Goal: Task Accomplishment & Management: Use online tool/utility

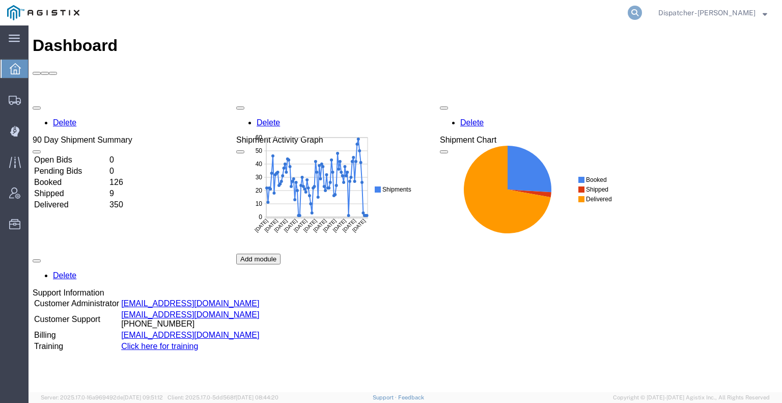
click at [629, 14] on icon at bounding box center [635, 13] width 14 height 14
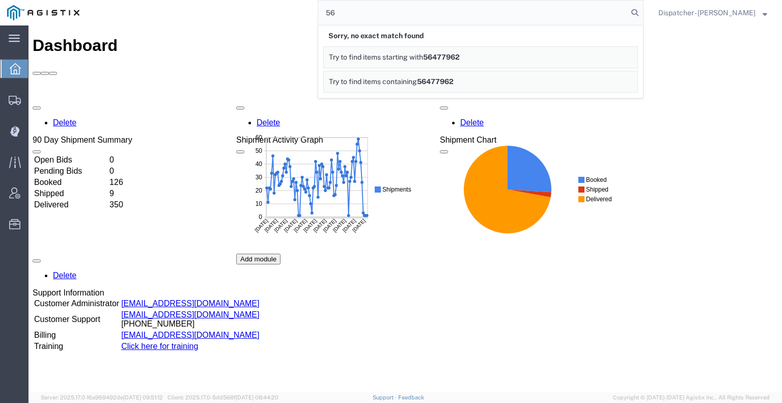
type input "5"
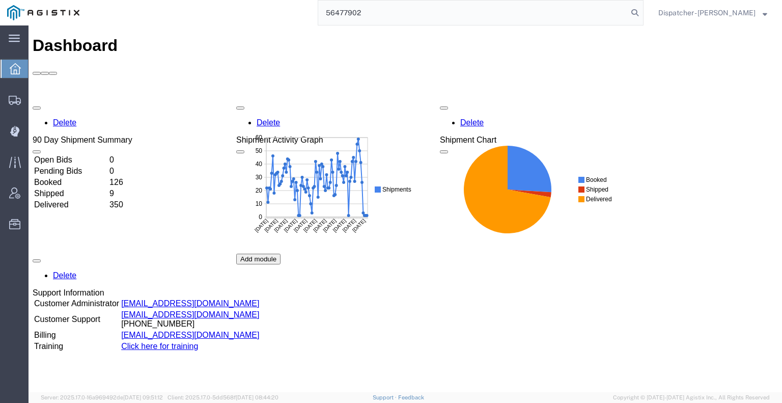
type input "56477902"
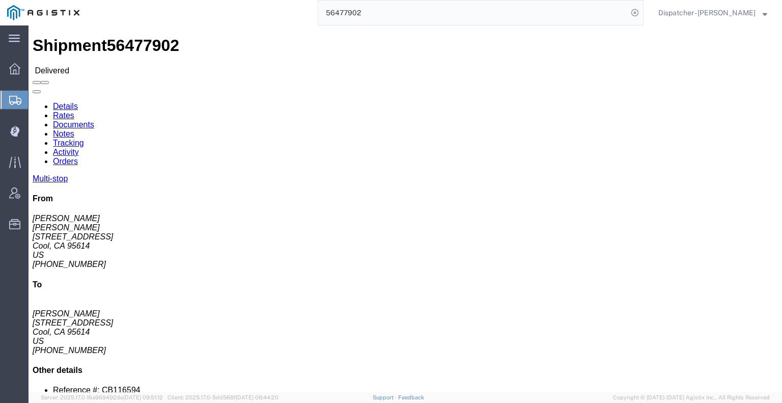
click link "Notes"
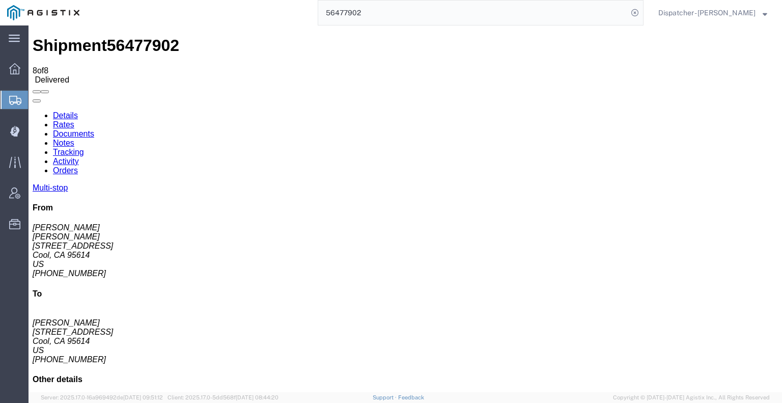
click at [94, 129] on link "Documents" at bounding box center [73, 133] width 41 height 9
click at [84, 148] on link "Tracking" at bounding box center [68, 152] width 31 height 9
click at [33, 111] on icon at bounding box center [33, 111] width 0 height 0
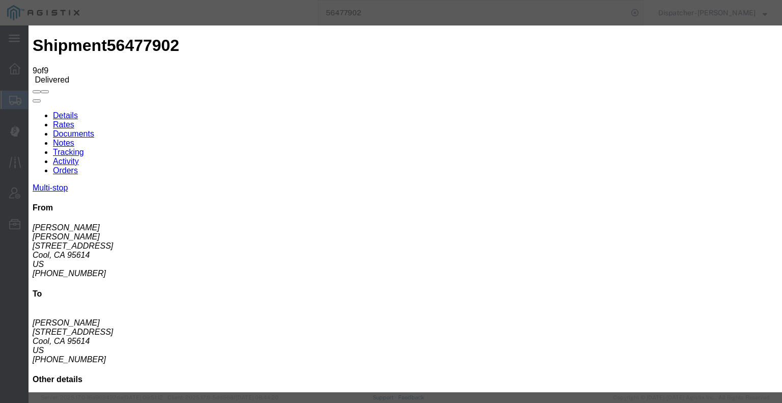
type input "[DATE]"
type input "5:00 AM"
type input "[DATE]"
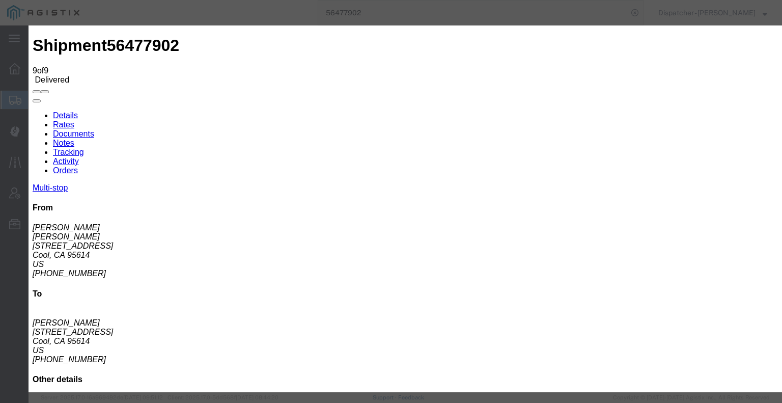
type input "7:00 PM"
select select "BREAKSTART"
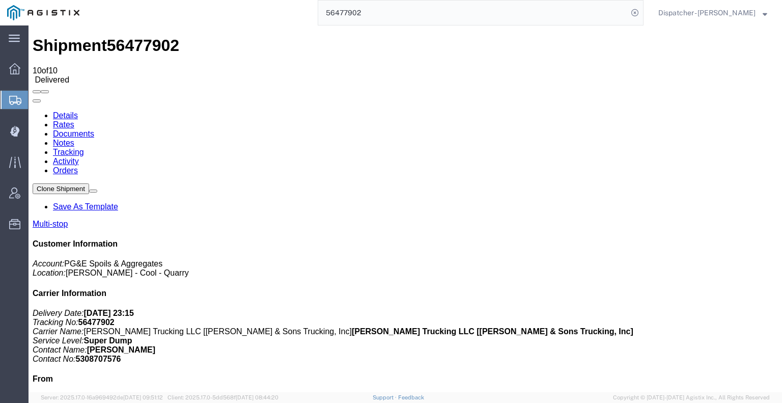
click at [74, 138] on link "Notes" at bounding box center [63, 142] width 21 height 9
click at [94, 129] on link "Documents" at bounding box center [73, 133] width 41 height 9
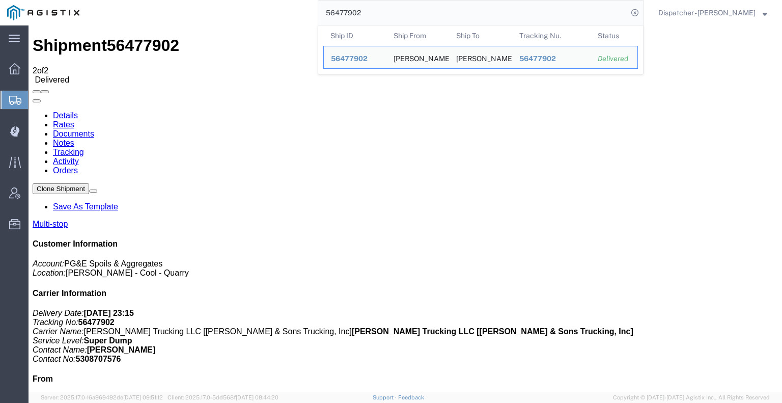
drag, startPoint x: 407, startPoint y: 40, endPoint x: 151, endPoint y: 26, distance: 256.5
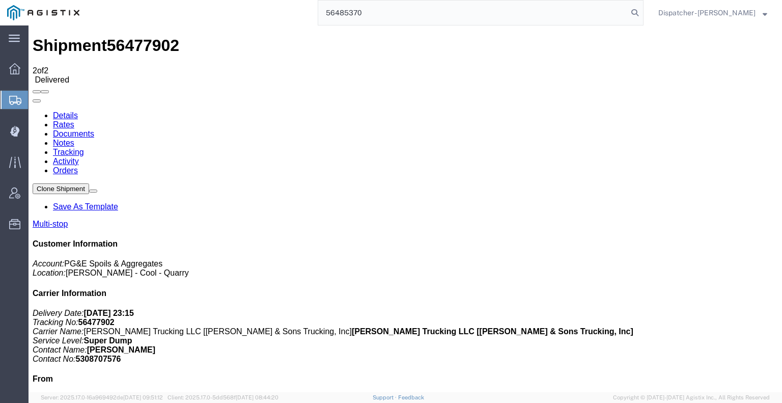
type input "56485370"
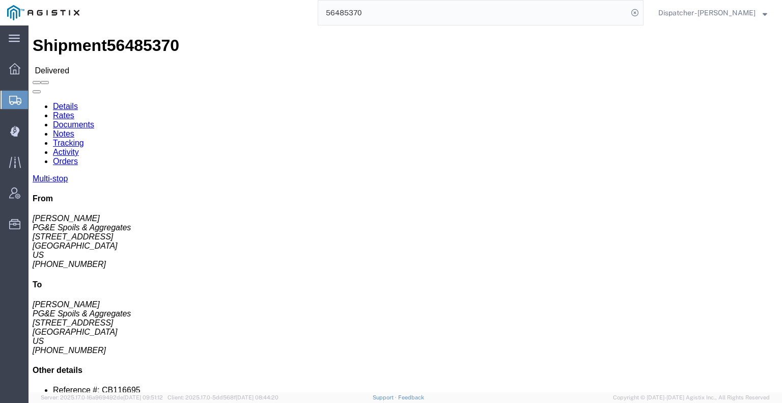
click link "Documents"
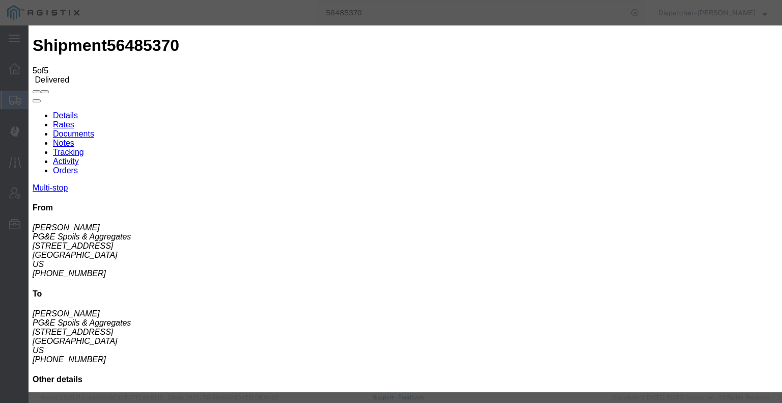
type input "C:\fakepath\56485370trktag.pdf"
select select
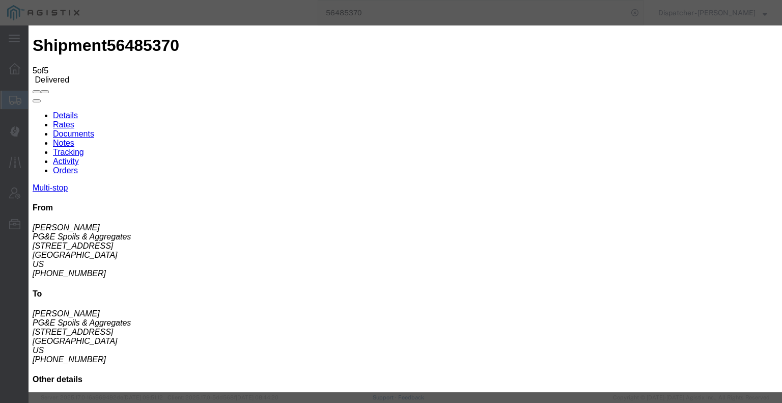
select select
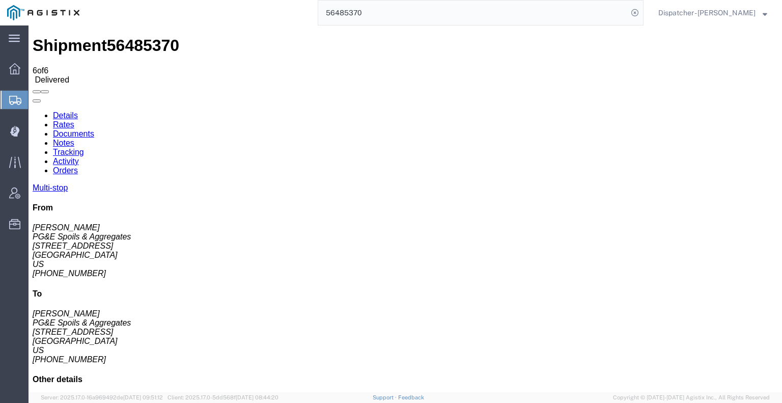
click at [74, 138] on link "Notes" at bounding box center [63, 142] width 21 height 9
click at [84, 148] on link "Tracking" at bounding box center [68, 152] width 31 height 9
click at [579, 183] on div "Multi-stop From Forrest Thomas PG&E Spoils & Aggregates 1776 Old Airport Rd Aub…" at bounding box center [405, 353] width 745 height 341
click at [33, 111] on icon at bounding box center [33, 111] width 0 height 0
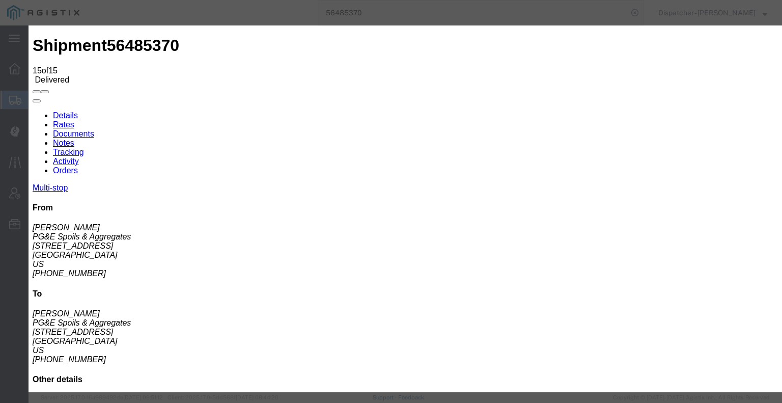
type input "9:15 PM"
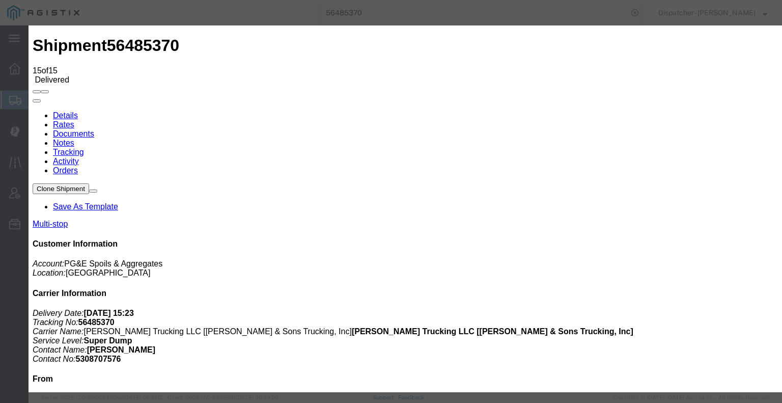
type input "[DATE]"
type input "5:00 AM"
drag, startPoint x: 274, startPoint y: 210, endPoint x: 306, endPoint y: 167, distance: 53.6
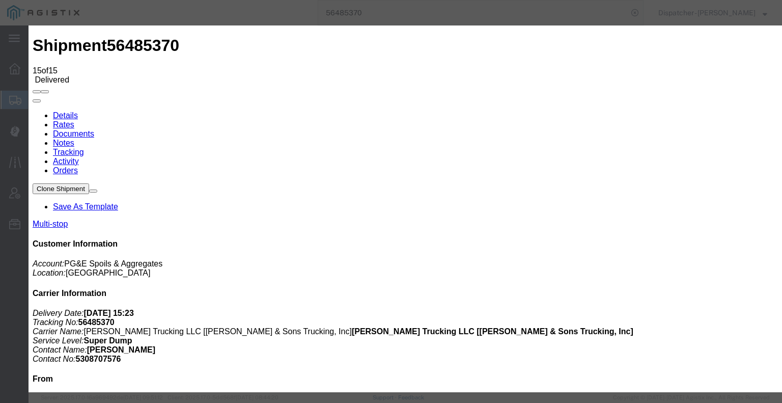
type input "[DATE]"
type input "3:30 PM"
select select "BREAKSTART"
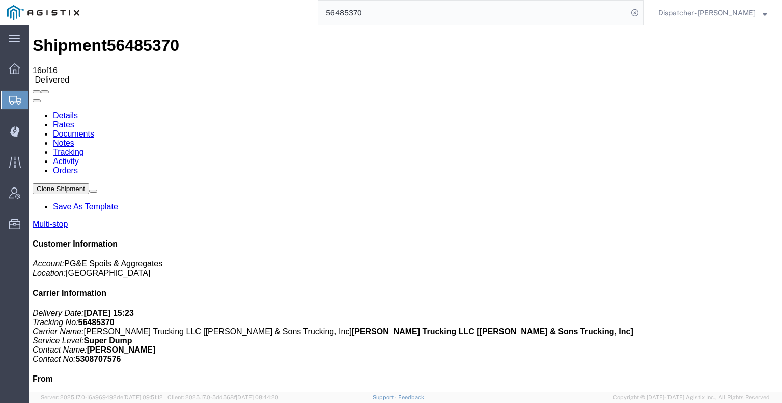
click at [74, 138] on link "Notes" at bounding box center [63, 142] width 21 height 9
click at [94, 129] on link "Documents" at bounding box center [73, 133] width 41 height 9
drag, startPoint x: 359, startPoint y: 15, endPoint x: 183, endPoint y: 20, distance: 176.7
click at [184, 20] on div "56485370" at bounding box center [365, 12] width 557 height 25
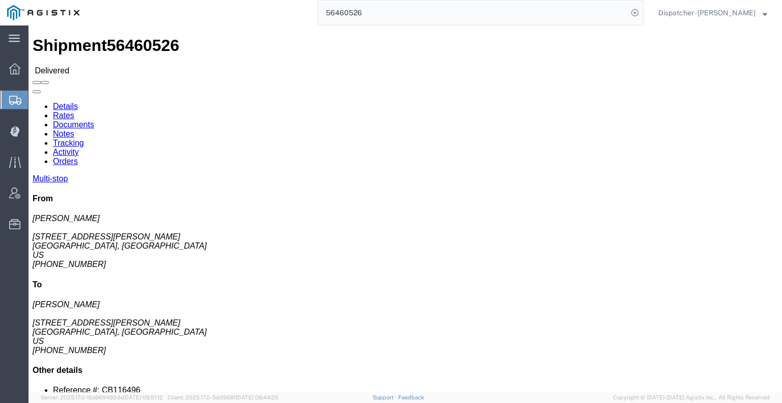
drag, startPoint x: 177, startPoint y: 61, endPoint x: 149, endPoint y: 35, distance: 38.2
click link "Notes"
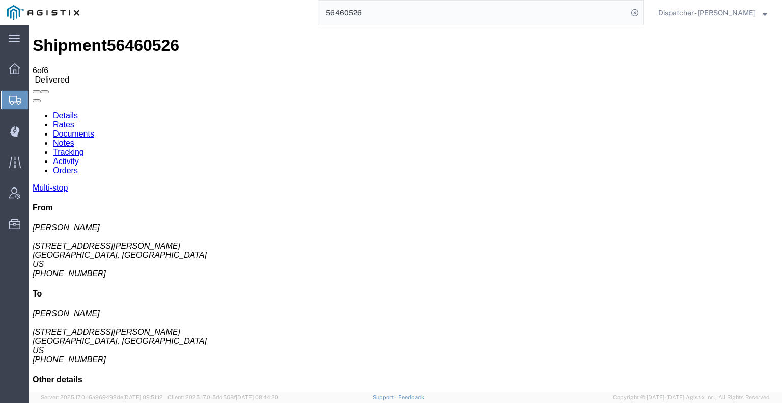
click at [94, 129] on link "Documents" at bounding box center [73, 133] width 41 height 9
drag, startPoint x: 389, startPoint y: 35, endPoint x: 262, endPoint y: 33, distance: 126.8
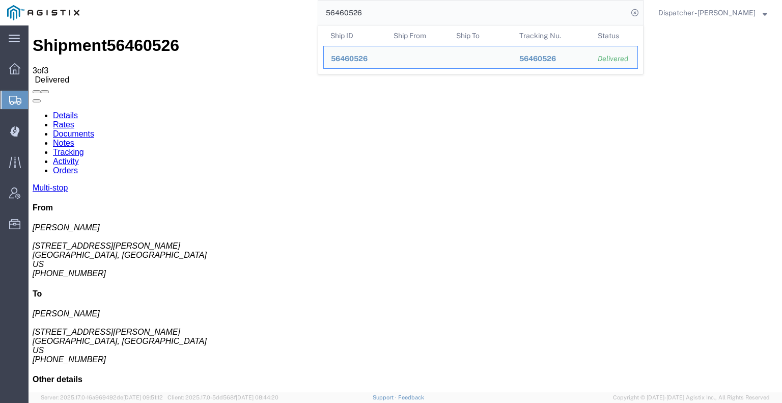
type input "5"
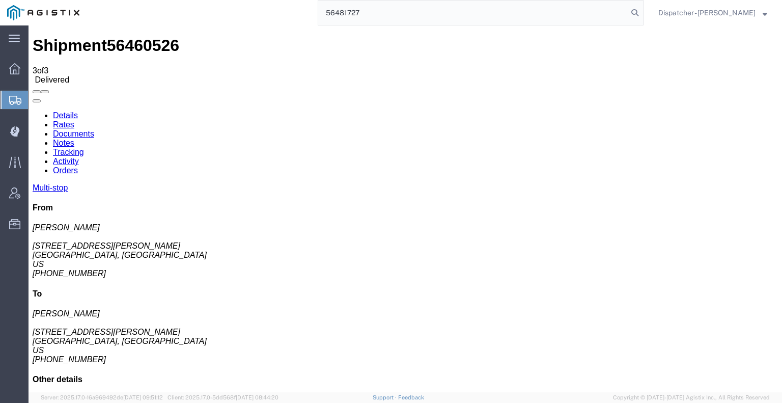
type input "56481727"
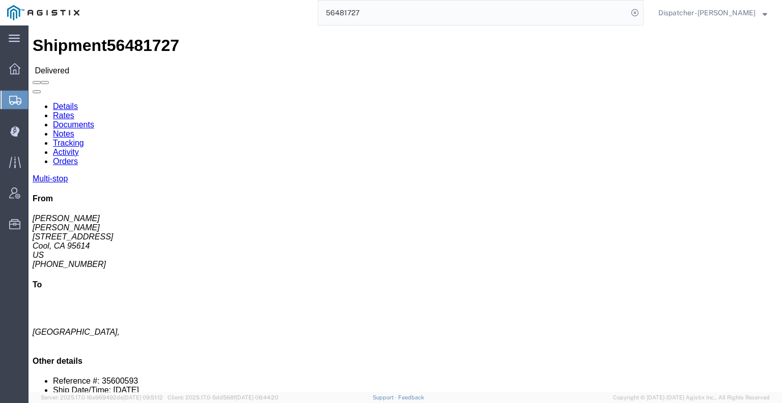
click link "Notes"
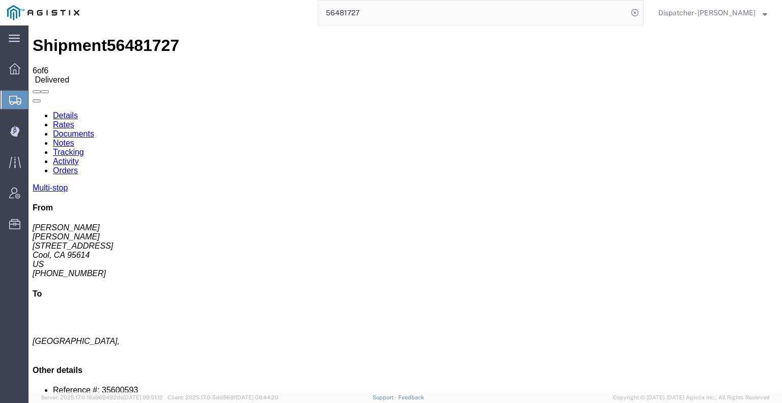
click at [84, 148] on link "Tracking" at bounding box center [68, 152] width 31 height 9
click at [33, 111] on icon at bounding box center [33, 111] width 0 height 0
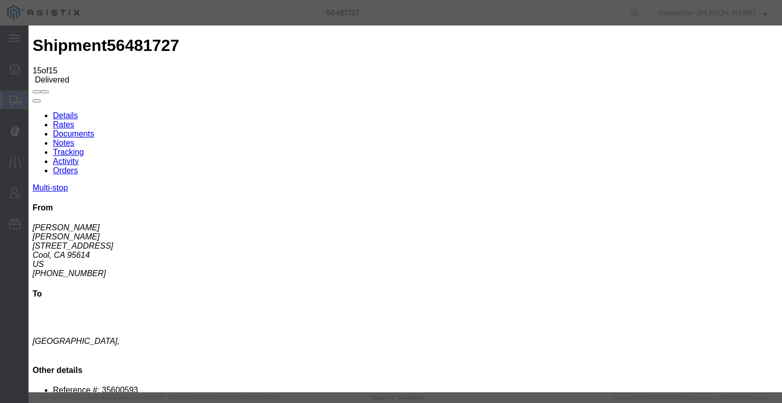
type input "[DATE]"
type input "5:00 AM"
type input "[DATE]"
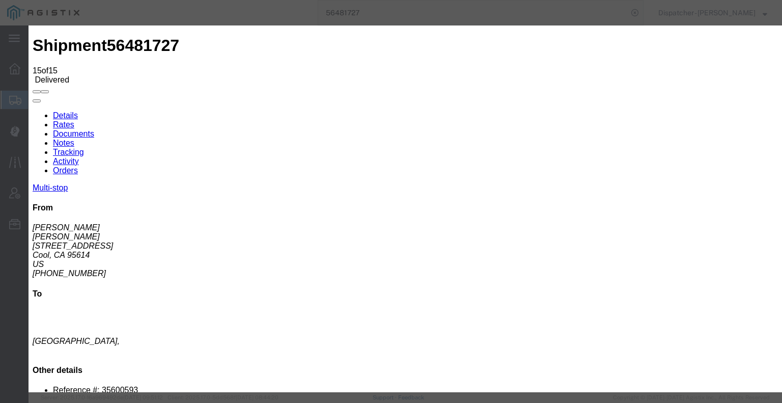
type input "5:00 PM"
select select "BREAKSTART"
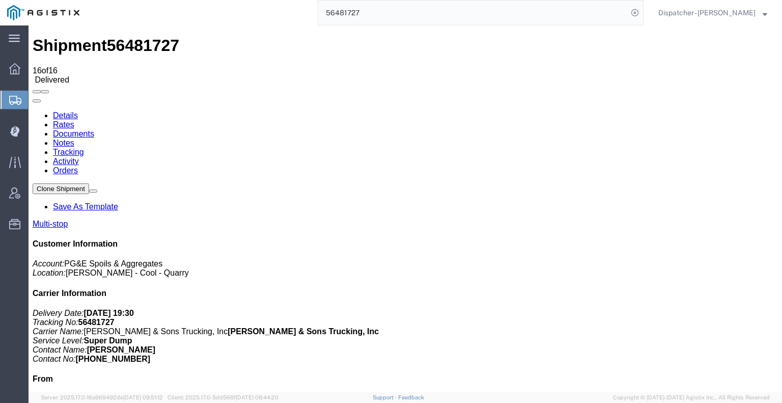
click at [74, 138] on link "Notes" at bounding box center [63, 142] width 21 height 9
click at [94, 129] on link "Documents" at bounding box center [73, 133] width 41 height 9
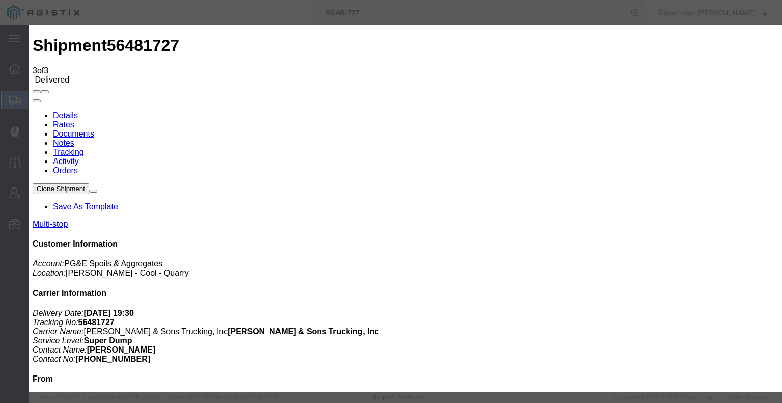
type input "C:\fakepath\56481727trktag.pdf"
select select
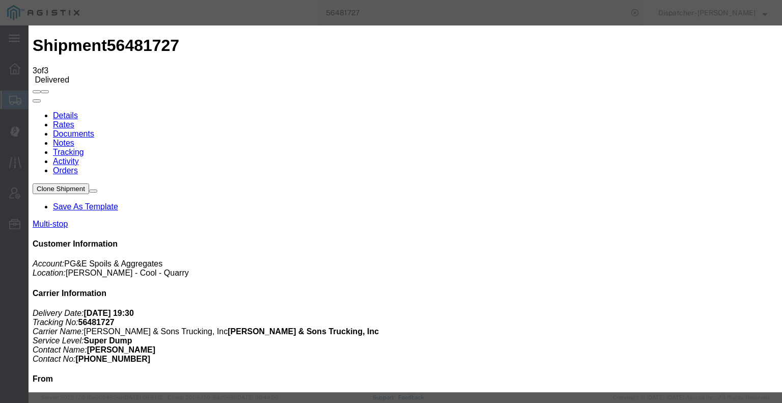
select select
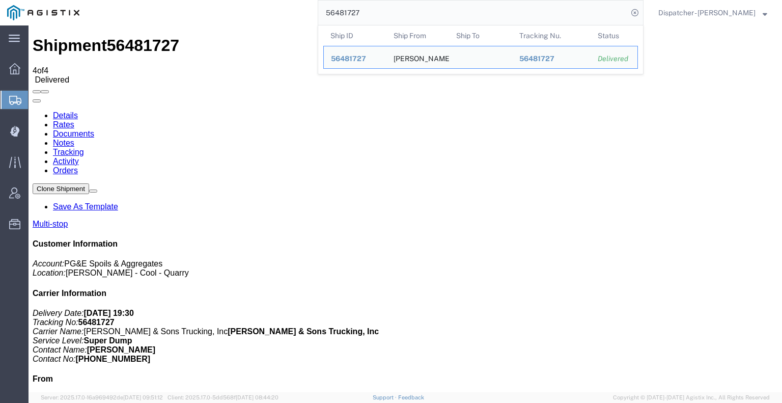
drag, startPoint x: 367, startPoint y: 16, endPoint x: 285, endPoint y: 20, distance: 82.1
click at [295, 18] on div "56481727 Ship ID Ship From Ship To Tracking Nu. Status Ship ID 56481727 Ship Fr…" at bounding box center [365, 12] width 557 height 25
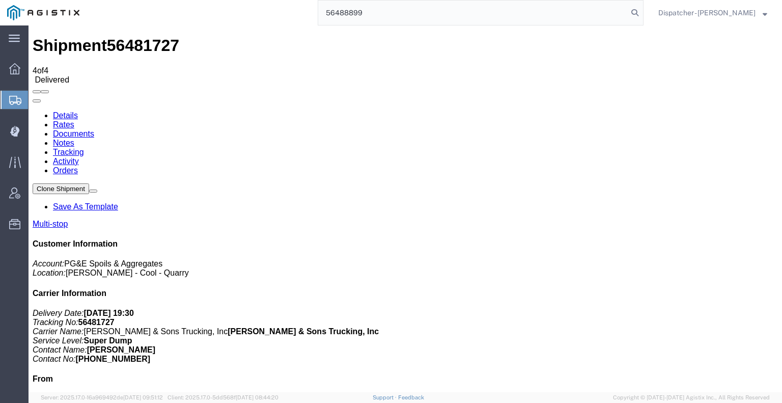
type input "56488899"
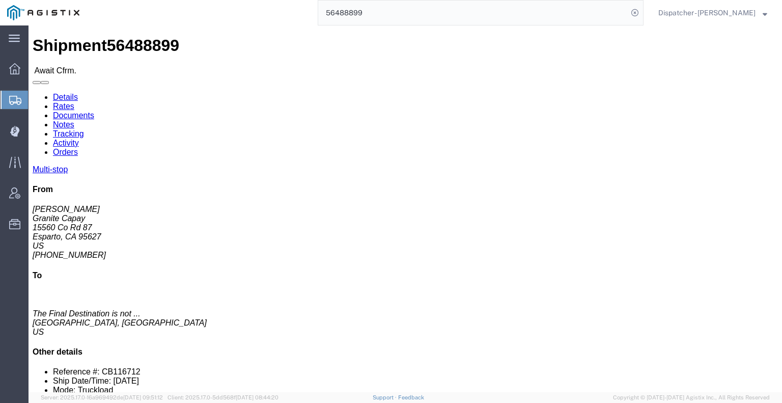
click link "Tracking"
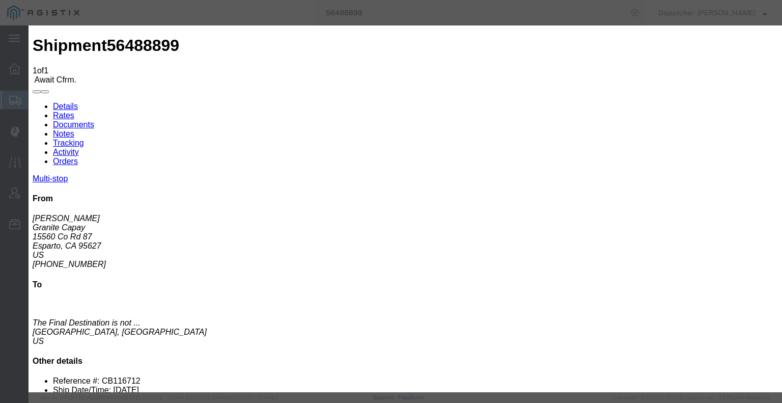
type input "[DATE]"
type input "6:00 AM"
type input "[DATE]"
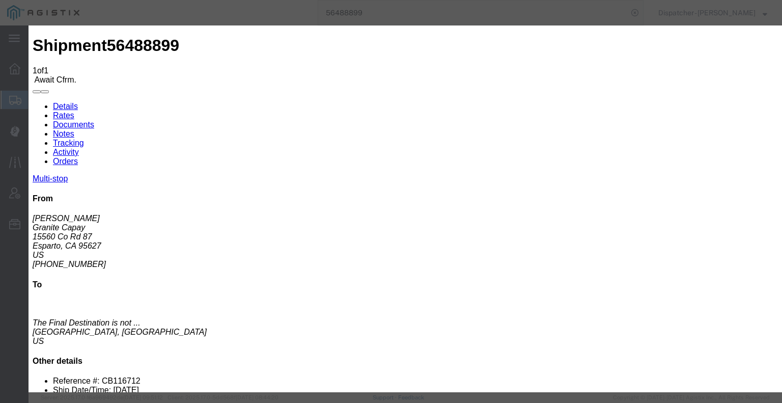
drag, startPoint x: 320, startPoint y: 150, endPoint x: 323, endPoint y: 154, distance: 5.5
select select "ARVPULOC"
drag, startPoint x: 512, startPoint y: 129, endPoint x: 513, endPoint y: 140, distance: 10.7
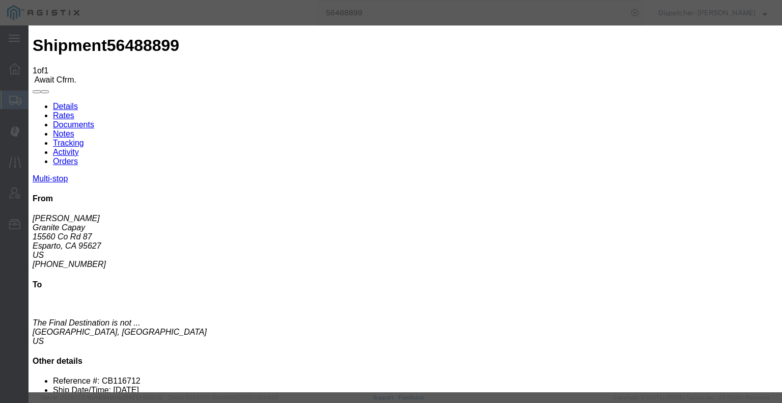
select select "{"pickupDeliveryInfoId": "122265488","pickupOrDelivery": "P","stopNum": "1","lo…"
select select "CA"
type input "Esparto"
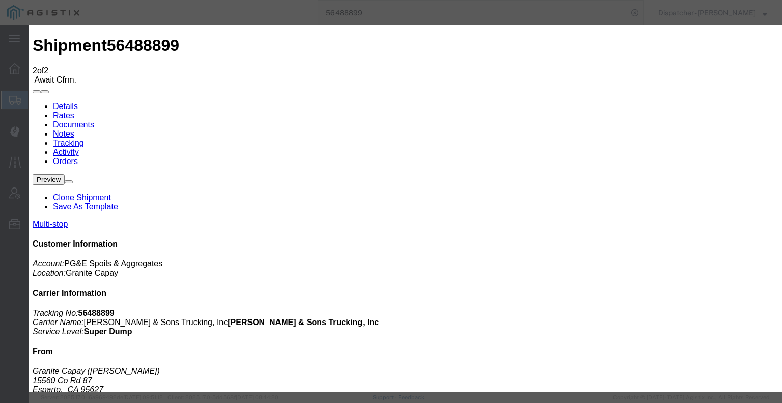
type input "[DATE]"
type input "6:00 AM"
type input "[DATE]"
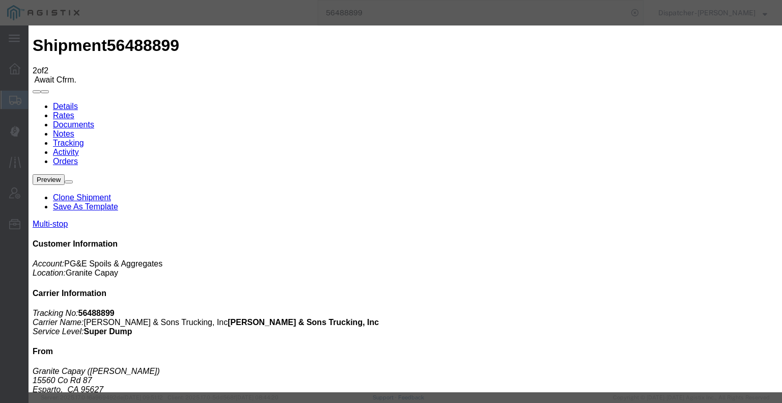
type input "1:20 PM"
select select "DPTDLVLOC"
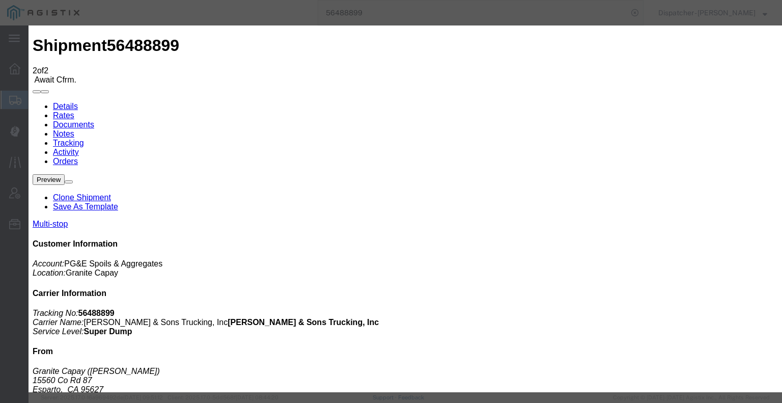
select select "{"pickupDeliveryInfoId": "122265489","pickupOrDelivery": "D","stopNum": "2","lo…"
select select "CA"
type input "[GEOGRAPHIC_DATA]"
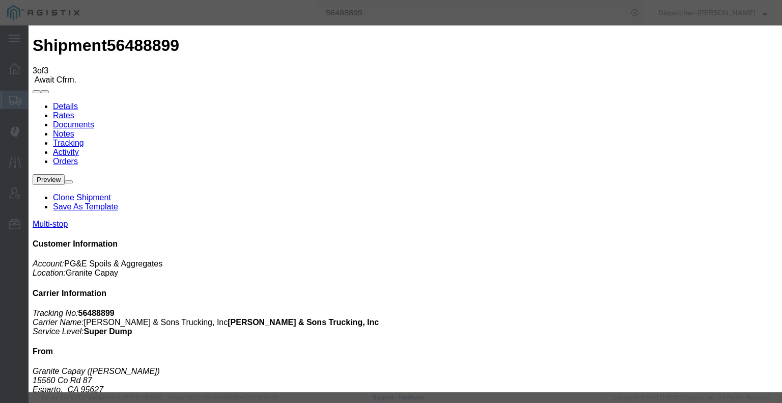
type input "[DATE]"
type input "6:00 AM"
type input "[DATE]"
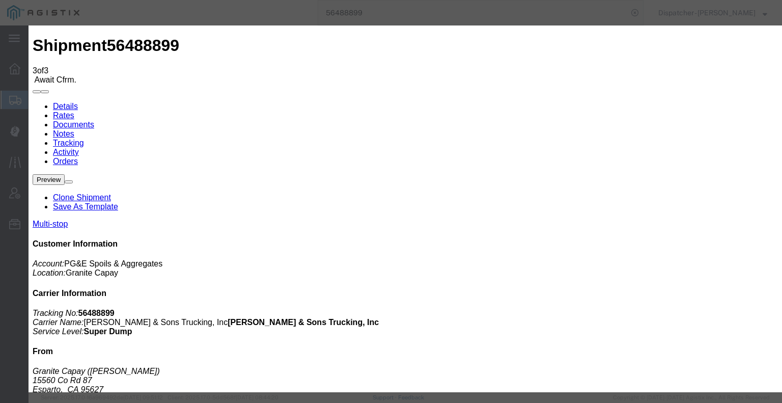
type input "1:30 PM"
select select "DELIVRED"
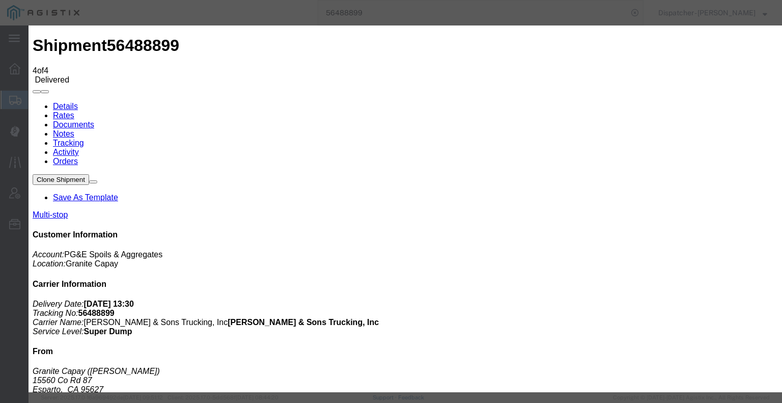
type input "[DATE]"
type input "6:00 AM"
drag, startPoint x: 272, startPoint y: 211, endPoint x: 285, endPoint y: 182, distance: 32.2
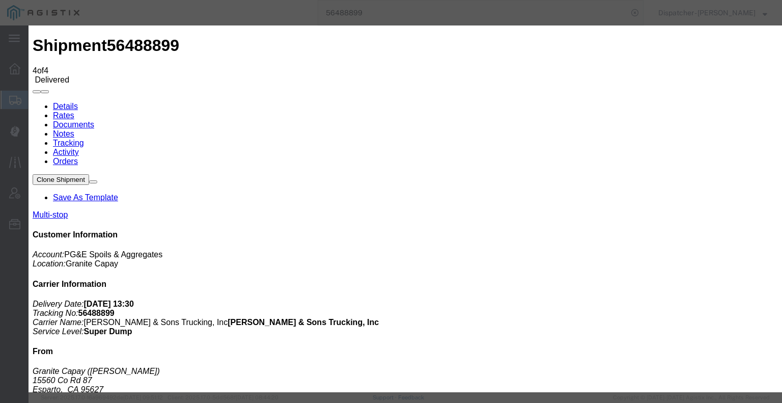
type input "[DATE]"
type input "9:37 AM"
select select "BREAKSTART"
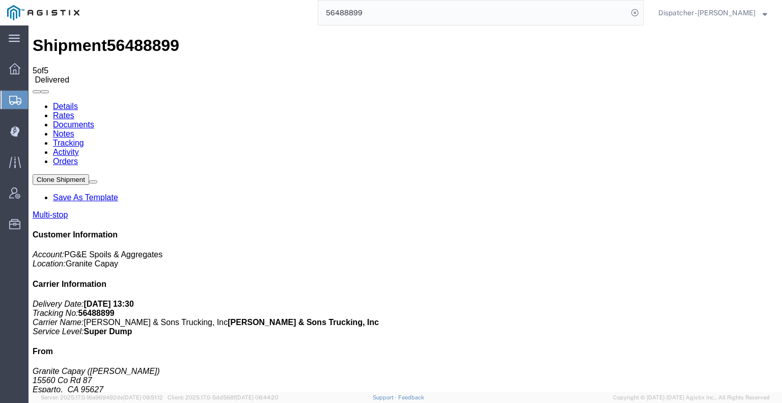
click at [33, 102] on icon at bounding box center [33, 102] width 0 height 0
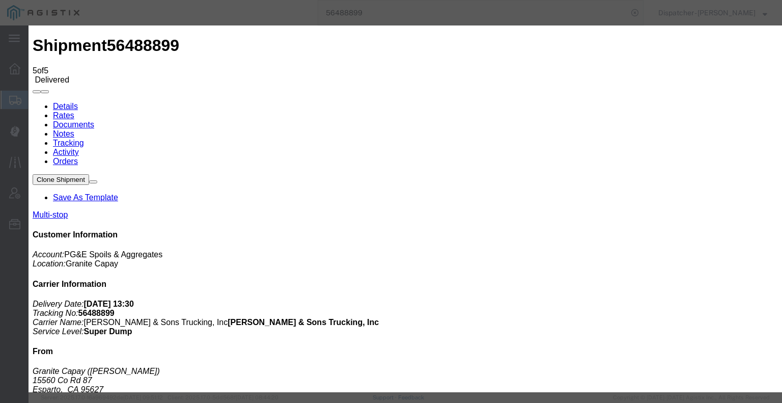
type input "[DATE]"
type input "6:00 AM"
type input "[DATE]"
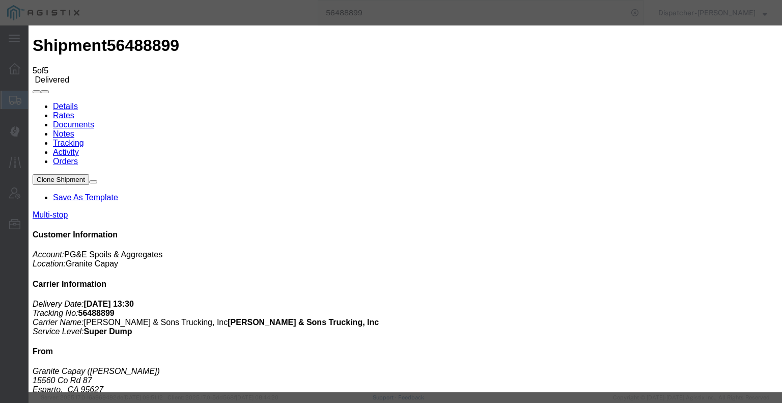
type input "10:07 AM"
select select "BREAKSTOP"
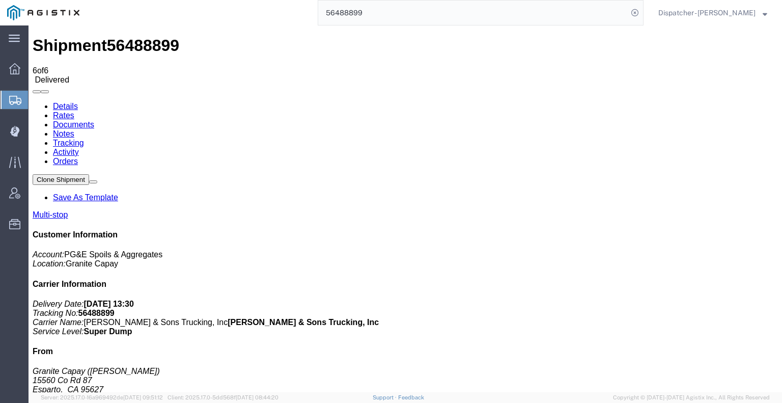
click at [74, 129] on link "Notes" at bounding box center [63, 133] width 21 height 9
click at [94, 120] on link "Documents" at bounding box center [73, 124] width 41 height 9
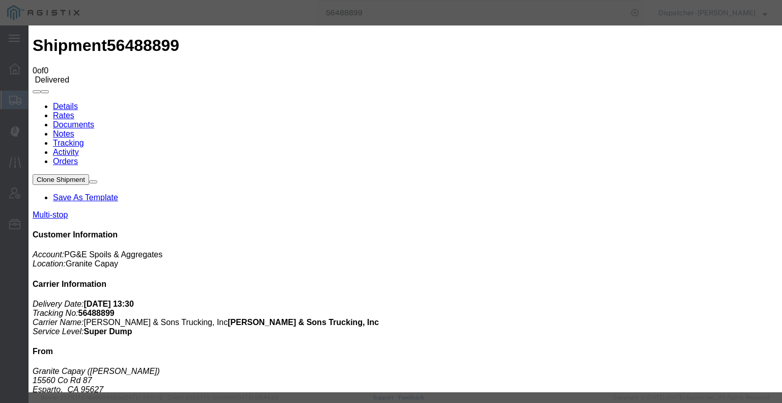
type input "C:\fakepath\56488899trktag.pdf"
select select
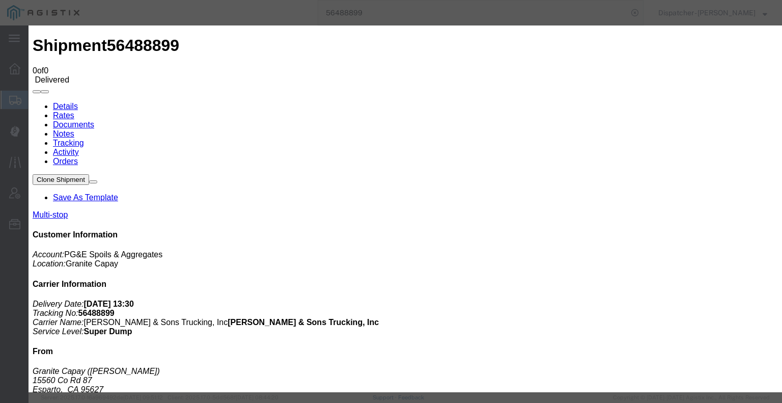
select select
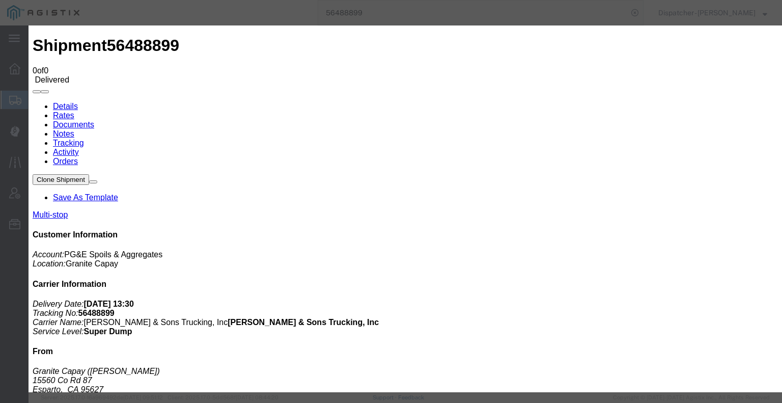
type input "C:\fakepath\56485370trktag.pdf"
select select
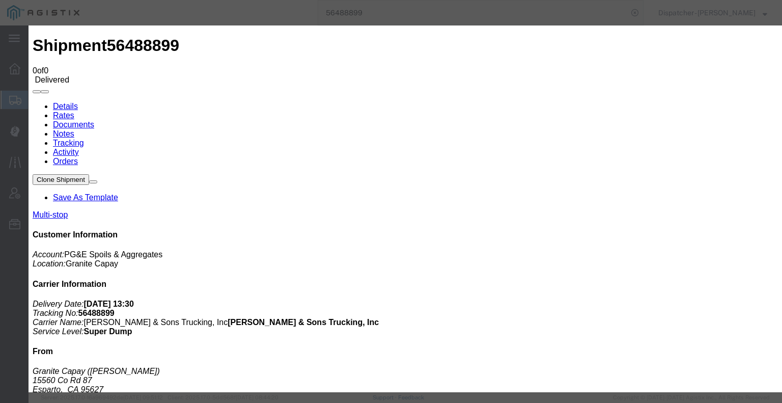
select select
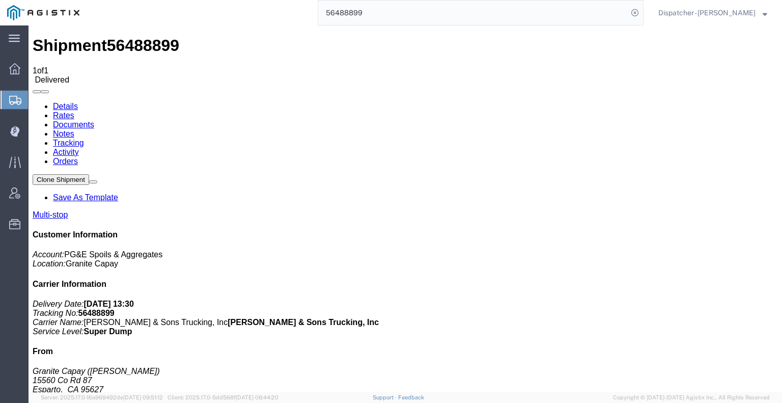
drag, startPoint x: 44, startPoint y: 141, endPoint x: 106, endPoint y: 135, distance: 62.3
checkbox input "true"
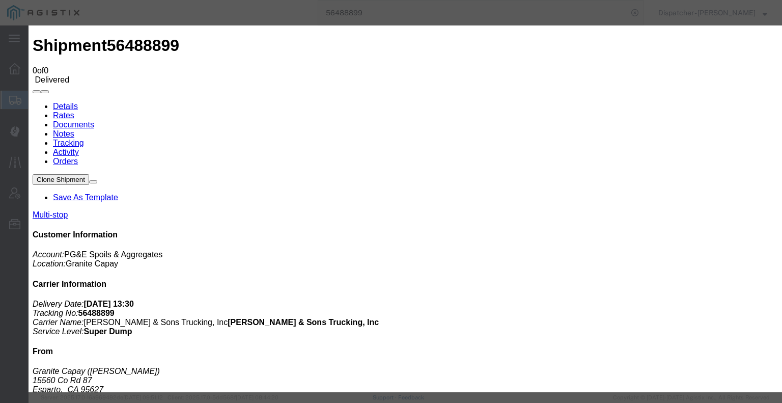
type input "C:\fakepath\56485370trktag.pdf"
select select
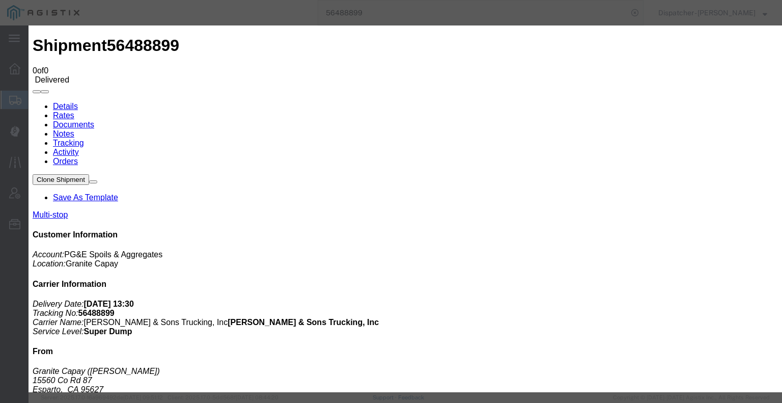
select select
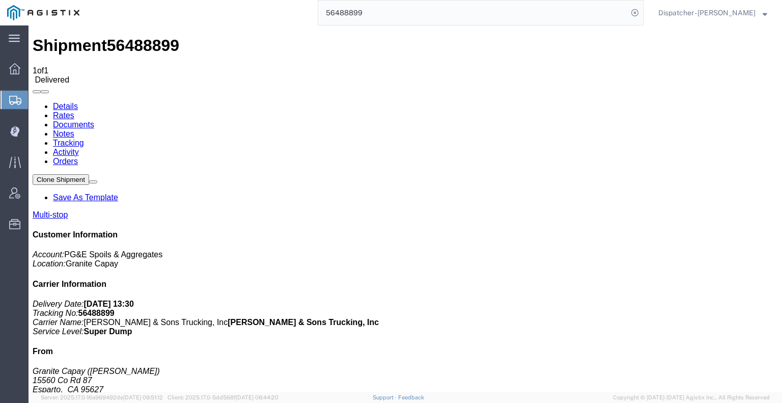
drag, startPoint x: 721, startPoint y: 222, endPoint x: 679, endPoint y: 200, distance: 48.3
click at [74, 129] on link "Notes" at bounding box center [63, 133] width 21 height 9
click at [84, 138] on link "Tracking" at bounding box center [68, 142] width 31 height 9
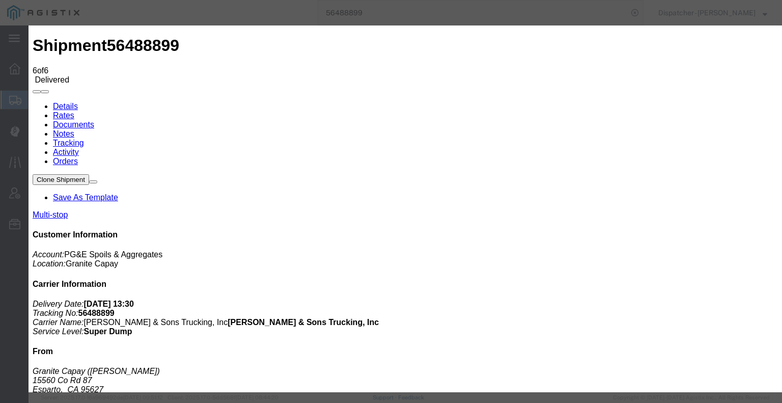
type input "5:30 PM"
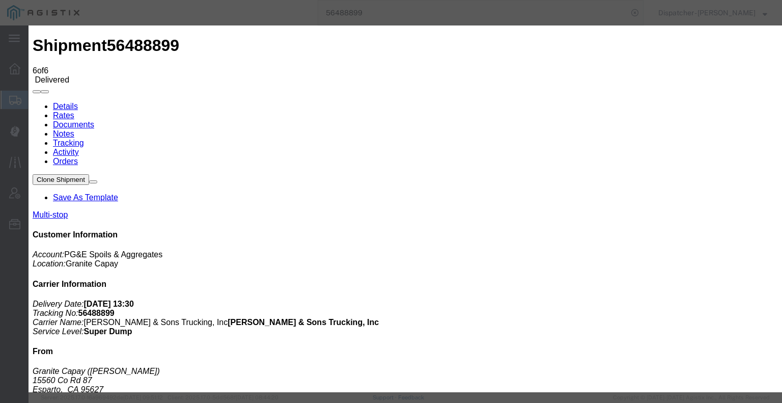
type input "1:30 PM"
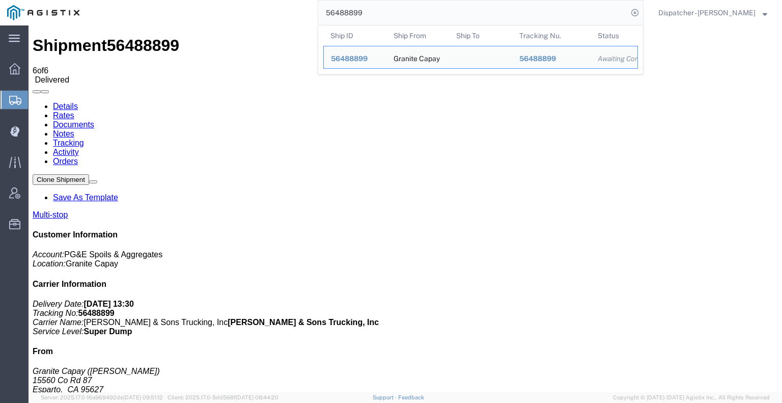
drag, startPoint x: 362, startPoint y: 22, endPoint x: 250, endPoint y: 13, distance: 112.3
click at [259, 19] on div "56488899 Ship ID Ship From Ship To Tracking Nu. Status Ship ID 56488899 Ship Fr…" at bounding box center [365, 12] width 557 height 25
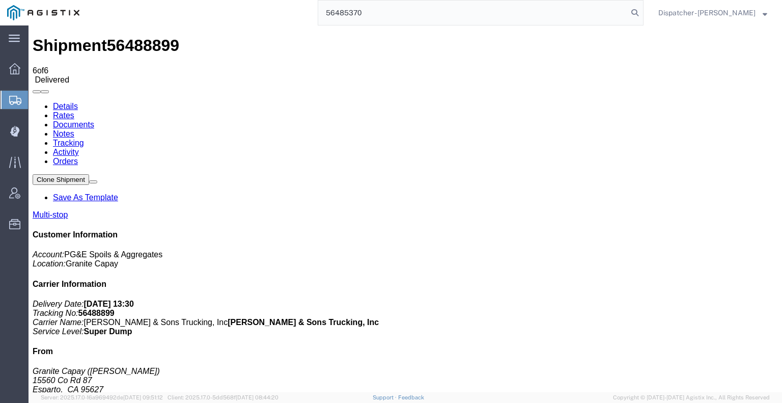
type input "56485370"
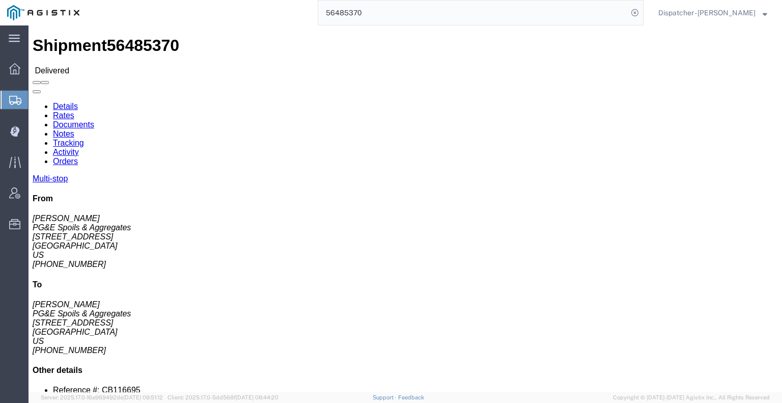
drag, startPoint x: 185, startPoint y: 63, endPoint x: 156, endPoint y: 37, distance: 38.2
click link "Notes"
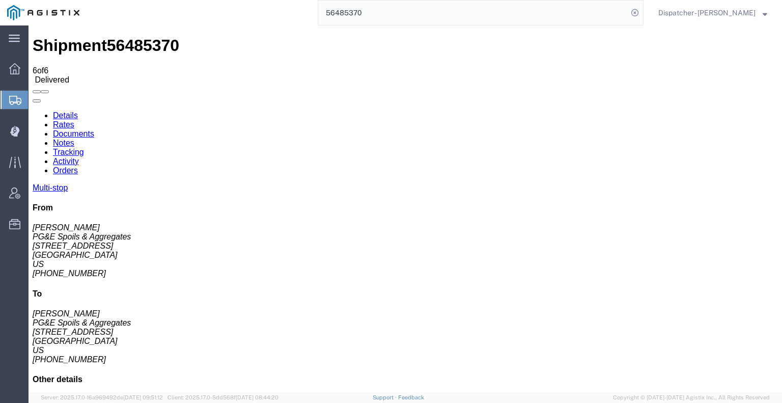
click at [84, 148] on link "Tracking" at bounding box center [68, 152] width 31 height 9
click at [33, 111] on icon at bounding box center [33, 111] width 0 height 0
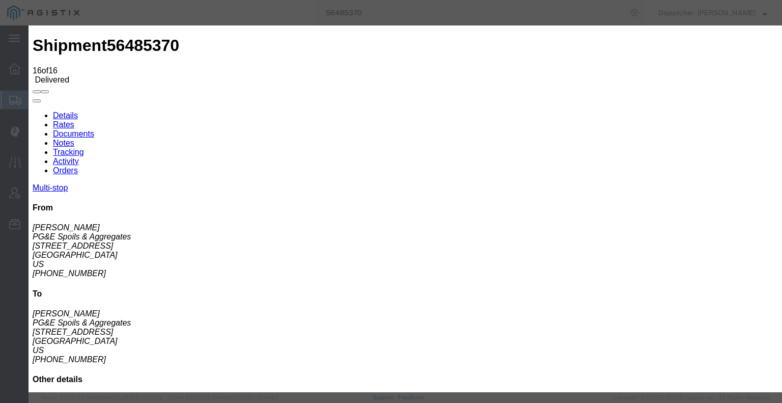
type input "5:30 PM"
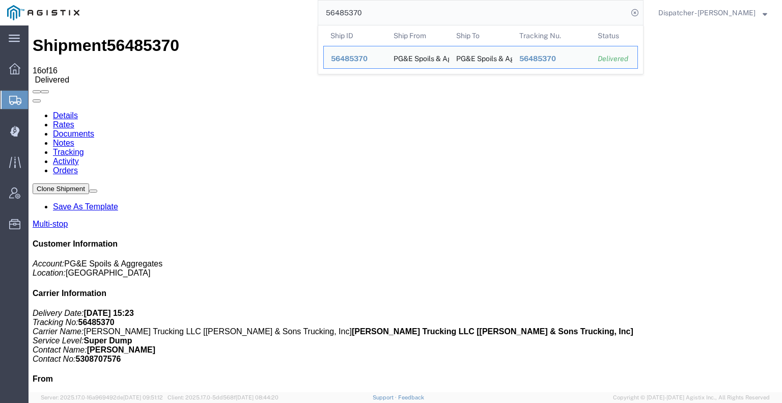
drag, startPoint x: 374, startPoint y: 14, endPoint x: 219, endPoint y: 1, distance: 154.8
click at [253, 1] on div "56485370 Ship ID Ship From Ship To Tracking Nu. Status Ship ID 56485370 Ship Fr…" at bounding box center [365, 12] width 557 height 25
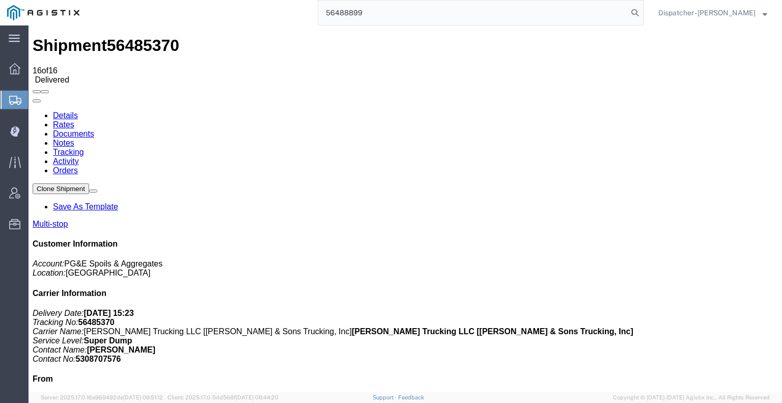
type input "56488899"
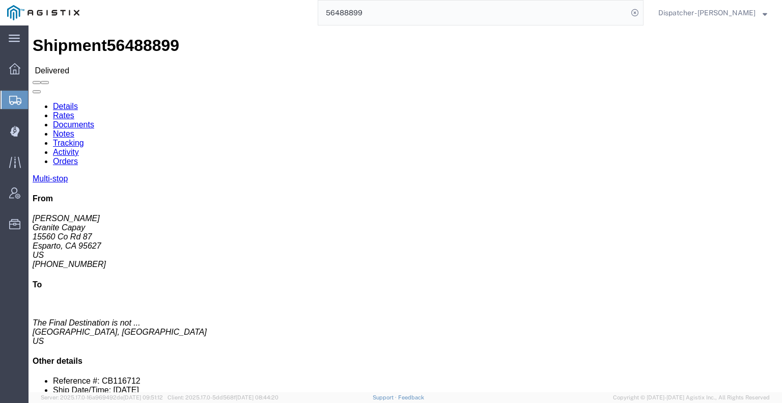
drag, startPoint x: 143, startPoint y: 62, endPoint x: 114, endPoint y: 36, distance: 38.2
click link "Documents"
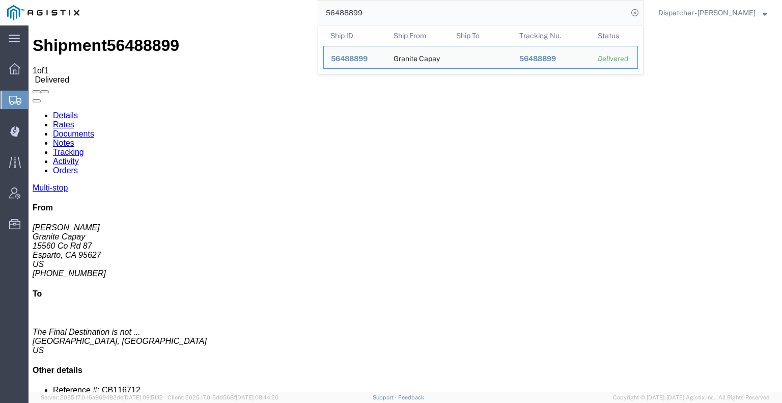
drag, startPoint x: 375, startPoint y: 14, endPoint x: 221, endPoint y: 16, distance: 153.8
click at [300, 14] on div "56488899 Ship ID Ship From Ship To Tracking Nu. Status Ship ID 56488899 Ship Fr…" at bounding box center [365, 12] width 557 height 25
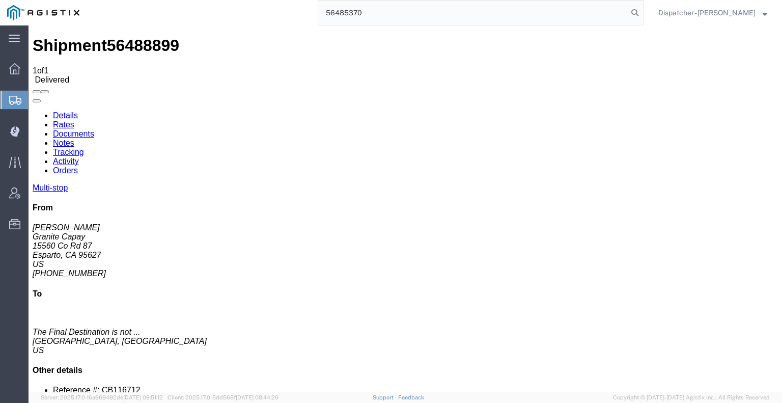
type input "56485370"
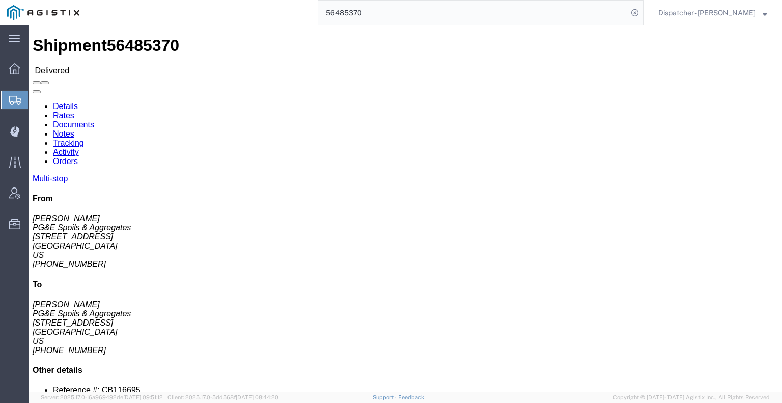
click link "Notes"
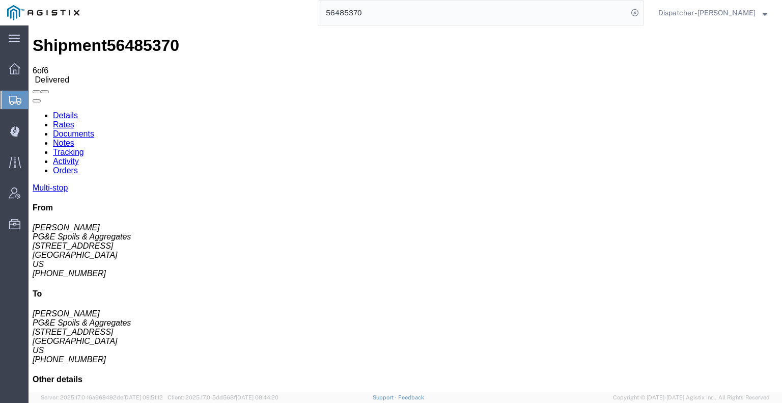
click at [94, 129] on link "Documents" at bounding box center [73, 133] width 41 height 9
checkbox input "true"
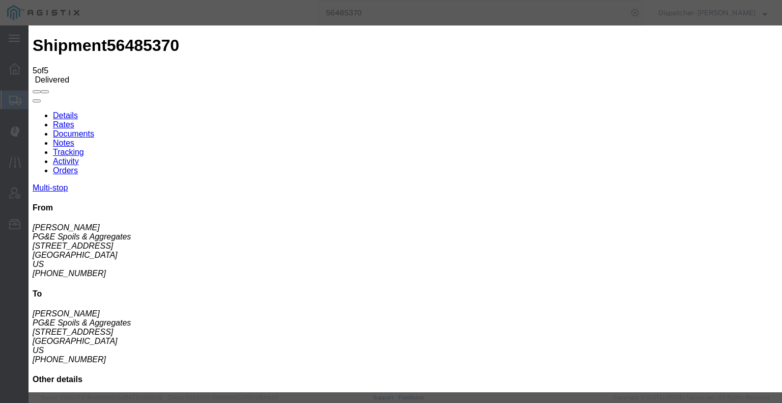
type input "C:\fakepath\56485370trktag.pdf"
select select
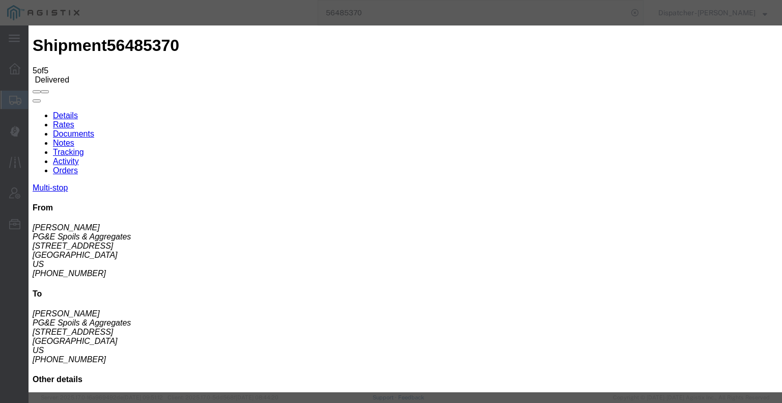
select select
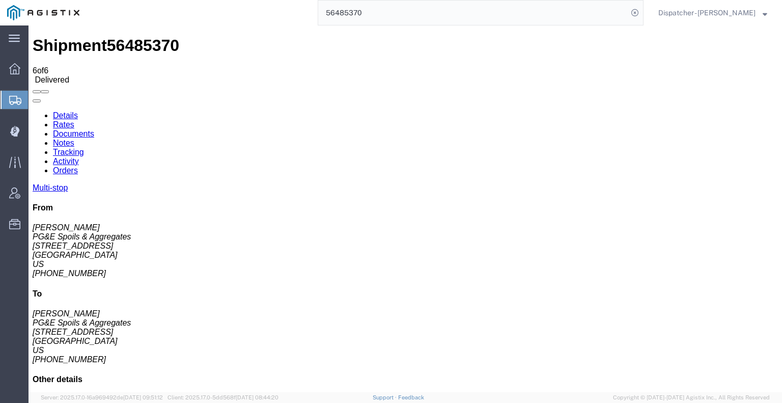
drag, startPoint x: 369, startPoint y: 18, endPoint x: 228, endPoint y: 7, distance: 141.5
click at [243, 6] on div "56485370" at bounding box center [365, 12] width 557 height 25
type input "56489080"
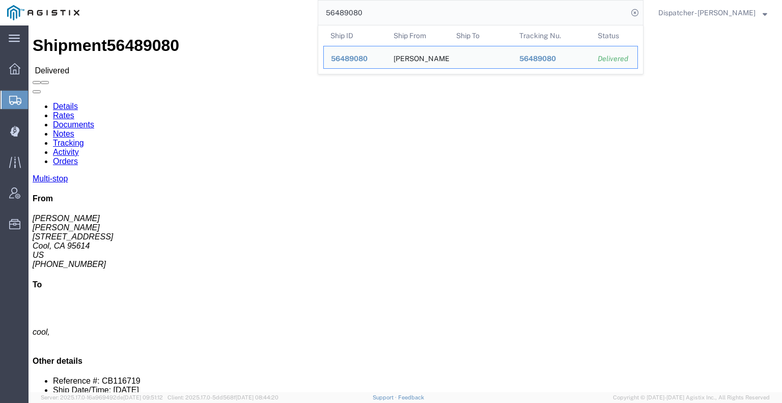
click link "Notes"
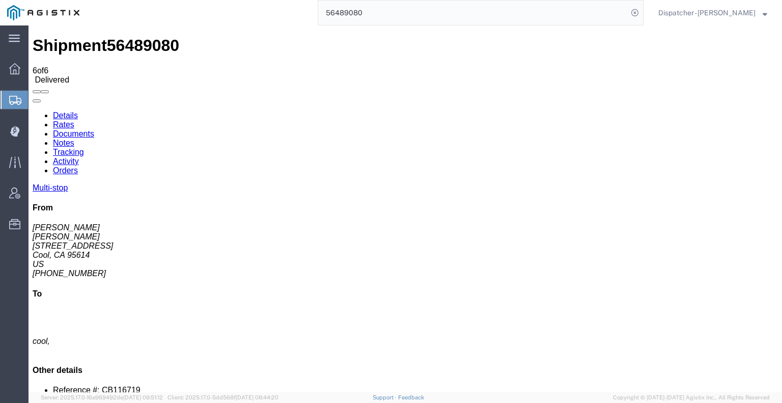
click at [84, 148] on link "Tracking" at bounding box center [68, 152] width 31 height 9
click at [33, 111] on icon at bounding box center [33, 111] width 0 height 0
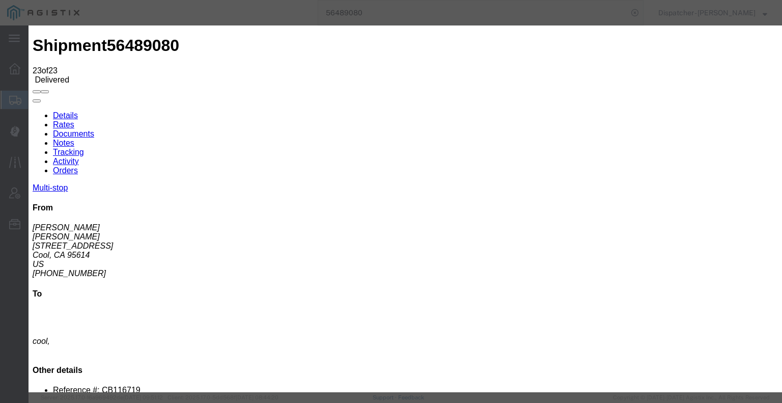
type input "[DATE]"
type input "6:00 AM"
type input "[DATE]"
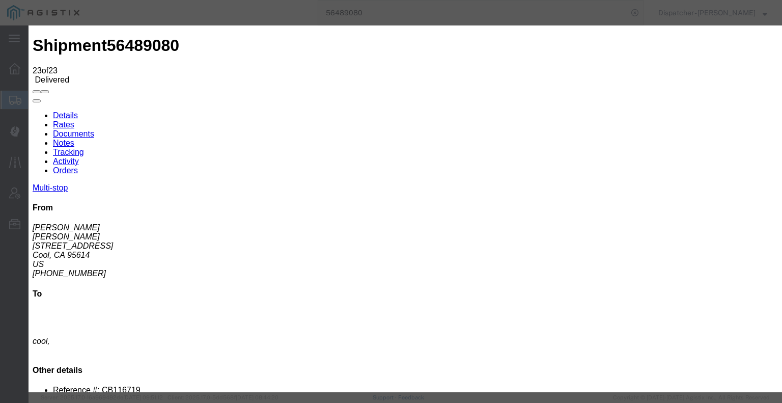
type input "3:00 PM"
select select "BREAKSTART"
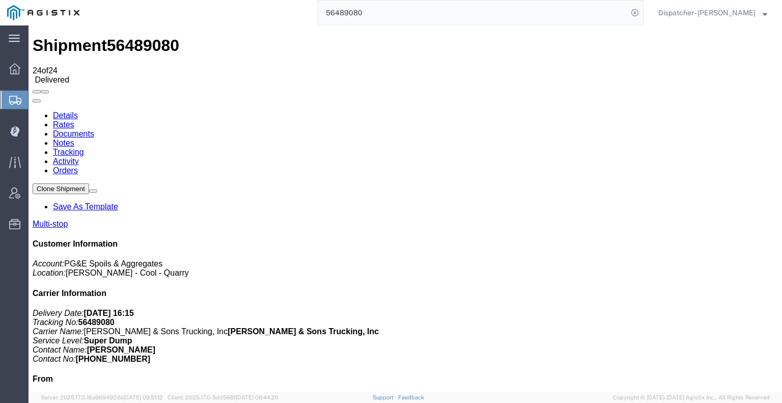
click at [74, 138] on link "Notes" at bounding box center [63, 142] width 21 height 9
click at [94, 129] on link "Documents" at bounding box center [73, 133] width 41 height 9
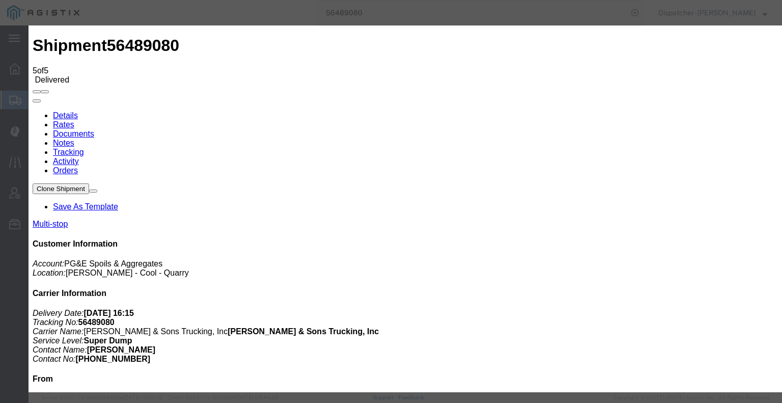
type input "C:\fakepath\56469104trktag.pdf"
select select
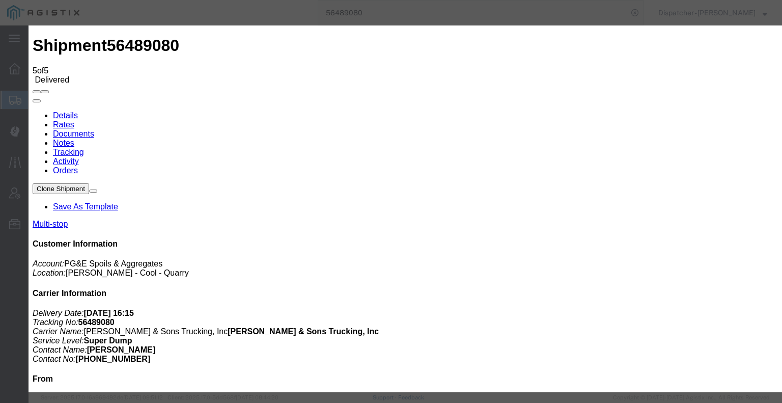
select select
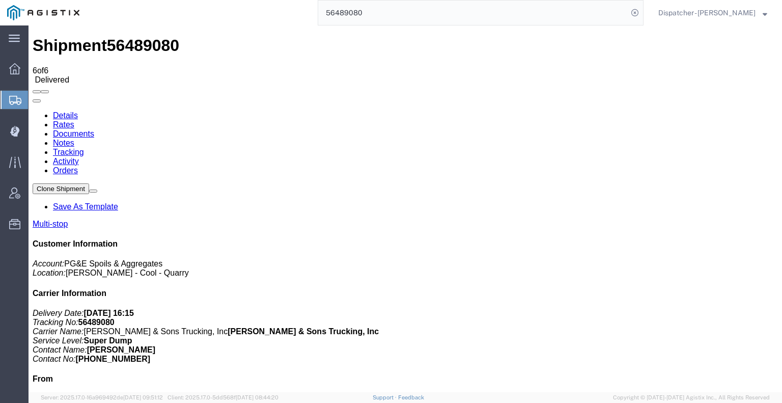
checkbox input "true"
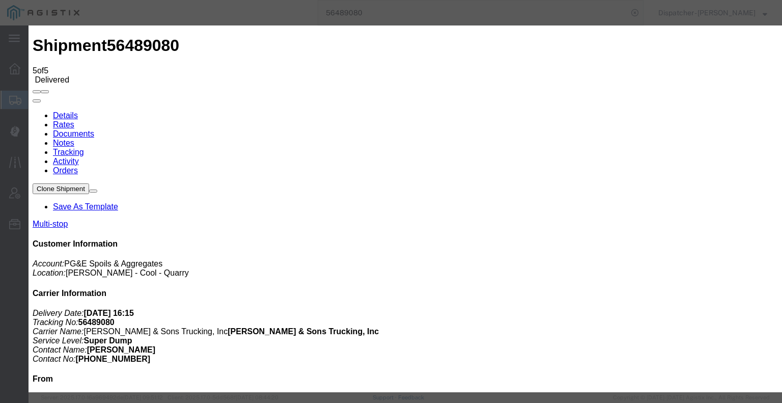
type input "C:\fakepath\56489080trktag.pdf"
select select
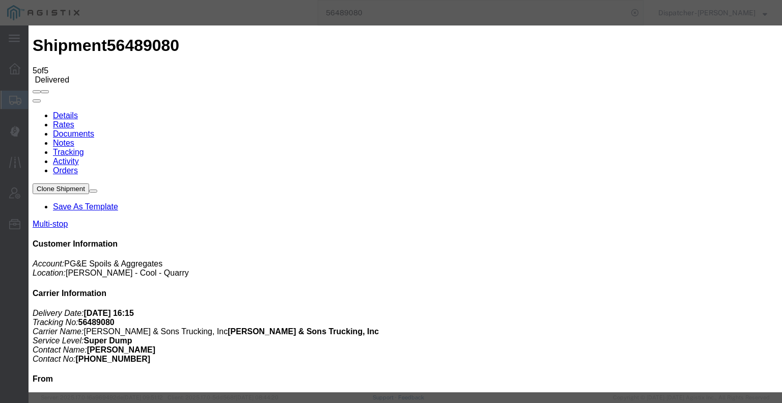
select select
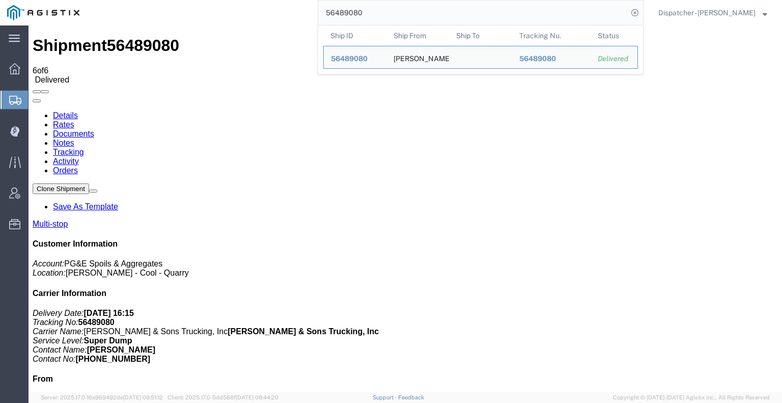
drag, startPoint x: 373, startPoint y: 11, endPoint x: 273, endPoint y: 12, distance: 100.3
click at [295, 18] on div "56489080 Ship ID Ship From Ship To Tracking Nu. Status Ship ID 56489080 Ship Fr…" at bounding box center [365, 12] width 557 height 25
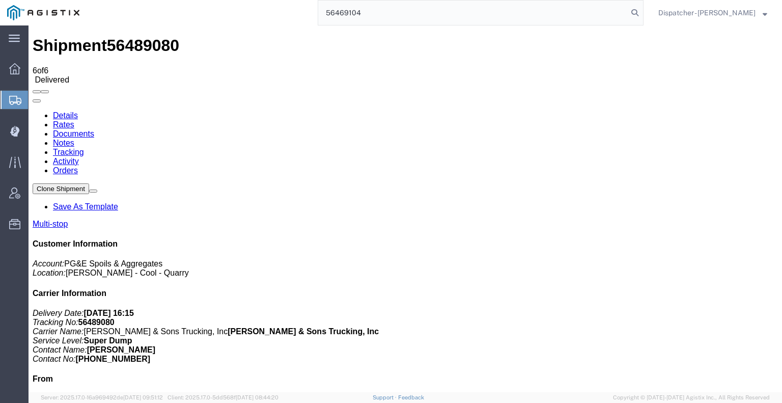
type input "56469104"
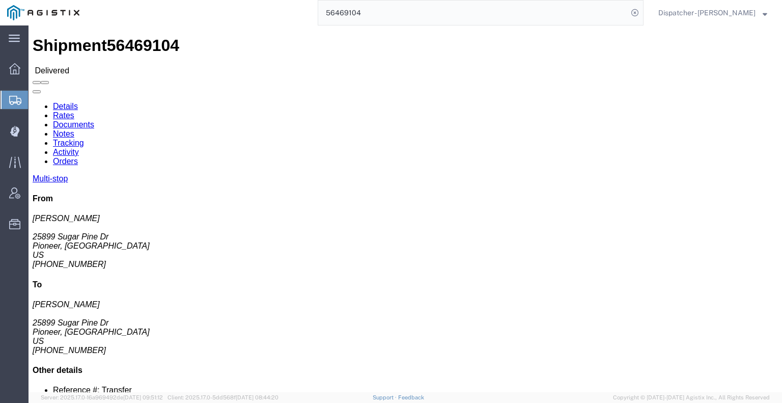
drag, startPoint x: 175, startPoint y: 57, endPoint x: 146, endPoint y: 31, distance: 38.2
click link "Notes"
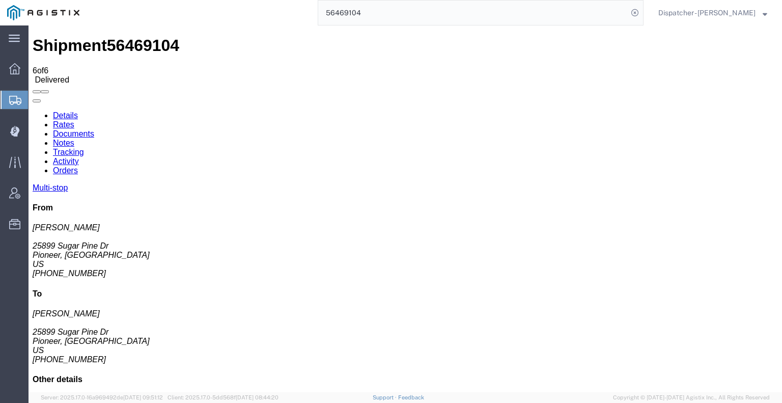
click at [94, 129] on link "Documents" at bounding box center [73, 133] width 41 height 9
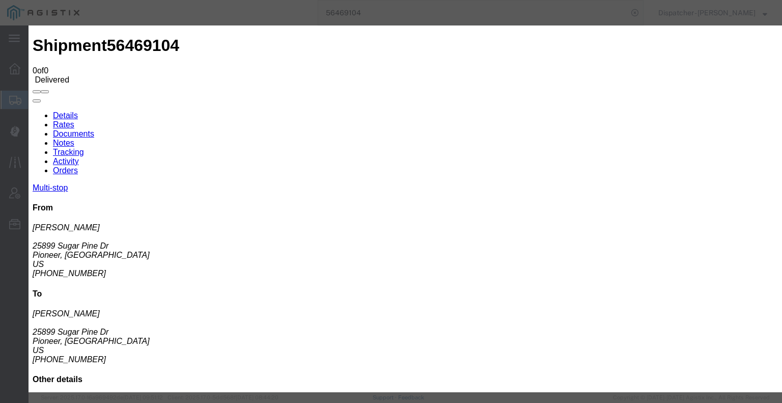
type input "C:\fakepath\56469104trktag.pdf"
select select
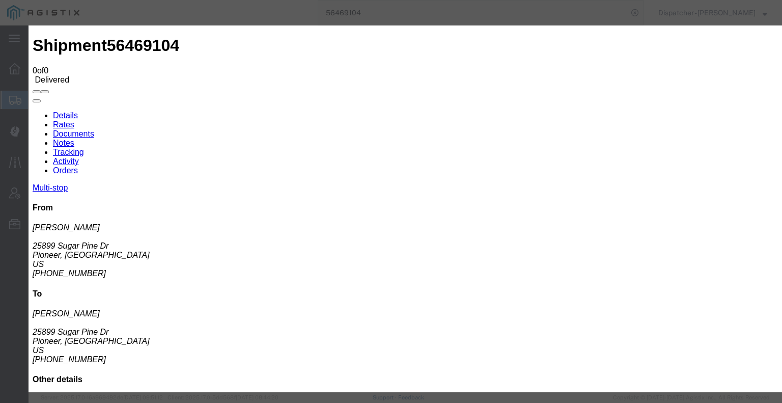
select select
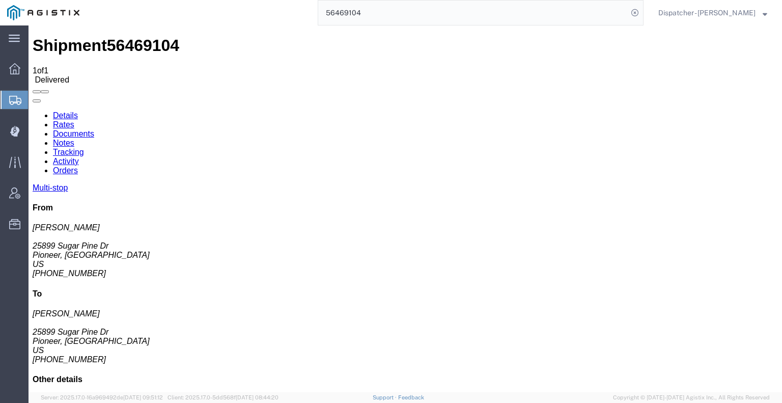
click at [84, 148] on link "Tracking" at bounding box center [68, 152] width 31 height 9
click at [33, 111] on icon at bounding box center [33, 111] width 0 height 0
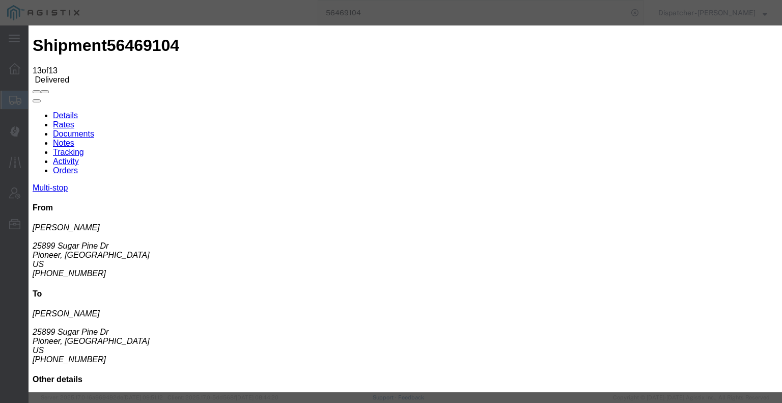
type input "2:30 PM"
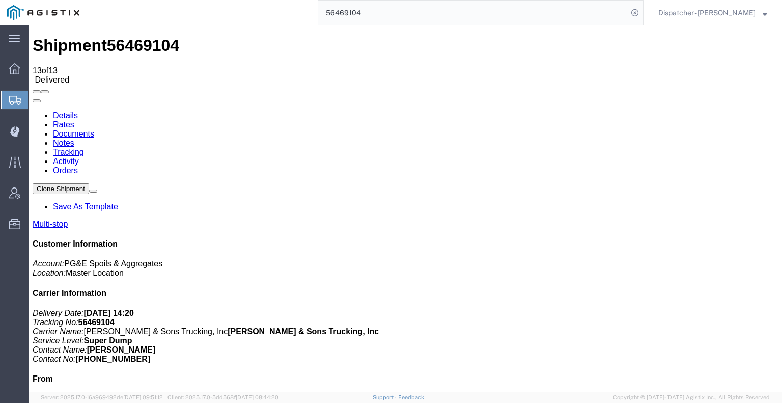
click at [74, 138] on link "Notes" at bounding box center [63, 142] width 21 height 9
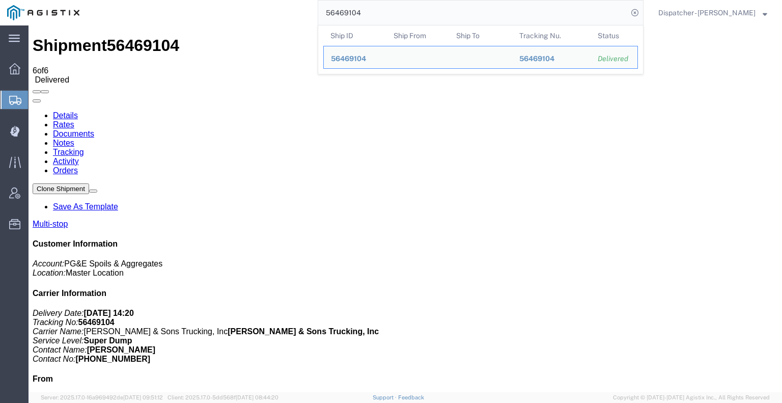
drag, startPoint x: 375, startPoint y: 9, endPoint x: 246, endPoint y: 20, distance: 128.8
click at [252, 20] on div "56469104 Ship ID Ship From Ship To Tracking Nu. Status Ship ID 56469104 Ship Fr…" at bounding box center [365, 12] width 557 height 25
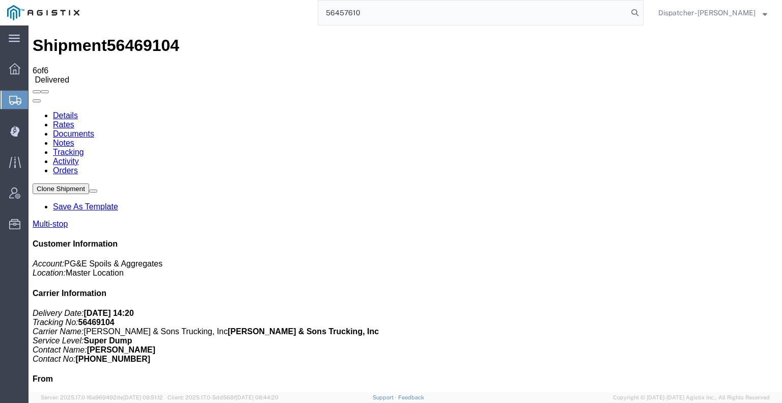
type input "56457610"
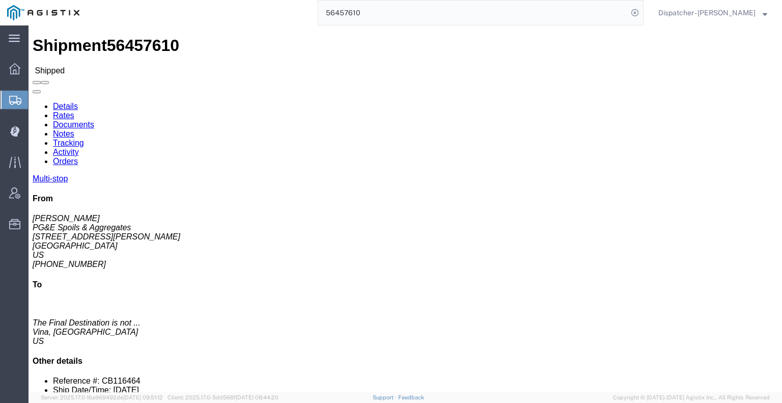
click link "Tracking"
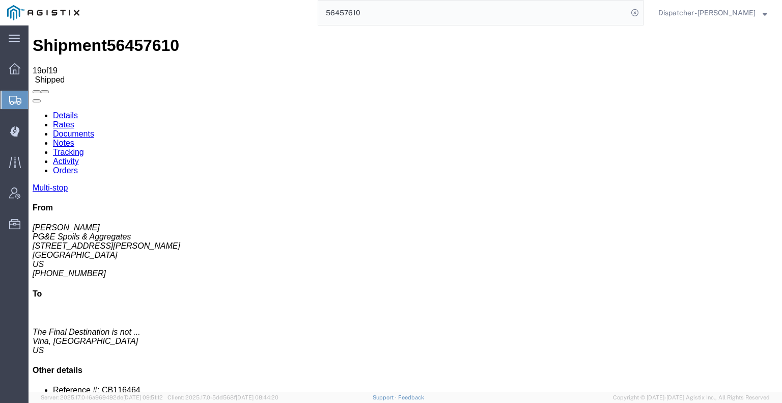
click at [33, 111] on link at bounding box center [33, 111] width 0 height 0
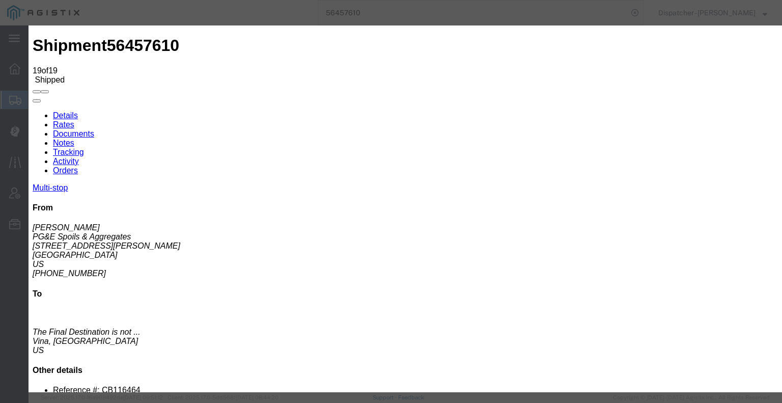
type input "[DATE]"
type input "6:00 AM"
type input "[DATE]"
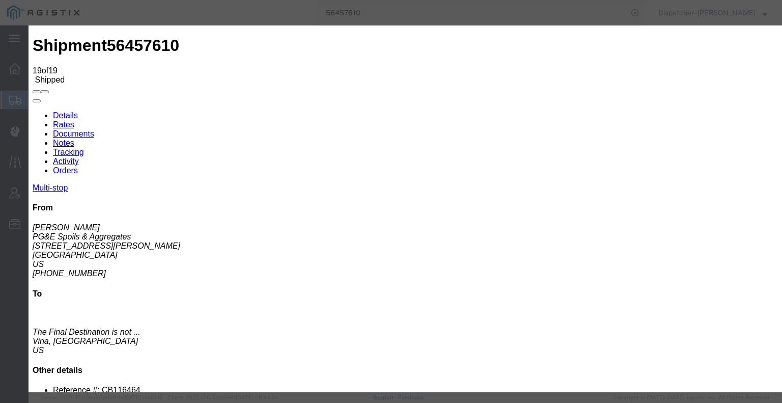
type input "6:45 PM"
select select "BREAKSTART"
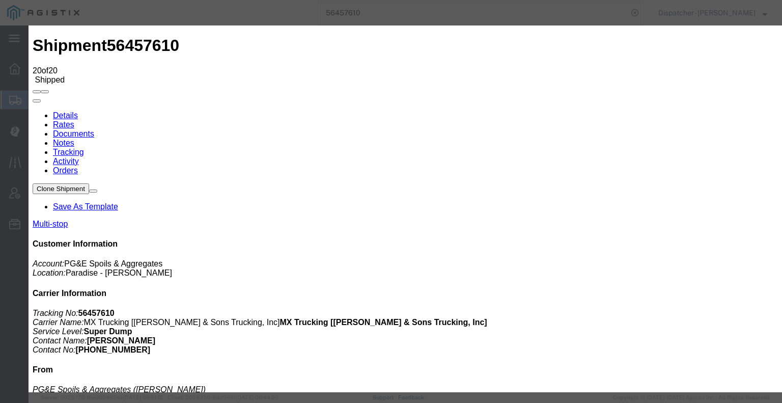
type input "[DATE]"
type input "6:00 AM"
type input "[DATE]"
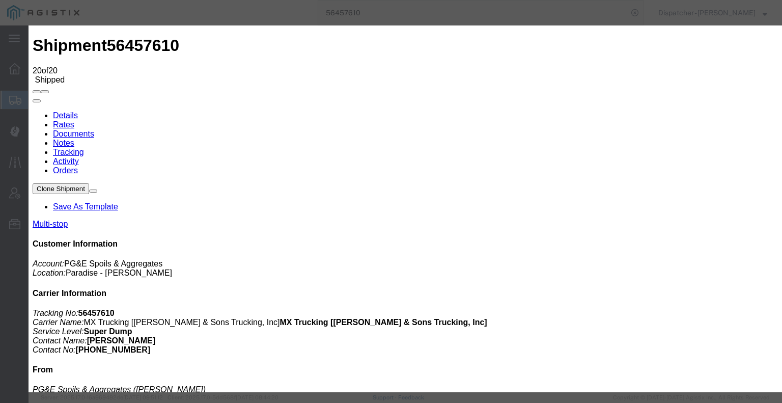
type input "7:15 PM"
select select "BREAKSTOP"
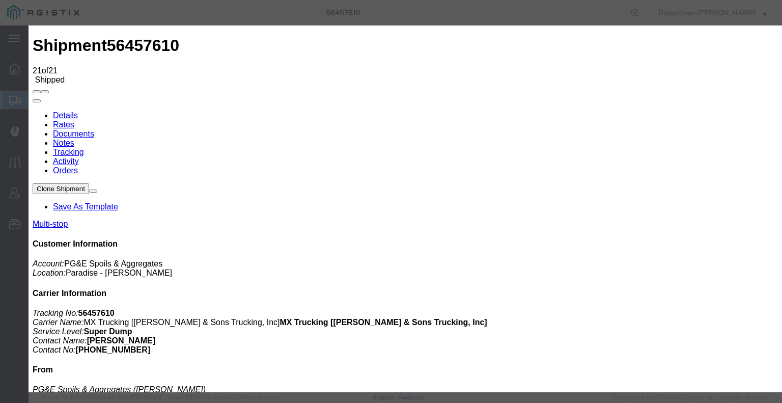
type input "[DATE]"
type input "6:00 AM"
drag, startPoint x: 276, startPoint y: 205, endPoint x: 302, endPoint y: 188, distance: 30.9
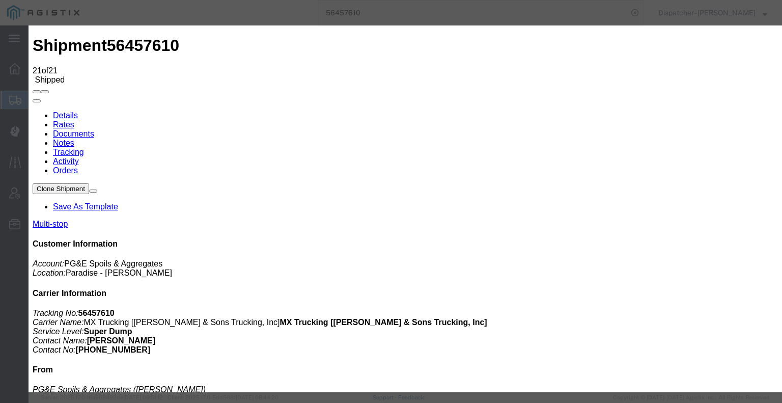
type input "[DATE]"
type input "8:30 PM"
select select "DELIVRED"
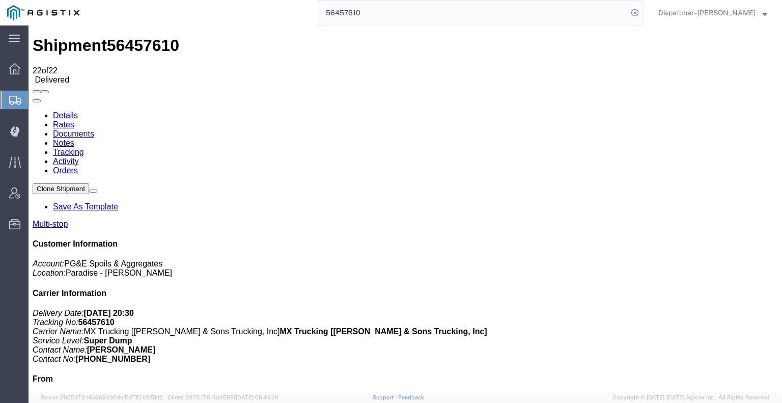
drag, startPoint x: 210, startPoint y: 88, endPoint x: 181, endPoint y: 62, distance: 38.2
click at [74, 138] on link "Notes" at bounding box center [63, 142] width 21 height 9
click at [84, 148] on link "Tracking" at bounding box center [68, 152] width 31 height 9
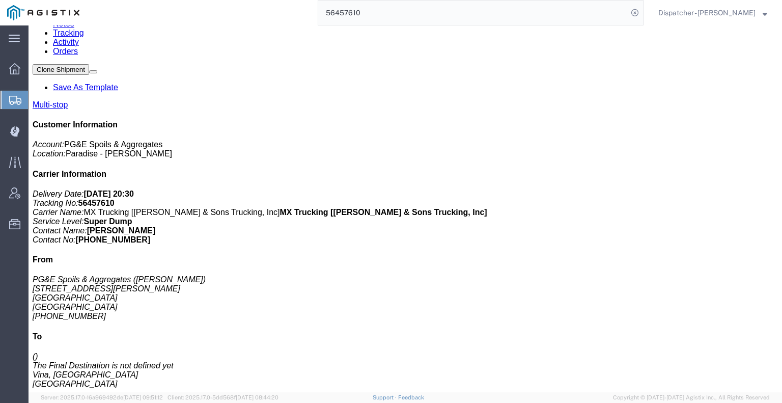
scroll to position [324, 0]
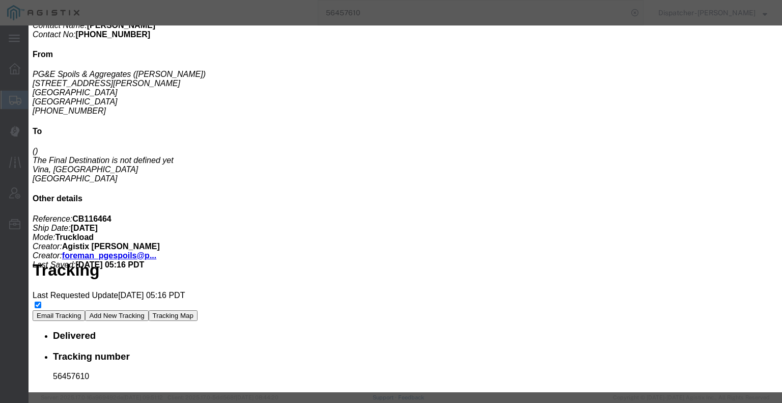
type input "4:00 AM"
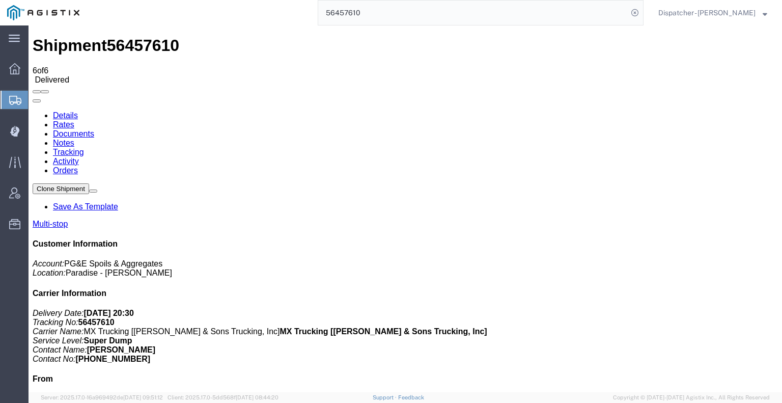
click at [94, 129] on link "Documents" at bounding box center [73, 133] width 41 height 9
checkbox input "true"
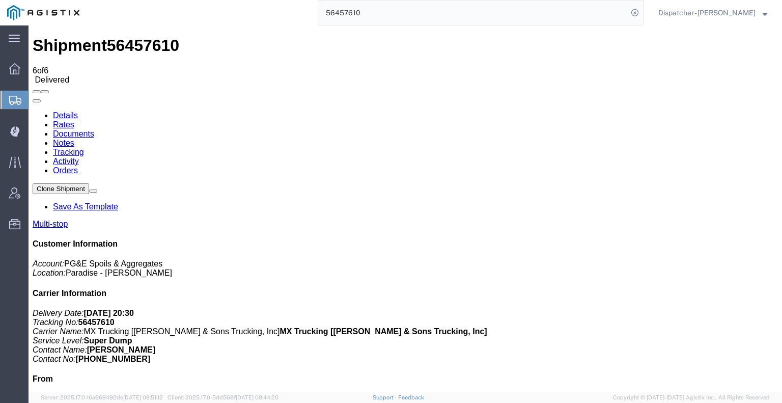
checkbox input "true"
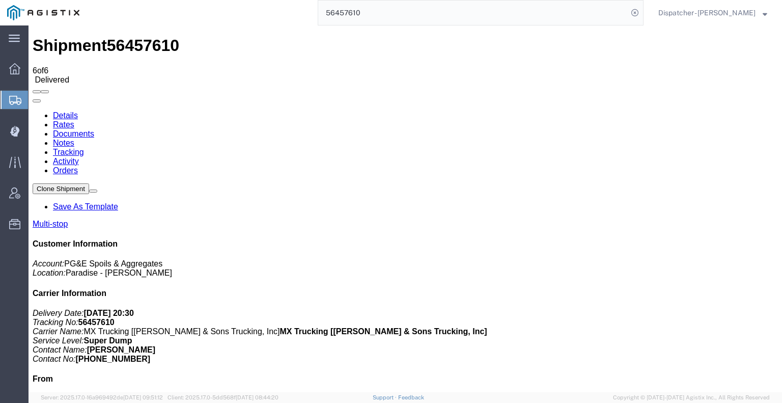
checkbox input "true"
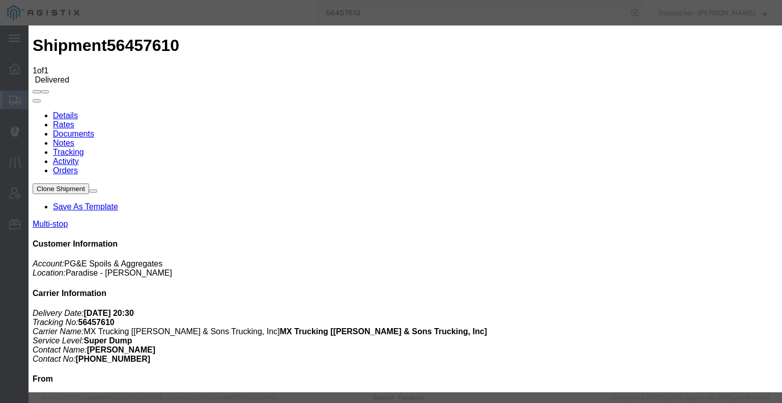
type input "C:\fakepath\56457610trktag.pdf"
select select
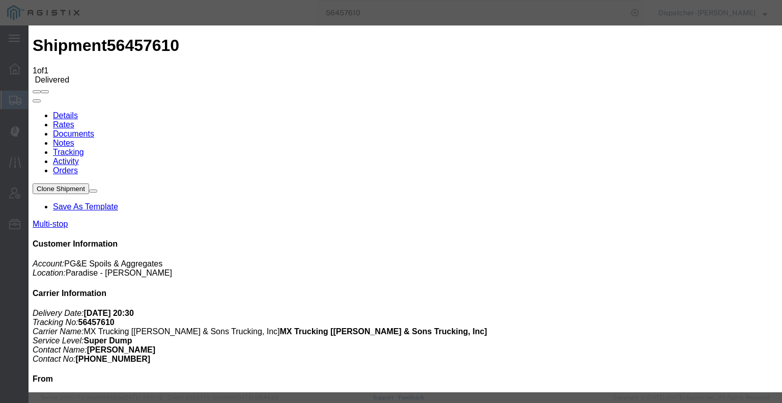
select select
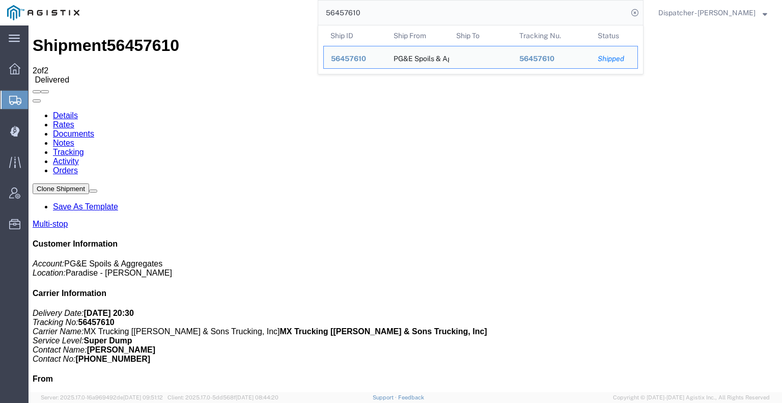
drag, startPoint x: 380, startPoint y: 15, endPoint x: 159, endPoint y: 19, distance: 221.5
click at [190, 19] on div "56457610 Ship ID Ship From Ship To Tracking Nu. Status Ship ID 56457610 Ship Fr…" at bounding box center [365, 12] width 557 height 25
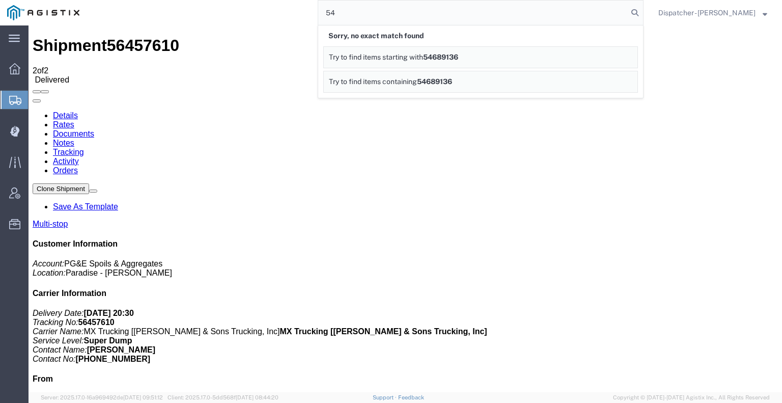
type input "5"
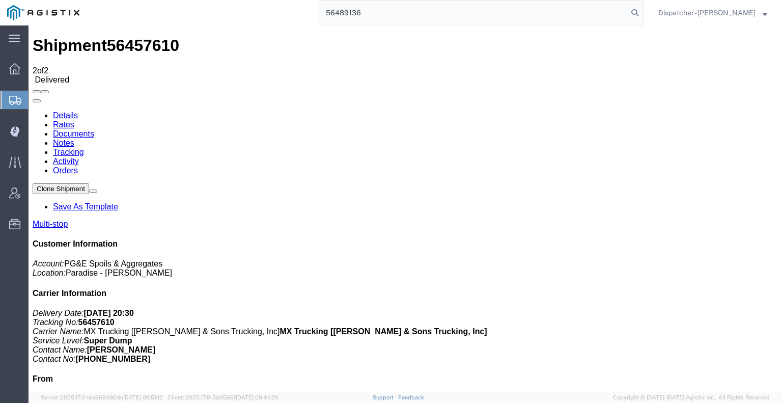
type input "56489136"
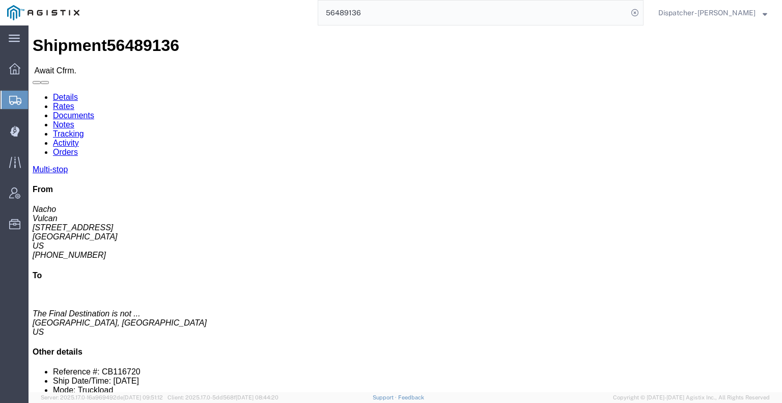
click link "Tracking"
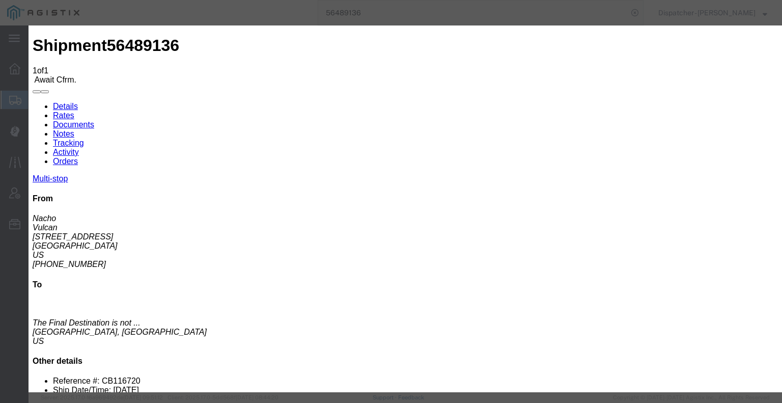
type input "[DATE]"
type input "6:00 AM"
type input "[DATE]"
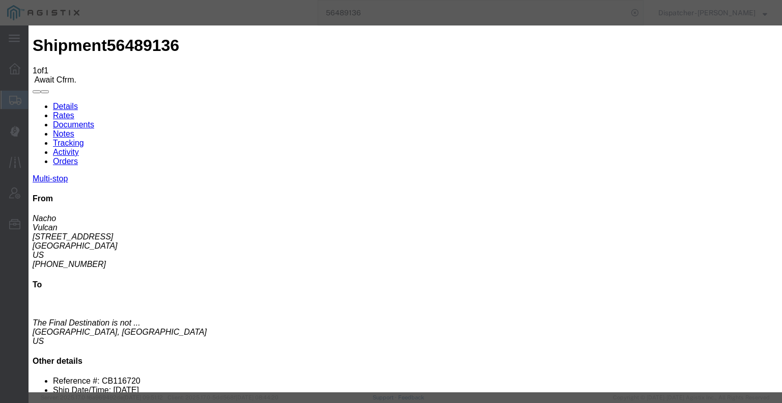
select select "ARVPULOC"
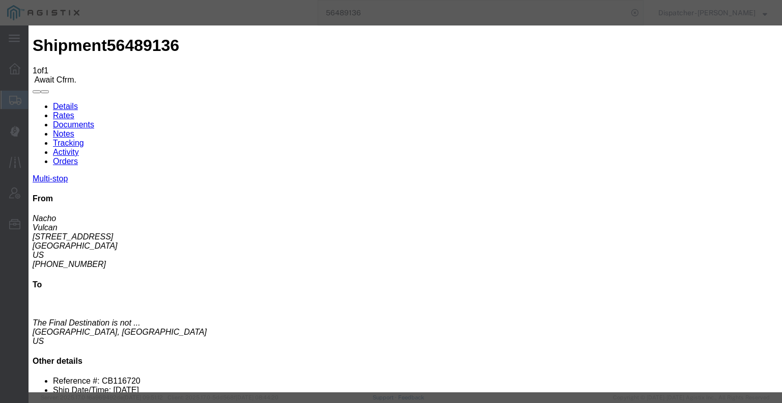
select select "{"pickupDeliveryInfoId": "122265991","pickupOrDelivery": "P","stopNum": "1","lo…"
select select "CA"
type input "[GEOGRAPHIC_DATA]"
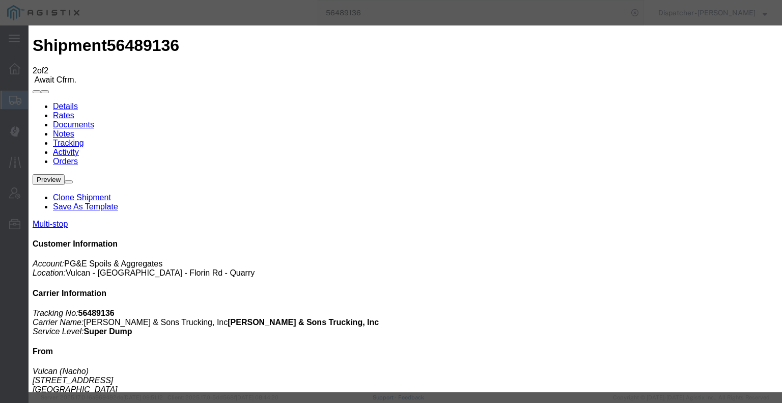
type input "[DATE]"
type input "6:00 AM"
type input "[DATE]"
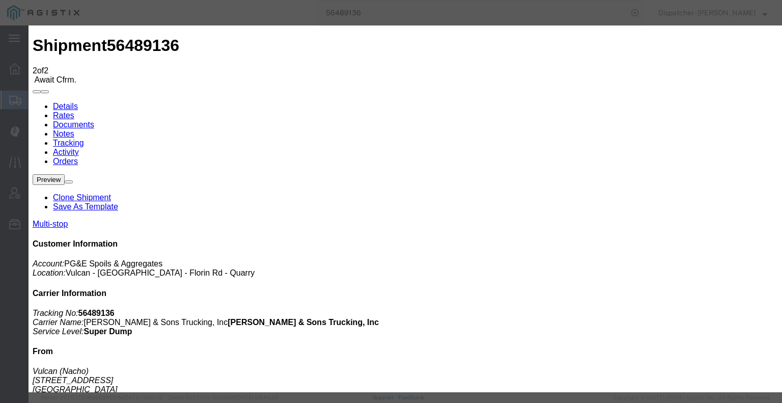
type input "2:35 PM"
select select "DPTDLVLOC"
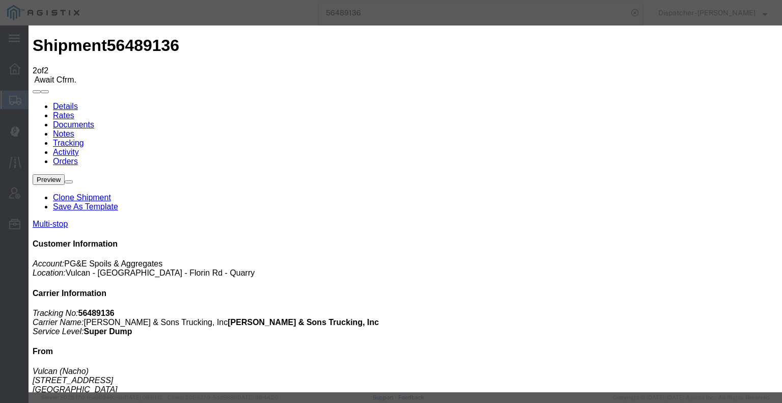
select select "{"pickupDeliveryInfoId": "122265992","pickupOrDelivery": "D","stopNum": "2","lo…"
select select "CA"
type input "[GEOGRAPHIC_DATA]"
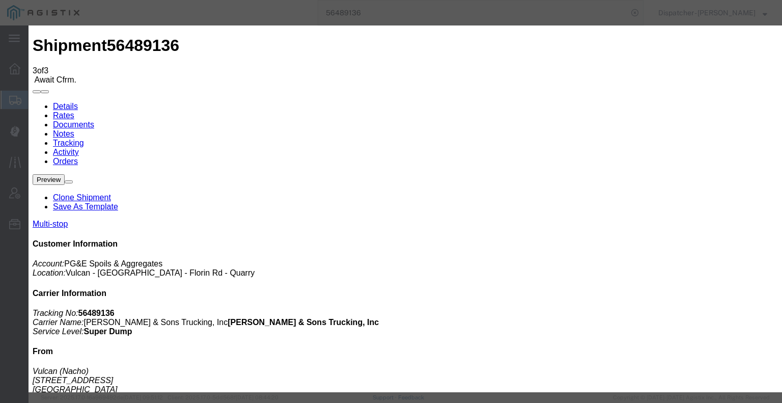
type input "[DATE]"
type input "6:00 AM"
type input "[DATE]"
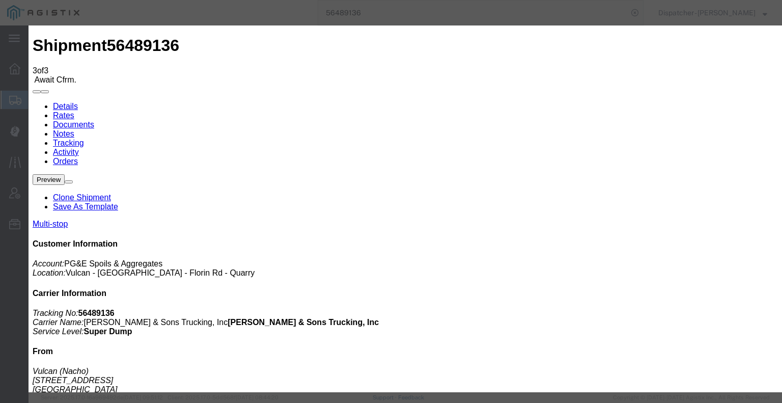
type input "4:00 PM"
drag, startPoint x: 342, startPoint y: 144, endPoint x: 342, endPoint y: 154, distance: 9.7
select select "BREAKSTART"
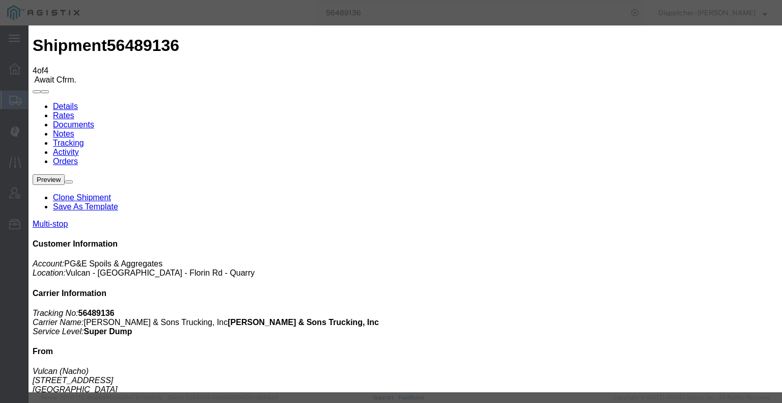
type input "[DATE]"
type input "6:00 AM"
type input "[DATE]"
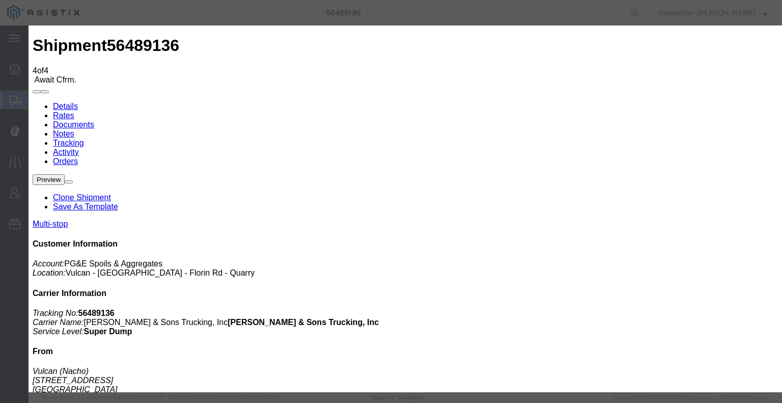
type input "4:30 PM"
select select "BREAKSTOP"
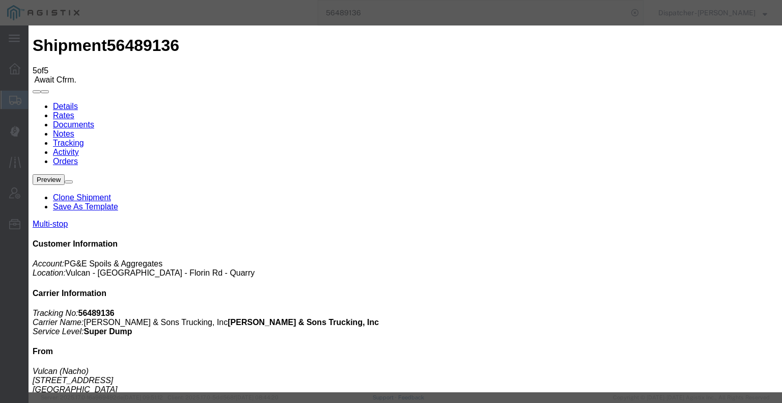
type input "[DATE]"
type input "6:00 AM"
type input "[DATE]"
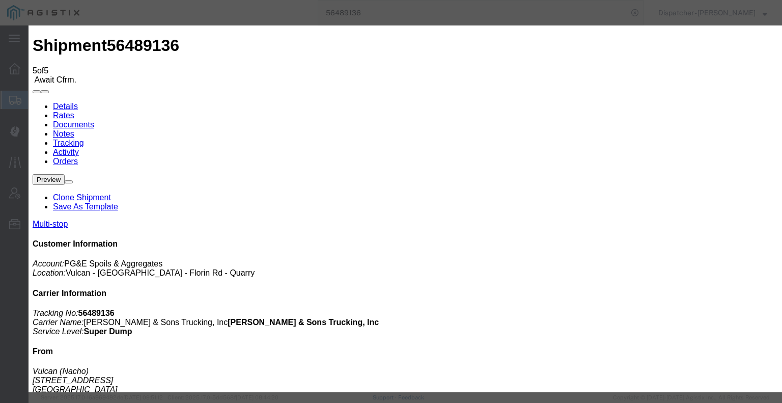
type input "4:30 PM"
drag, startPoint x: 365, startPoint y: 148, endPoint x: 362, endPoint y: 153, distance: 5.5
select select "DELIVRED"
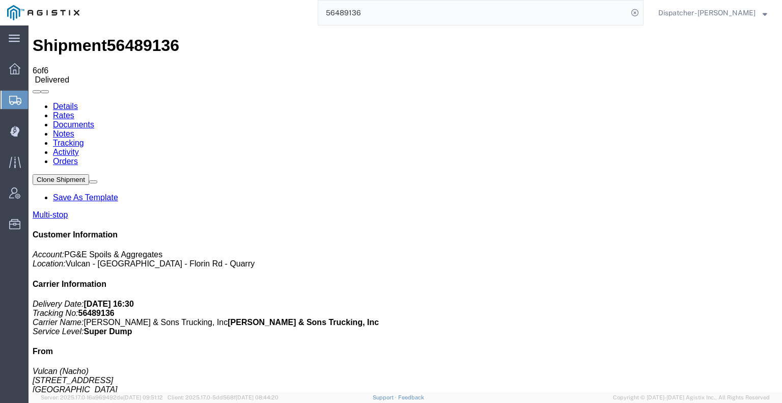
click at [74, 129] on link "Notes" at bounding box center [63, 133] width 21 height 9
click at [94, 120] on link "Documents" at bounding box center [73, 124] width 41 height 9
drag, startPoint x: 76, startPoint y: 254, endPoint x: 123, endPoint y: 220, distance: 58.4
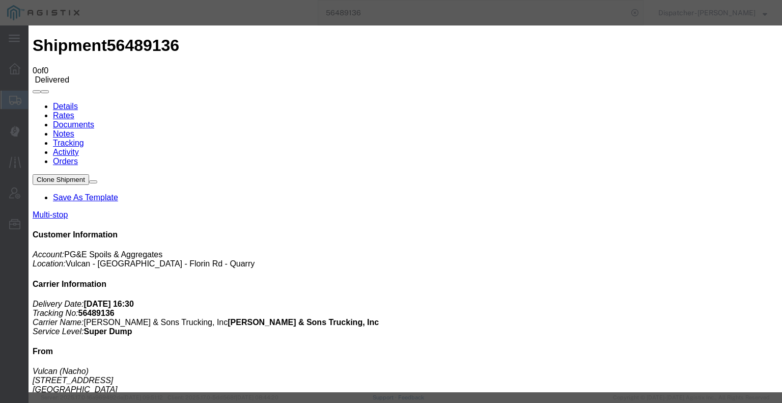
type input "C:\fakepath\56489136trktag.pdf"
select select
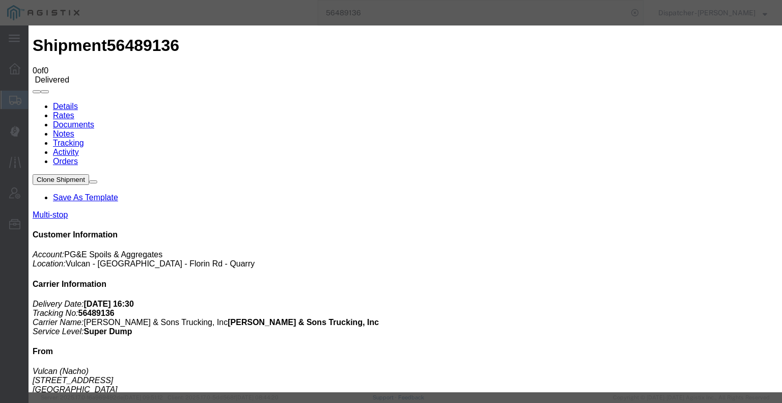
select select
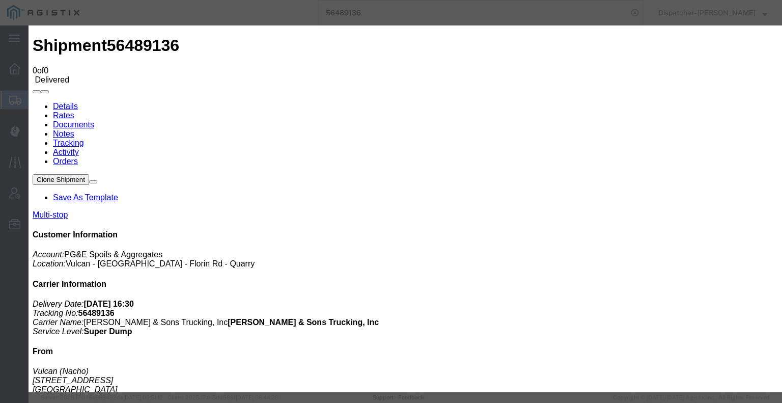
type input "C:\fakepath\56489136trktag.pdf"
select select
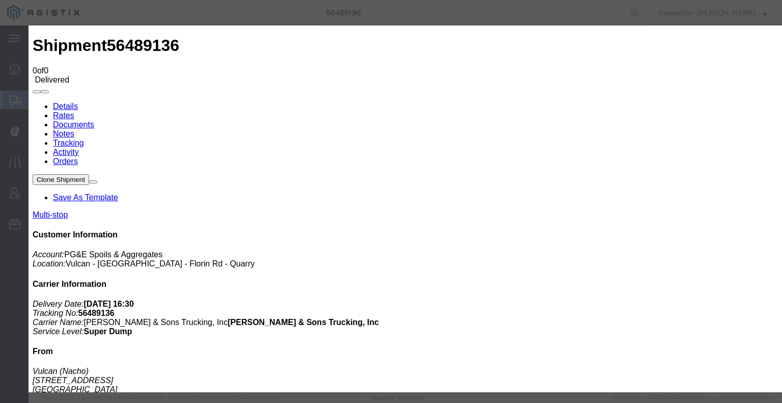
select select
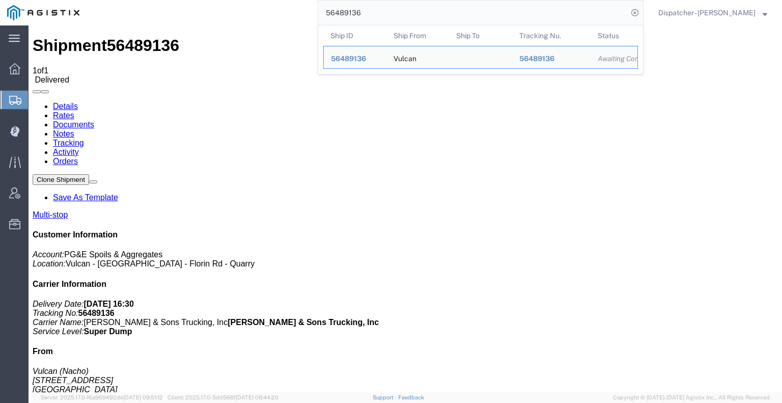
drag, startPoint x: 371, startPoint y: 14, endPoint x: 179, endPoint y: 16, distance: 191.9
click at [200, 21] on div "56489136 Ship ID Ship From Ship To Tracking Nu. Status Ship ID 56489136 Ship Fr…" at bounding box center [365, 12] width 557 height 25
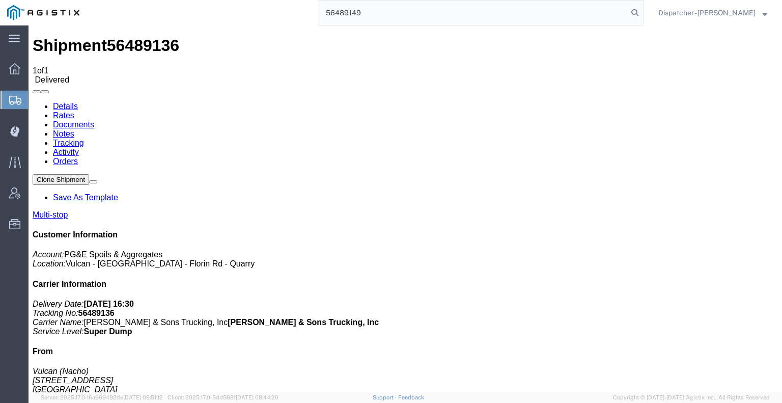
type input "56489149"
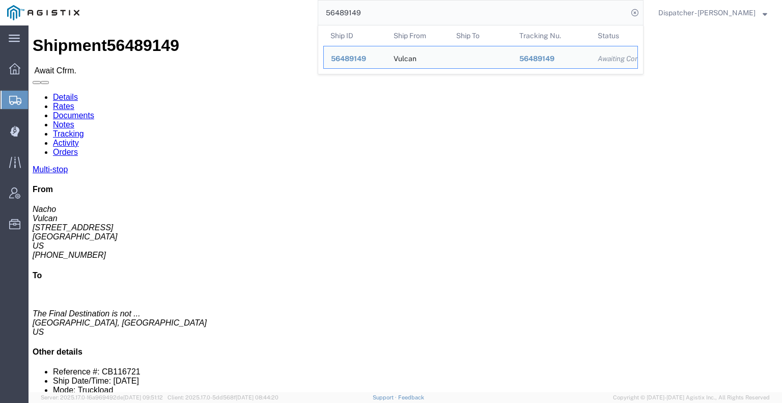
click link "Tracking"
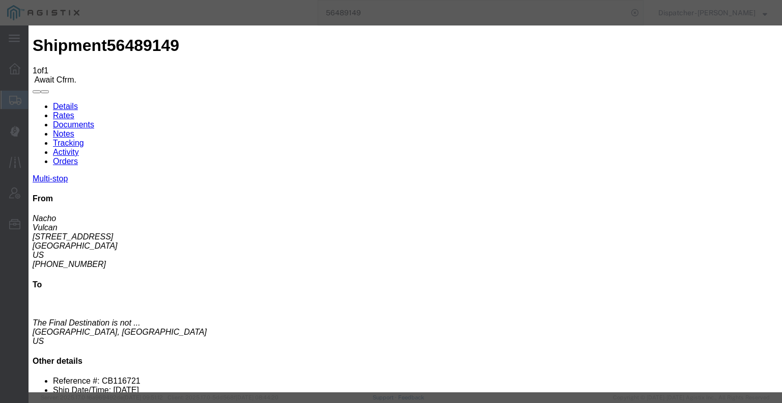
type input "[DATE]"
type input "6:00 AM"
type input "[DATE]"
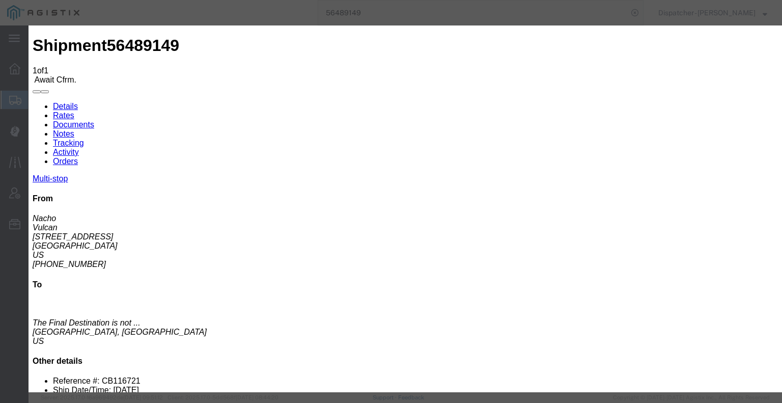
drag, startPoint x: 331, startPoint y: 148, endPoint x: 330, endPoint y: 153, distance: 5.2
select select "ARVPULOC"
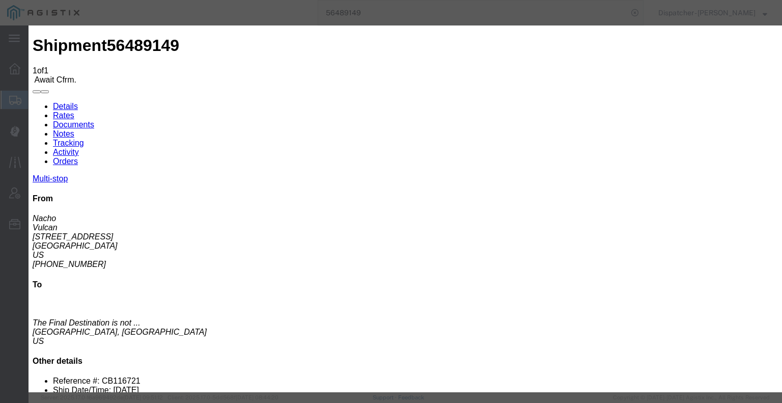
select select "{"pickupDeliveryInfoId": "122266018","pickupOrDelivery": "P","stopNum": "1","lo…"
select select "CA"
type input "[GEOGRAPHIC_DATA]"
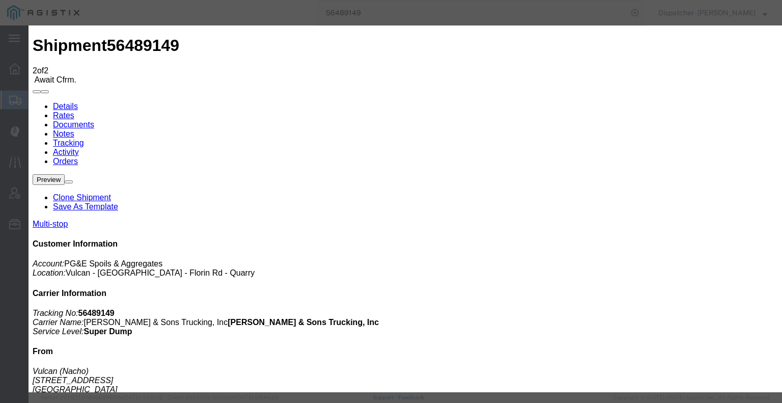
type input "[DATE]"
type input "6:00 AM"
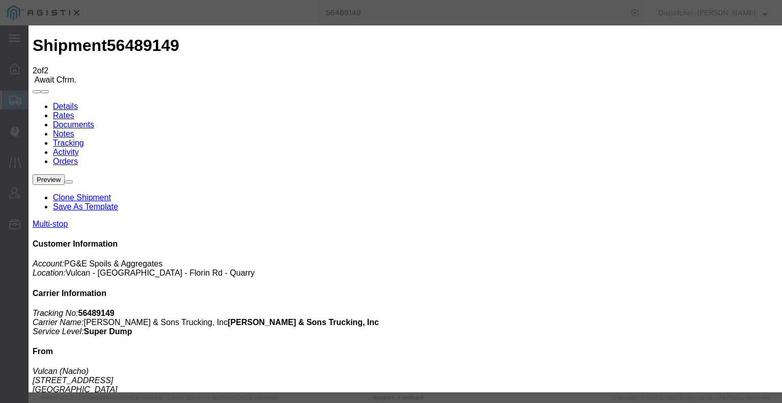
type input "[DATE]"
type input "2:30 PM"
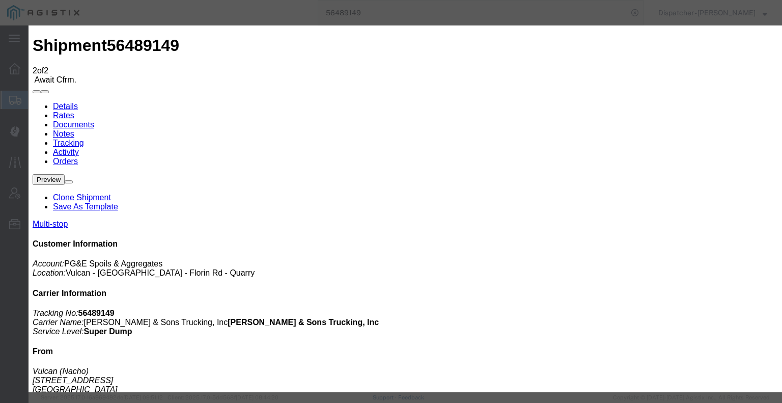
select select "DPTDLVLOC"
select select "{"pickupDeliveryInfoId": "122266019","pickupOrDelivery": "D","stopNum": "2","lo…"
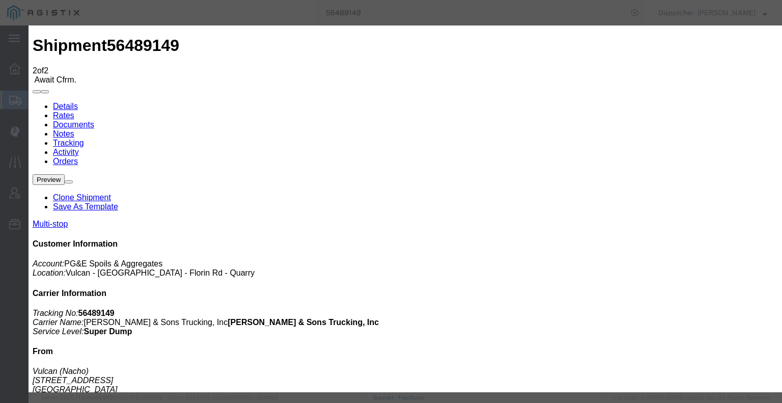
select select "CA"
type input "[GEOGRAPHIC_DATA]"
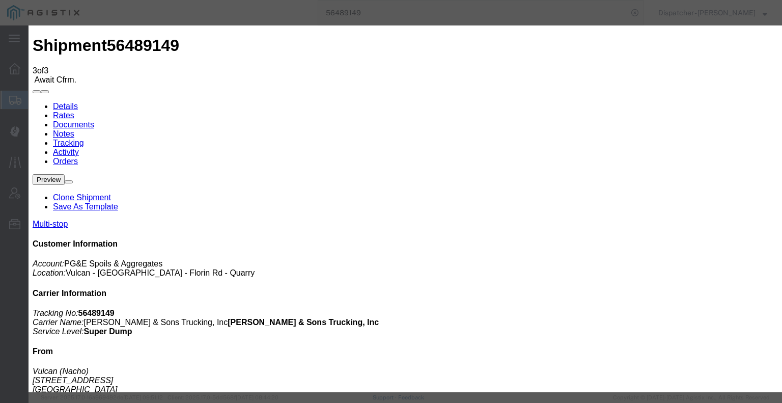
type input "[DATE]"
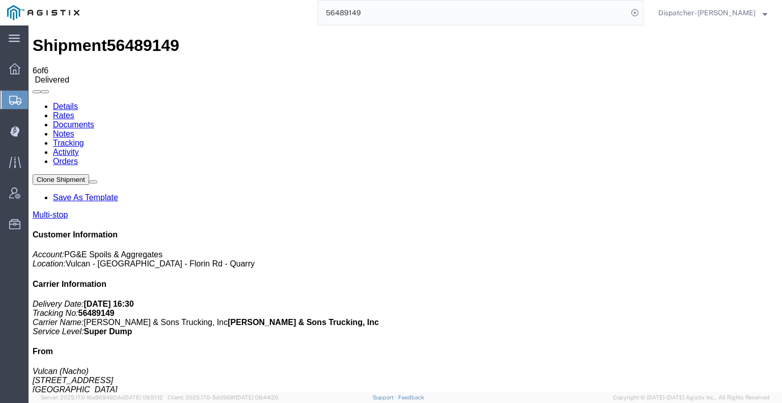
drag, startPoint x: 89, startPoint y: 88, endPoint x: 116, endPoint y: 77, distance: 29.0
click at [94, 120] on link "Documents" at bounding box center [73, 124] width 41 height 9
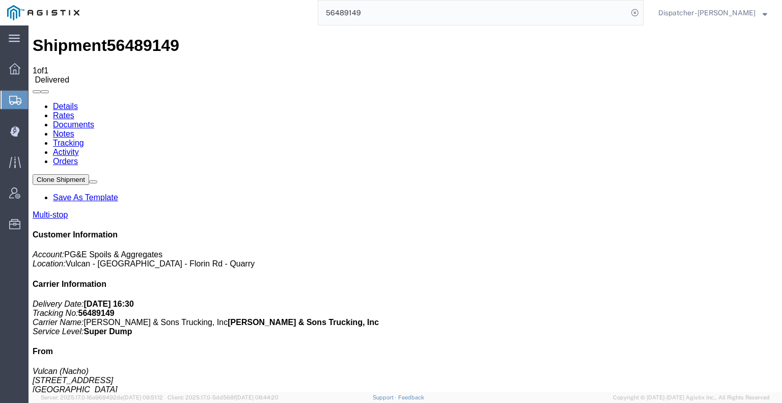
drag, startPoint x: 365, startPoint y: 10, endPoint x: 311, endPoint y: 10, distance: 54.0
click at [324, 10] on input "56489149" at bounding box center [473, 13] width 310 height 24
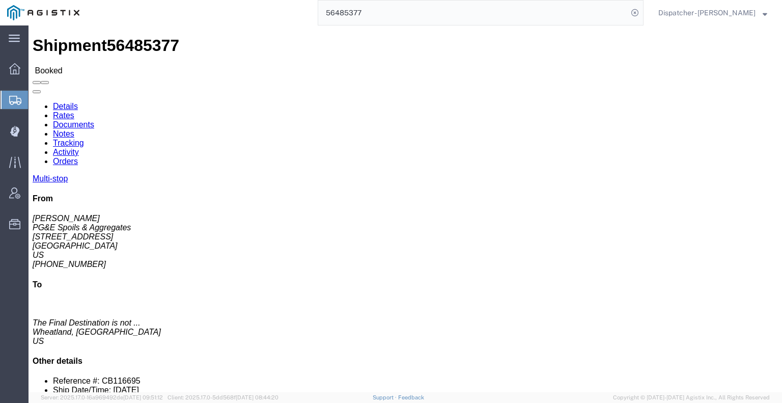
click link "Tracking"
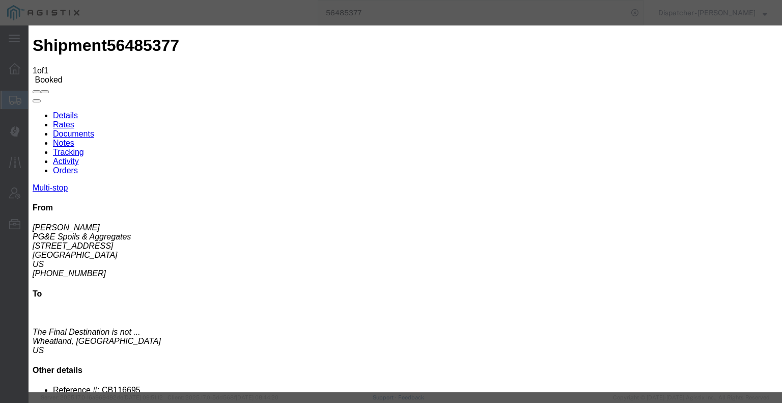
drag, startPoint x: 515, startPoint y: 128, endPoint x: 515, endPoint y: 135, distance: 6.6
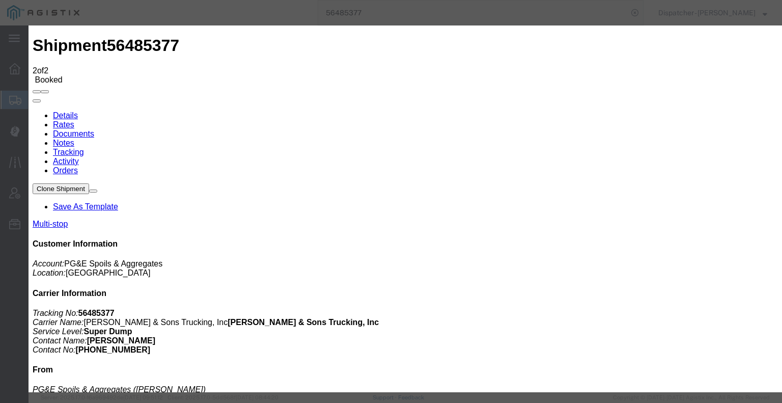
drag, startPoint x: 517, startPoint y: 126, endPoint x: 517, endPoint y: 134, distance: 8.1
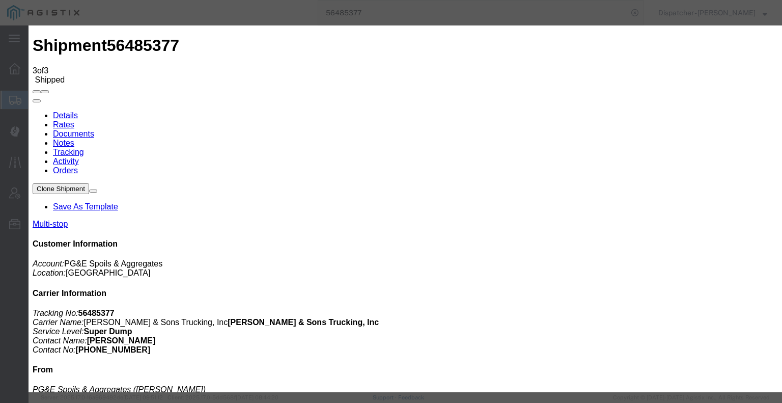
drag, startPoint x: 268, startPoint y: 209, endPoint x: 271, endPoint y: 197, distance: 12.6
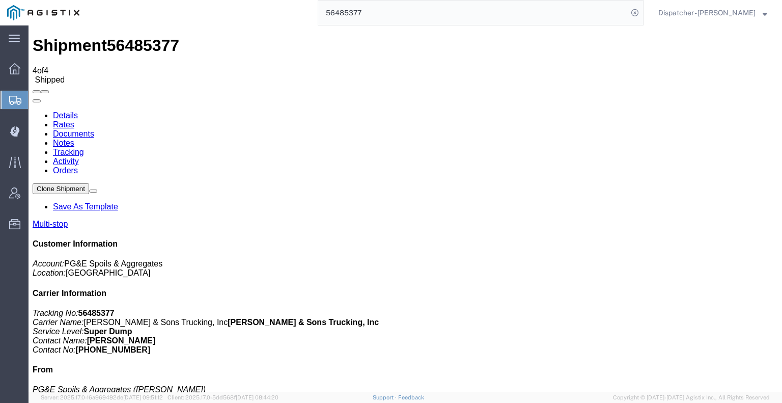
click at [33, 111] on icon at bounding box center [33, 111] width 0 height 0
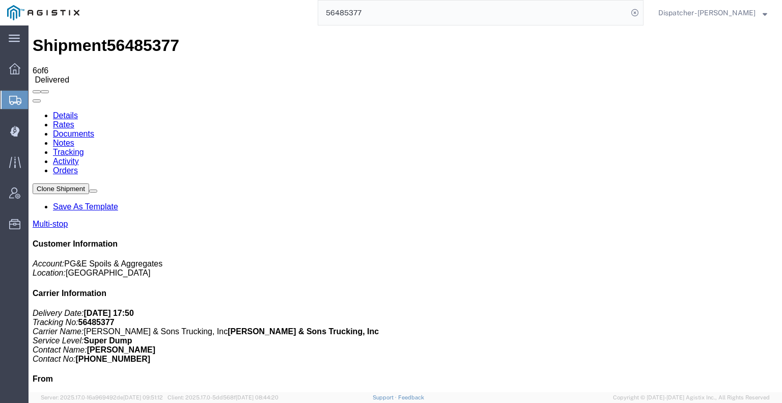
click at [74, 138] on link "Notes" at bounding box center [63, 142] width 21 height 9
click at [94, 129] on link "Documents" at bounding box center [73, 133] width 41 height 9
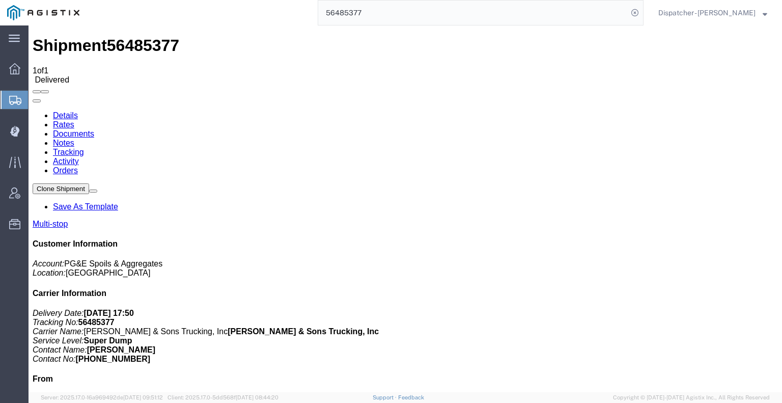
drag, startPoint x: 360, startPoint y: 12, endPoint x: 297, endPoint y: 20, distance: 63.7
click at [299, 20] on div "56485377" at bounding box center [365, 12] width 557 height 25
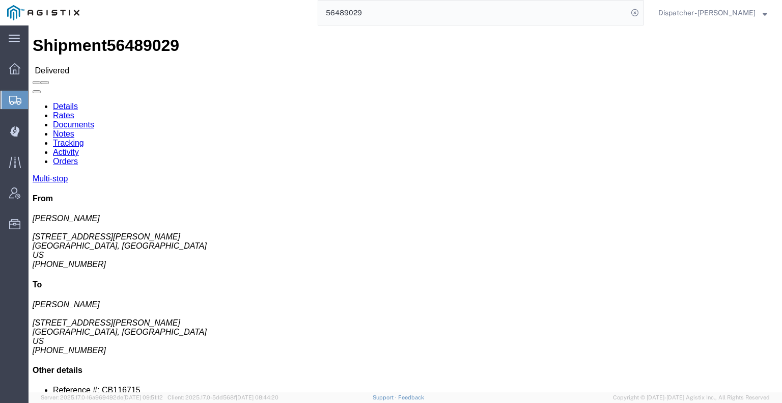
click link "Notes"
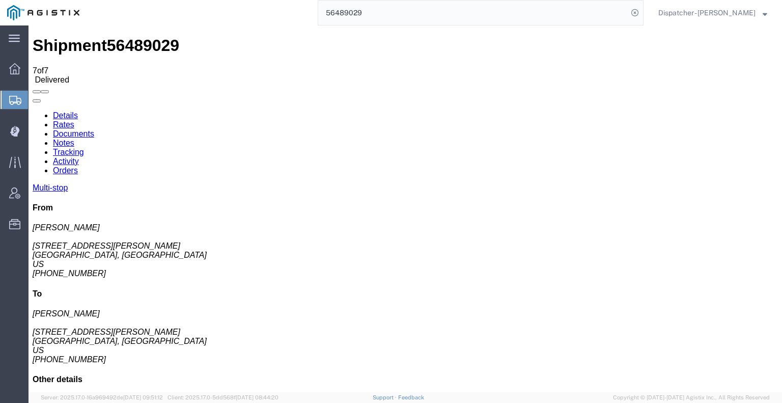
click at [94, 129] on link "Documents" at bounding box center [73, 133] width 41 height 9
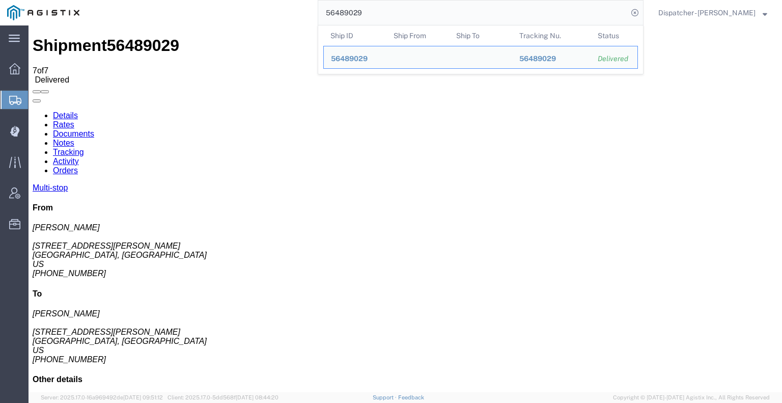
drag, startPoint x: 410, startPoint y: 40, endPoint x: 213, endPoint y: 46, distance: 197.1
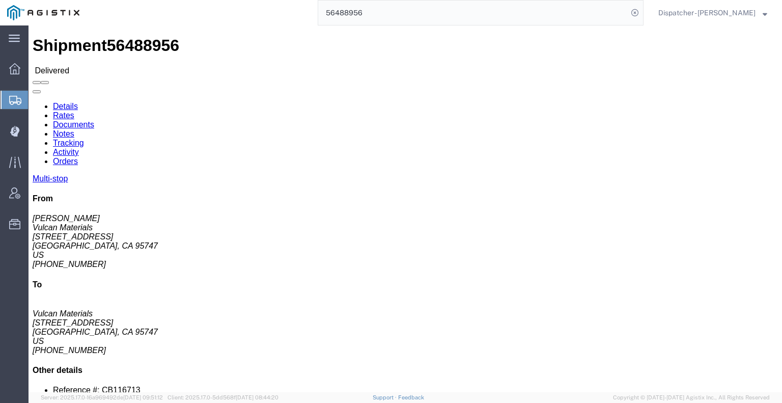
click link "Notes"
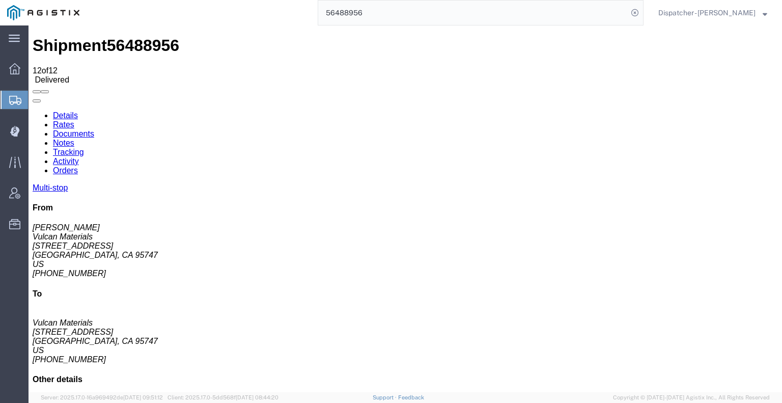
click at [94, 129] on link "Documents" at bounding box center [73, 133] width 41 height 9
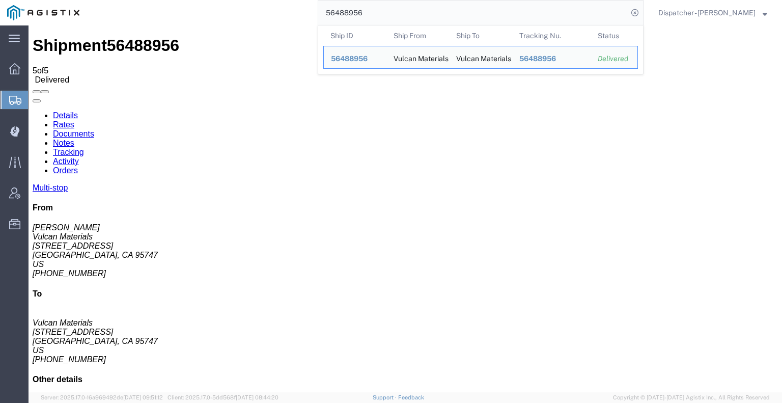
drag, startPoint x: 398, startPoint y: 42, endPoint x: 284, endPoint y: 29, distance: 114.8
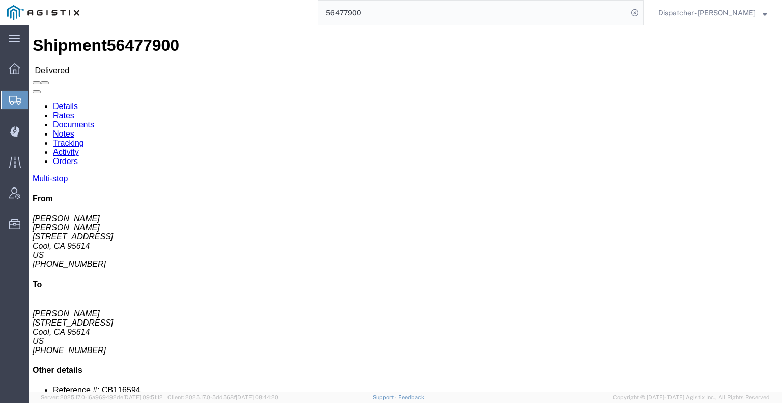
click link "Notes"
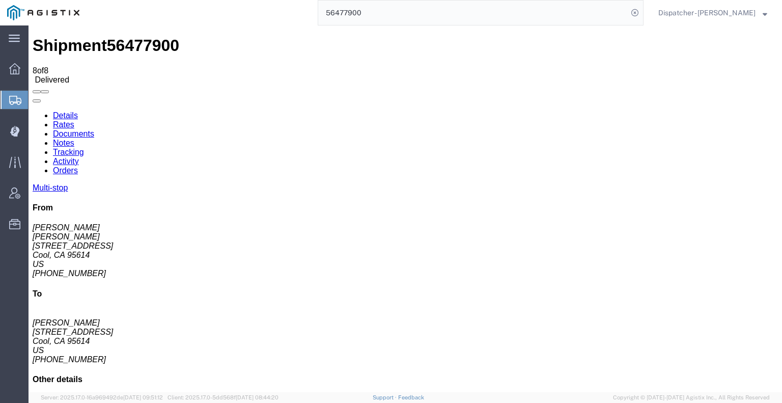
click at [84, 148] on link "Tracking" at bounding box center [68, 152] width 31 height 9
click at [33, 111] on link at bounding box center [33, 111] width 0 height 0
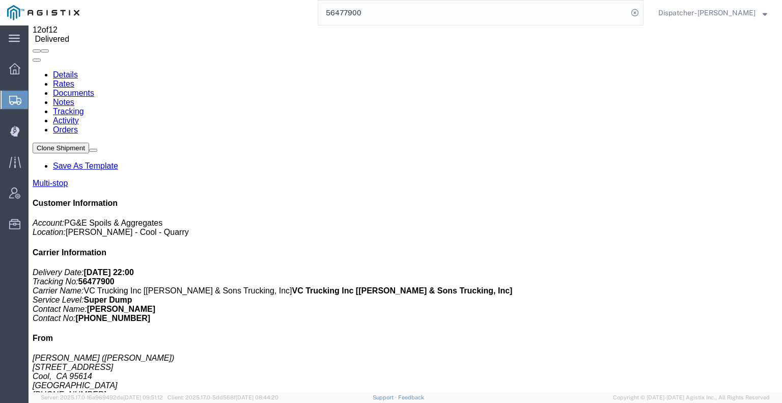
scroll to position [66, 0]
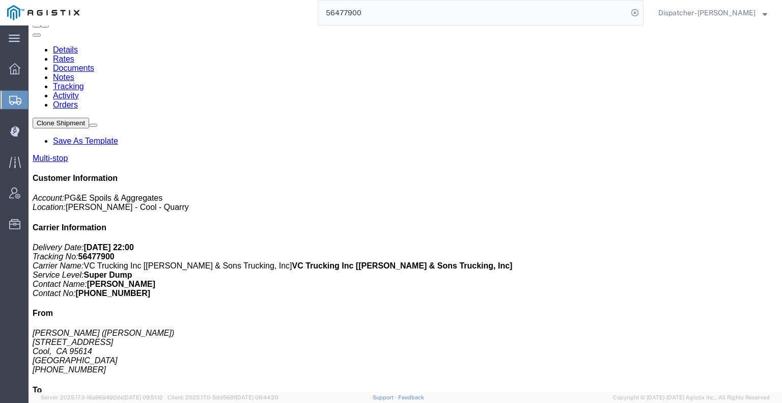
click at [74, 73] on link "Notes" at bounding box center [63, 77] width 21 height 9
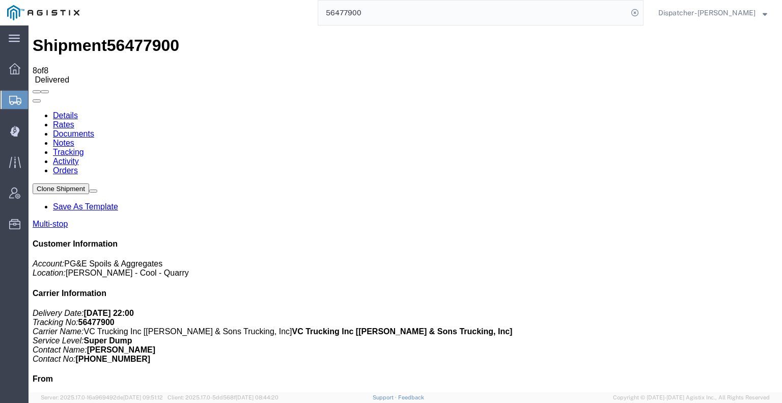
click at [94, 129] on link "Documents" at bounding box center [73, 133] width 41 height 9
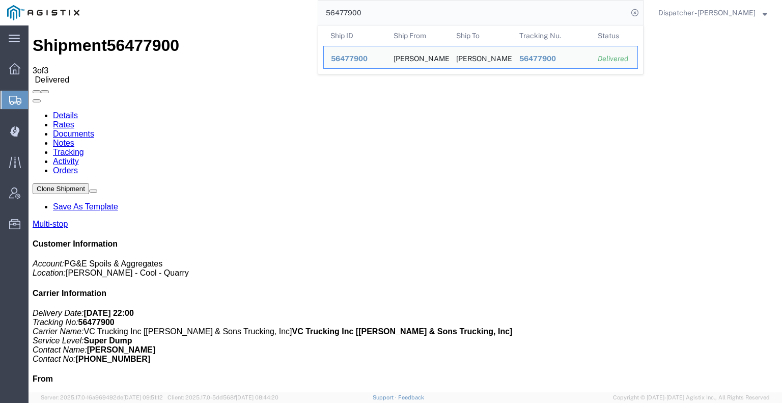
drag, startPoint x: 364, startPoint y: 17, endPoint x: 257, endPoint y: 10, distance: 107.7
click at [291, 13] on div "56477900 Ship ID Ship From Ship To Tracking Nu. Status Ship ID 56477900 Ship Fr…" at bounding box center [365, 12] width 557 height 25
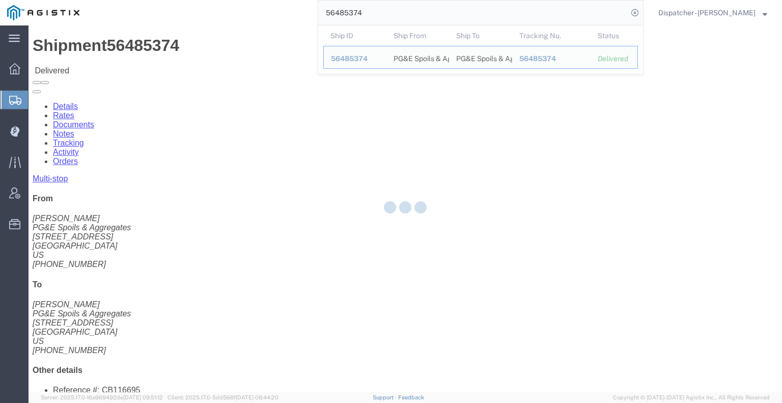
click at [216, 65] on div at bounding box center [405, 208] width 753 height 367
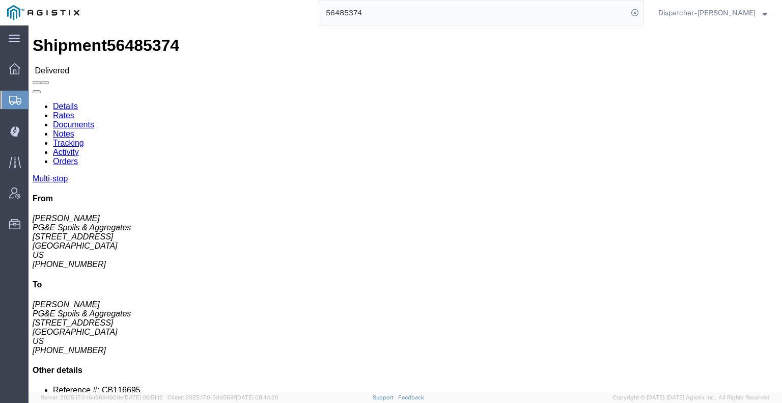
click link "Tracking"
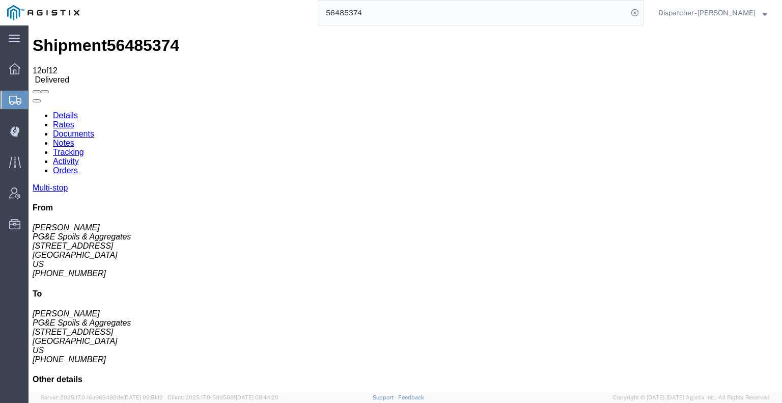
click at [33, 111] on icon at bounding box center [33, 111] width 0 height 0
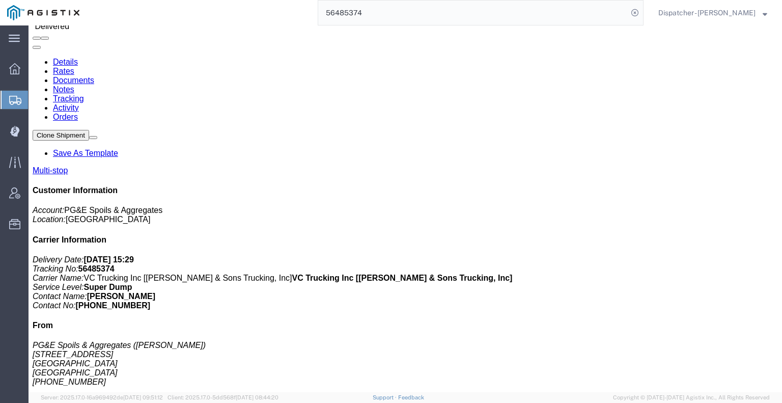
scroll to position [66, 0]
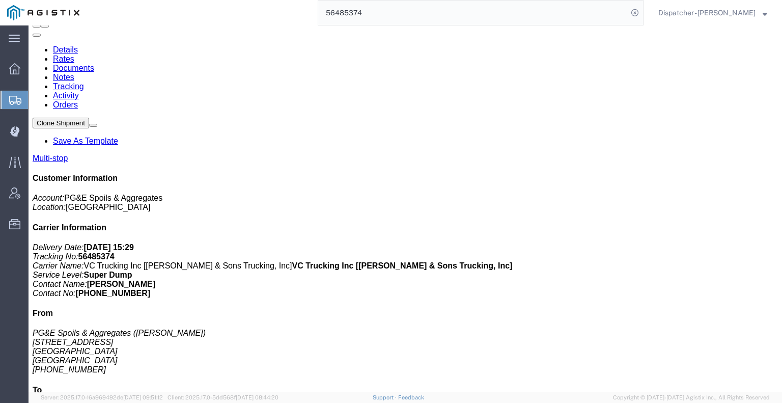
click at [74, 73] on link "Notes" at bounding box center [63, 77] width 21 height 9
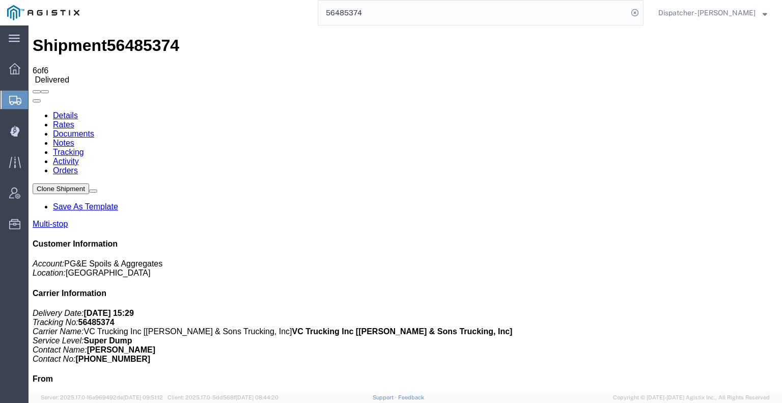
click at [94, 129] on link "Documents" at bounding box center [73, 133] width 41 height 9
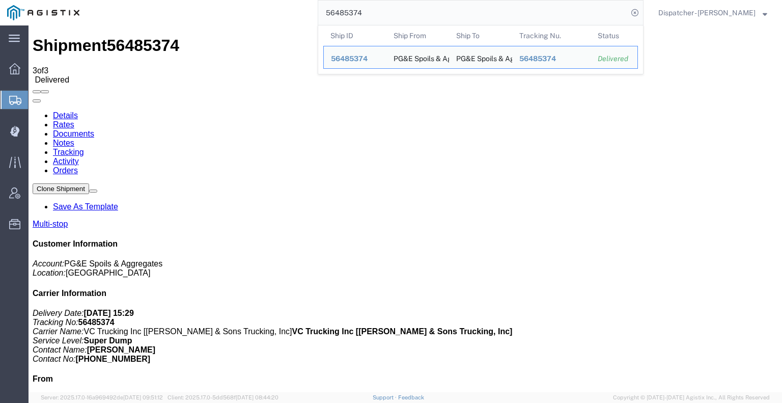
drag, startPoint x: 362, startPoint y: 15, endPoint x: 271, endPoint y: 19, distance: 91.7
click at [271, 18] on div "56485374 Ship ID Ship From Ship To Tracking Nu. Status Ship ID 56485374 Ship Fr…" at bounding box center [365, 12] width 557 height 25
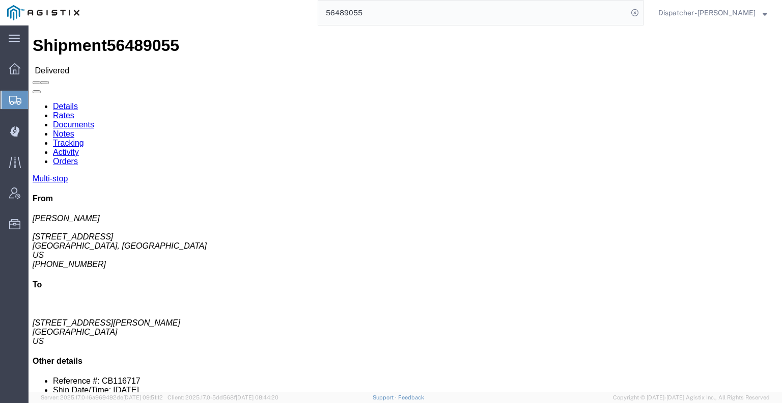
click link "Notes"
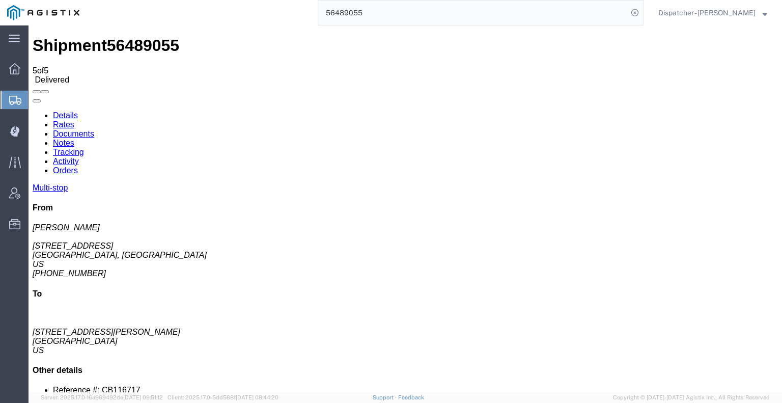
click at [94, 129] on link "Documents" at bounding box center [73, 133] width 41 height 9
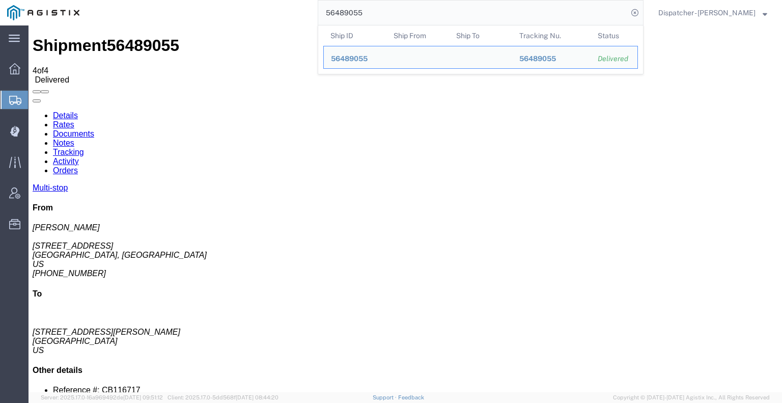
drag, startPoint x: 384, startPoint y: 9, endPoint x: 266, endPoint y: 16, distance: 118.3
click at [285, 16] on div "56489055 Ship ID Ship From Ship To Tracking Nu. Status Ship ID 56489055 Ship Fr…" at bounding box center [365, 12] width 557 height 25
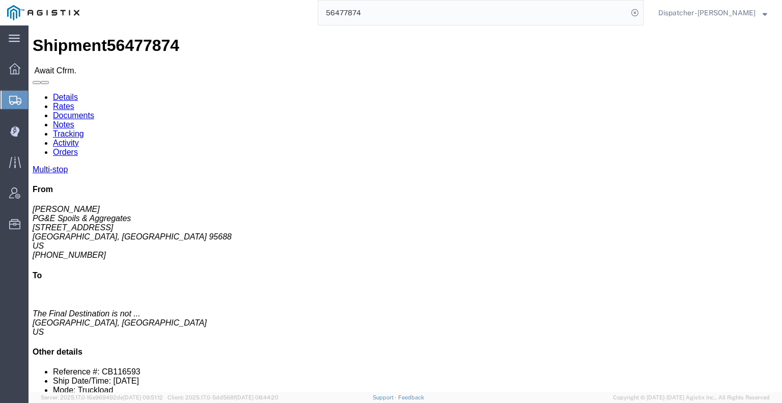
click link "Tracking"
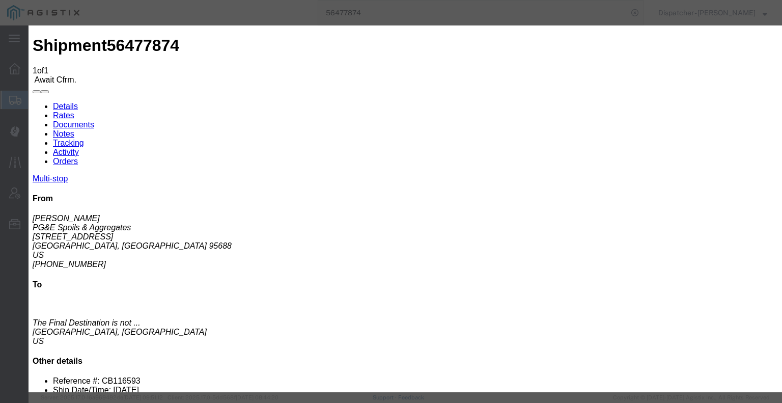
drag, startPoint x: 527, startPoint y: 130, endPoint x: 529, endPoint y: 135, distance: 5.5
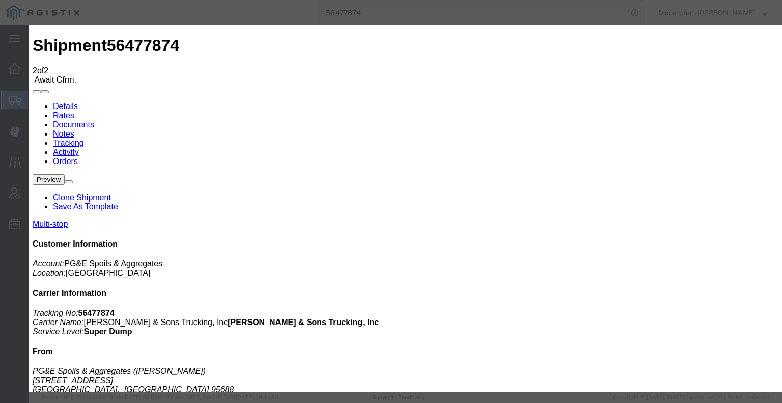
type input "[DATE]"
type input "3:48 PM"
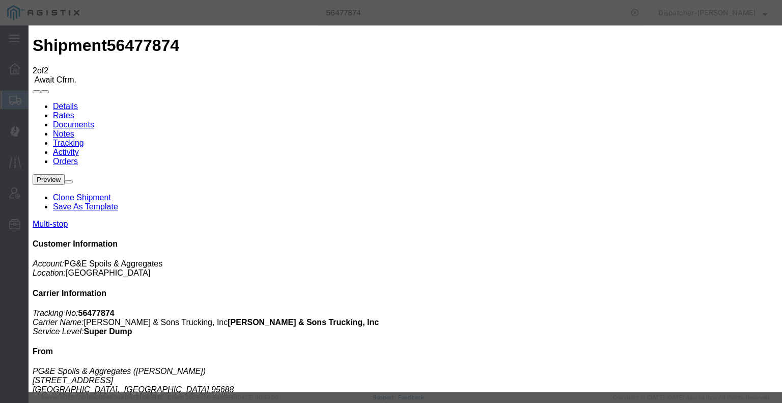
select select "DPTDLVLOC"
select select "{"pickupDeliveryInfoId": "122243028","pickupOrDelivery": "D","stopNum": "2","lo…"
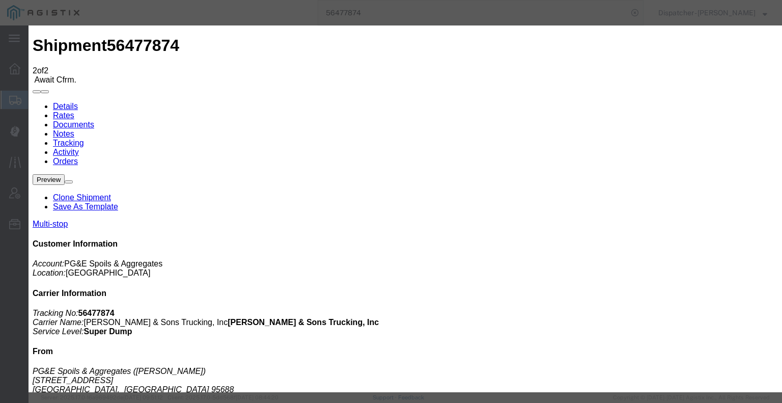
select select "CA"
type input "Suisun City"
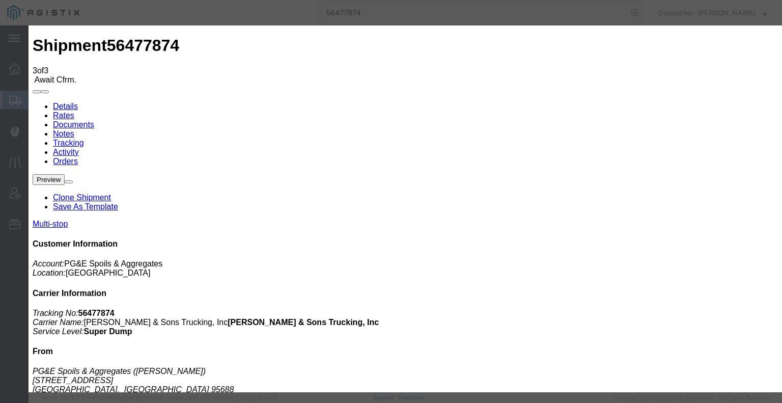
type input "[DATE]"
type input "6:00 AM"
type input "[DATE]"
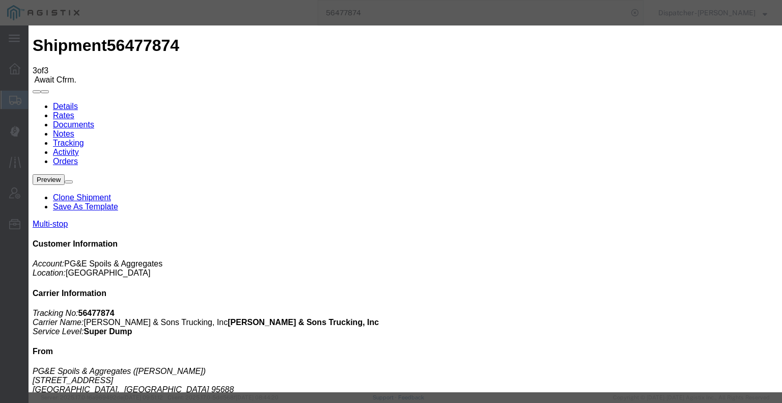
type input "3:48 PM"
select select "BREAKSTART"
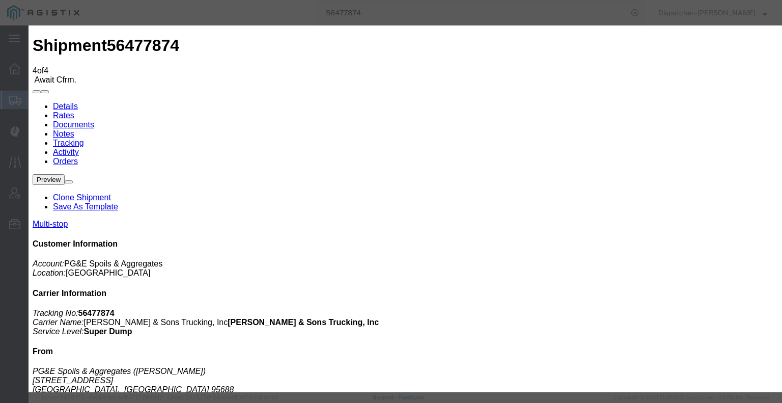
type input "[DATE]"
type input "6:00 AM"
drag, startPoint x: 261, startPoint y: 211, endPoint x: 306, endPoint y: 164, distance: 65.2
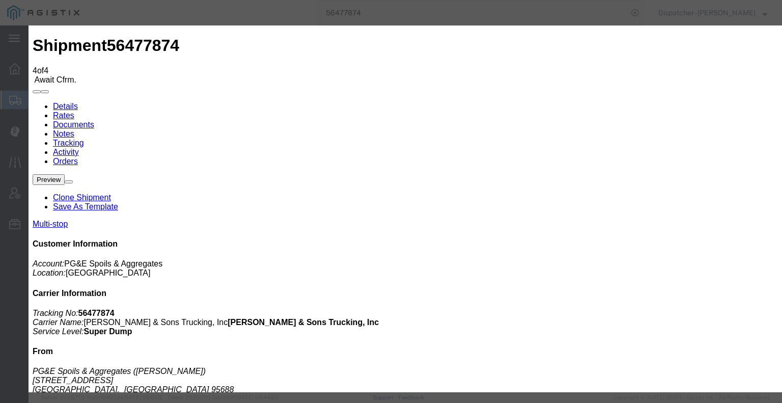
type input "[DATE]"
type input "4:18 PM"
select select "BREAKSTOP"
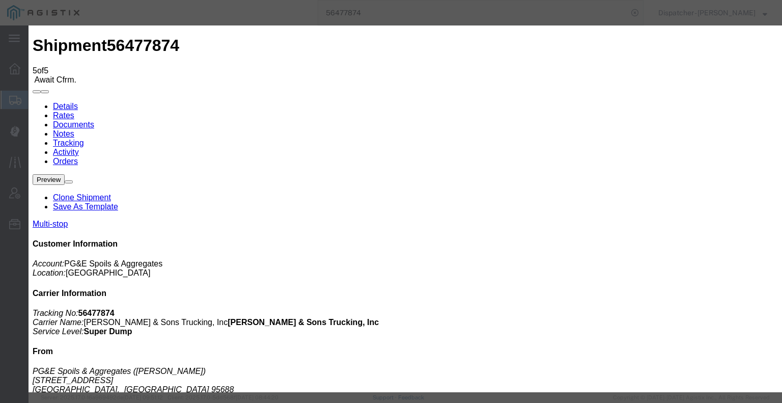
type input "[DATE]"
type input "6:00 AM"
type input "[DATE]"
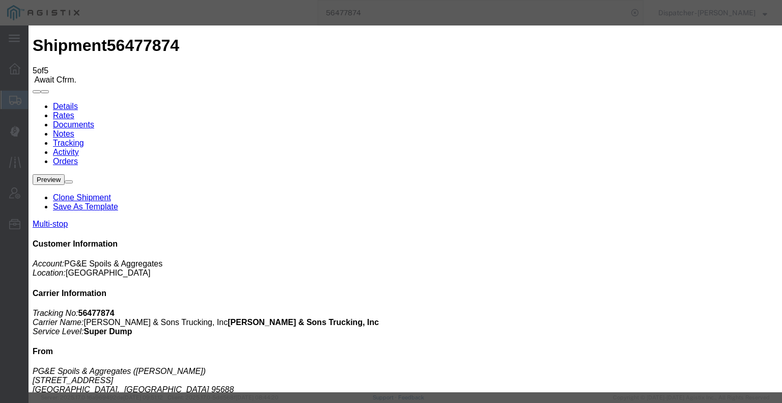
type input "5:00 PM"
select select "DELIVRED"
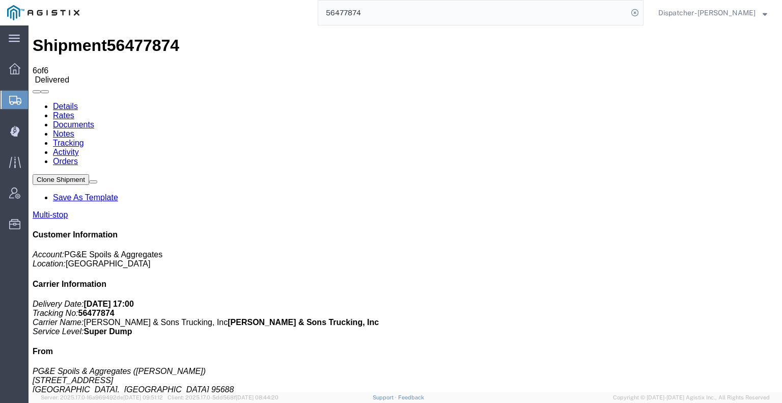
drag, startPoint x: 208, startPoint y: 90, endPoint x: 179, endPoint y: 65, distance: 38.2
click at [74, 129] on link "Notes" at bounding box center [63, 133] width 21 height 9
click at [94, 120] on link "Documents" at bounding box center [73, 124] width 41 height 9
drag, startPoint x: 81, startPoint y: 252, endPoint x: 183, endPoint y: 199, distance: 114.3
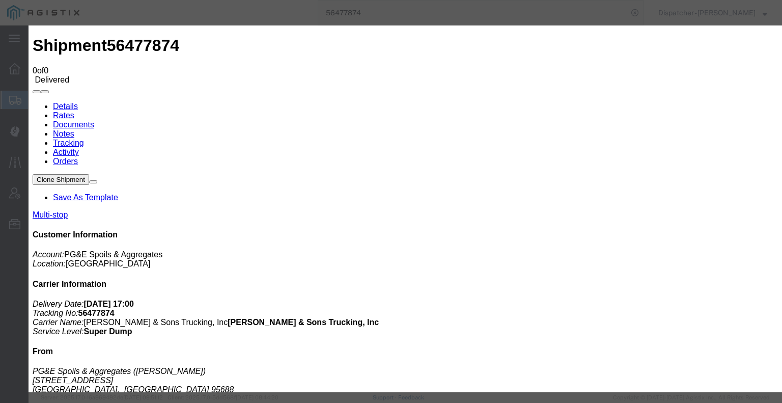
type input "C:\fakepath\56477874trktag.pdf"
select select
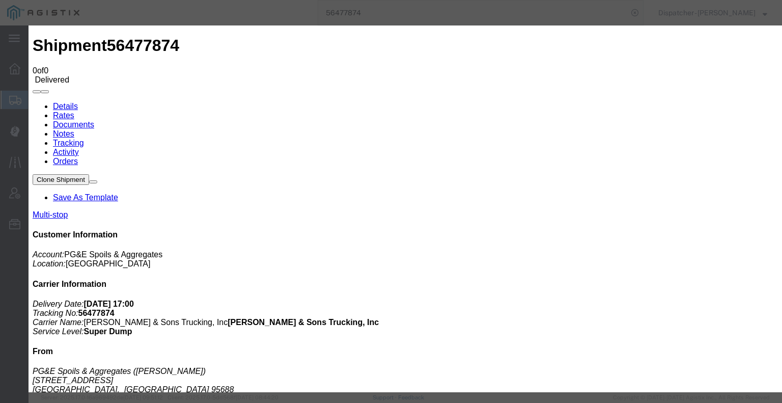
select select
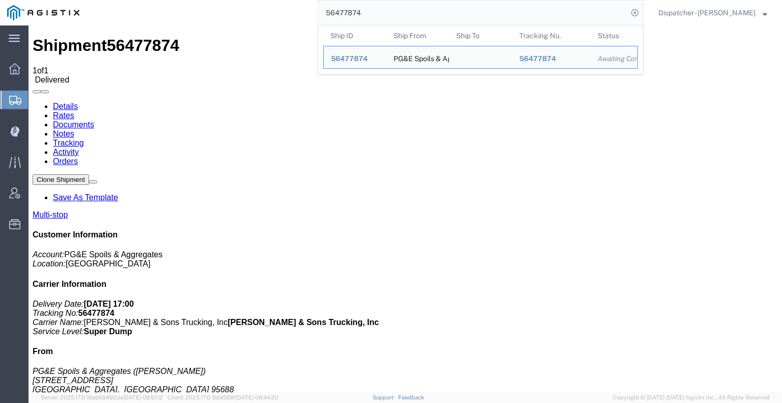
drag, startPoint x: 364, startPoint y: 16, endPoint x: 247, endPoint y: 20, distance: 116.7
click at [251, 19] on div "56477874 Ship ID Ship From Ship To Tracking Nu. Status Ship ID 56477874 Ship Fr…" at bounding box center [365, 12] width 557 height 25
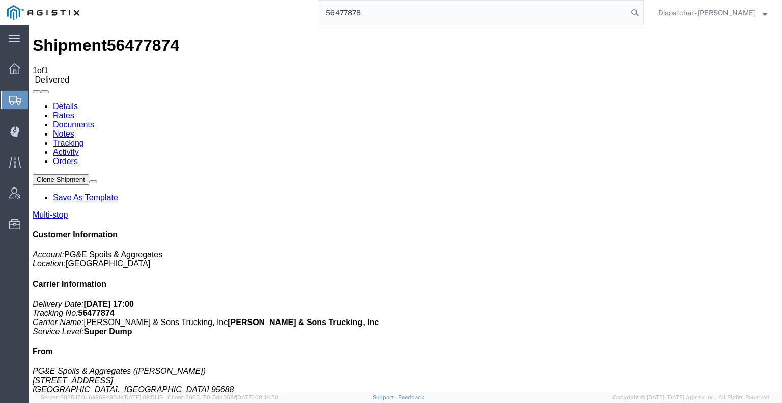
type input "56477878"
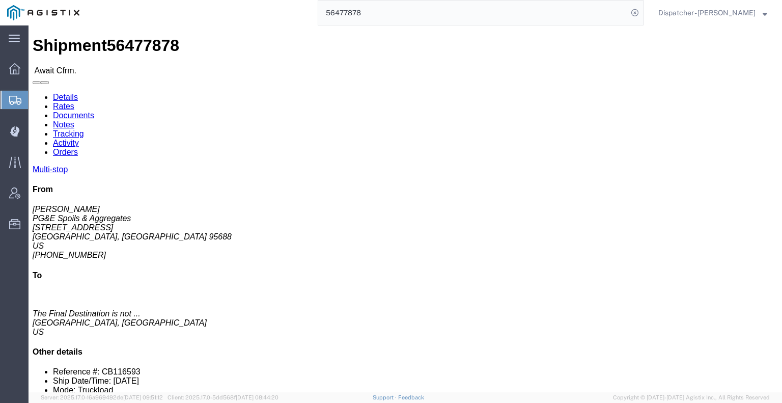
drag, startPoint x: 222, startPoint y: 65, endPoint x: 194, endPoint y: 39, distance: 38.2
click link "Tracking"
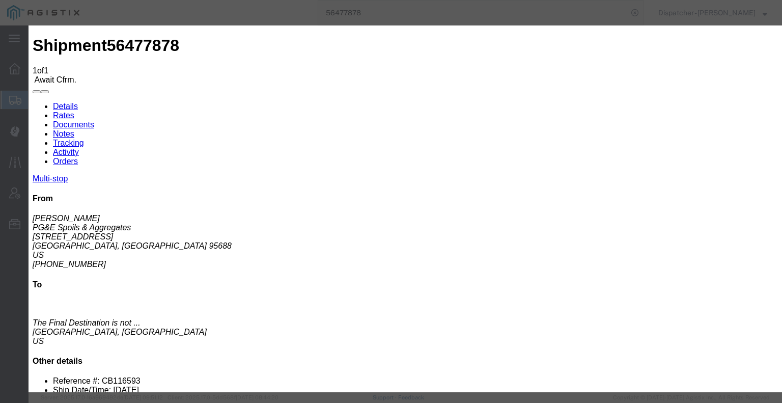
type input "[DATE]"
type input "6:00 AM"
type input "[DATE]"
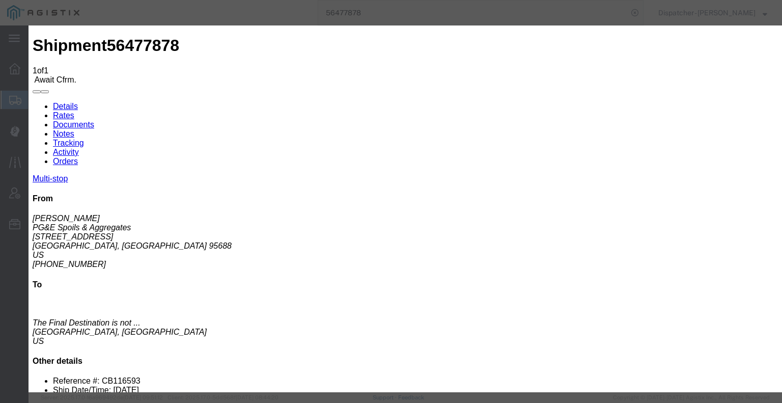
type input "6:30 AM"
select select "ARVPULOC"
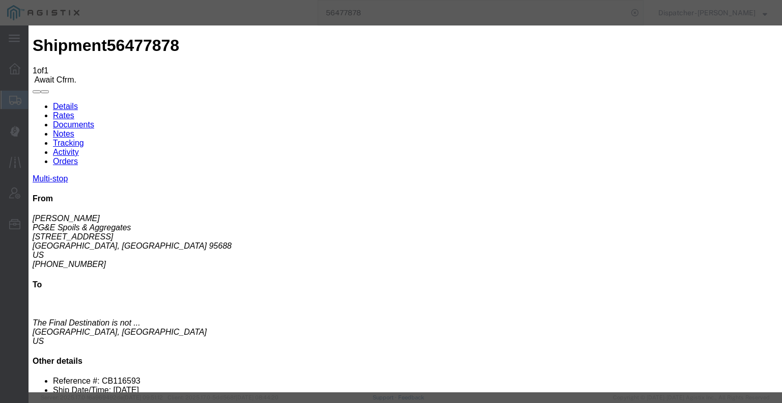
select select "{"pickupDeliveryInfoId": "122243037","pickupOrDelivery": "P","stopNum": "1","lo…"
select select "CA"
type input "[GEOGRAPHIC_DATA]"
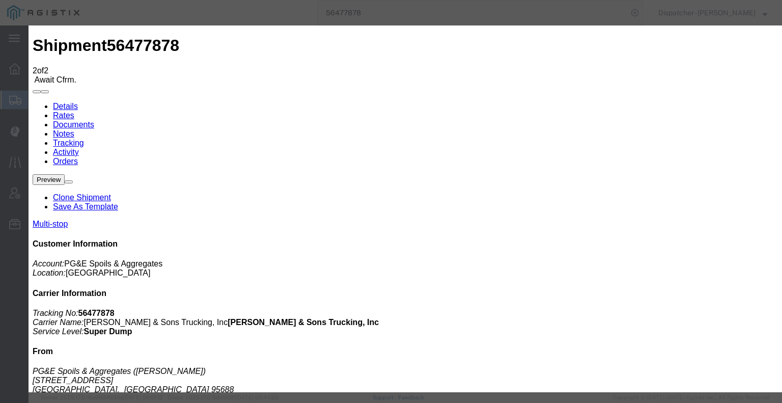
type input "[DATE]"
type input "6:00 AM"
type input "[DATE]"
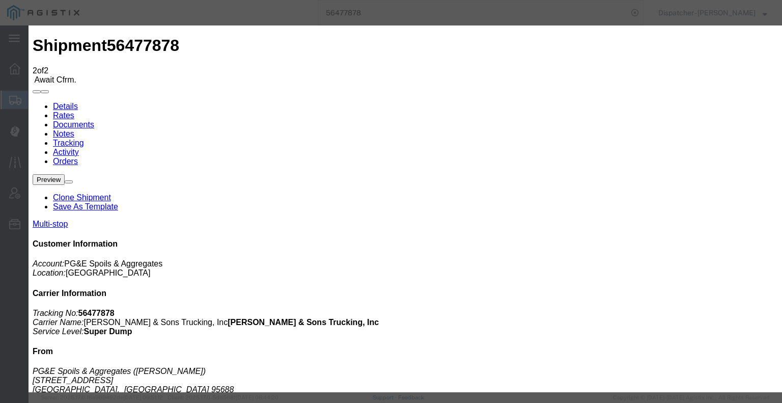
type input "3:38 PM"
select select "DPTDLVLOC"
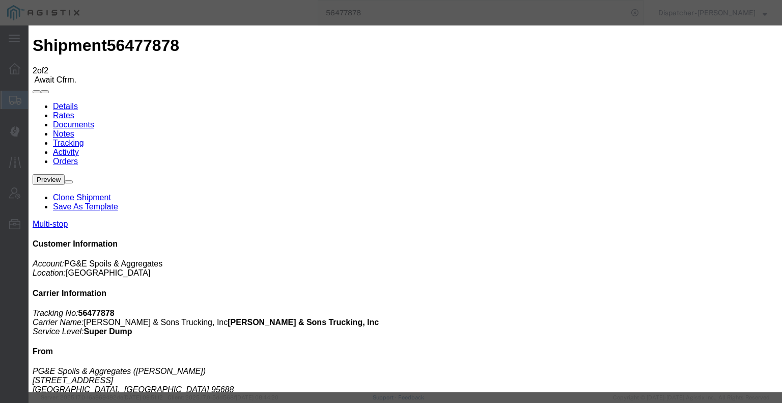
select select "{"pickupDeliveryInfoId": "122243038","pickupOrDelivery": "D","stopNum": "2","lo…"
select select "CA"
type input "Suisun City"
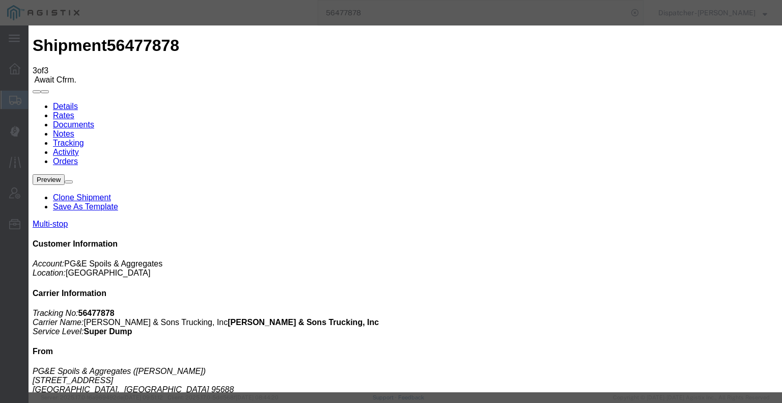
type input "[DATE]"
type input "6:00 AM"
type input "[DATE]"
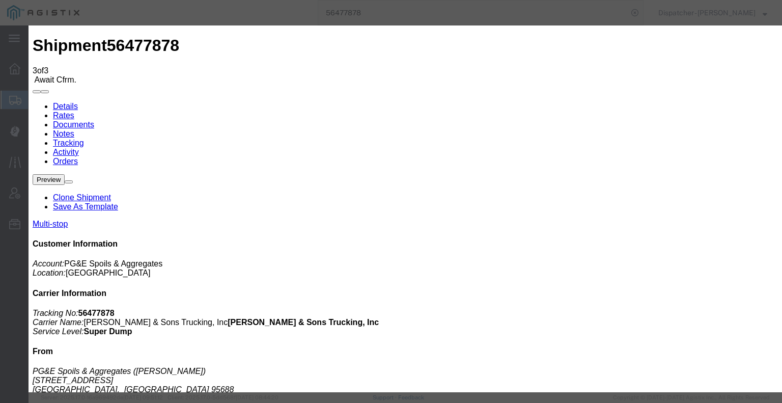
type input "3:38 PM"
select select "BREAKSTART"
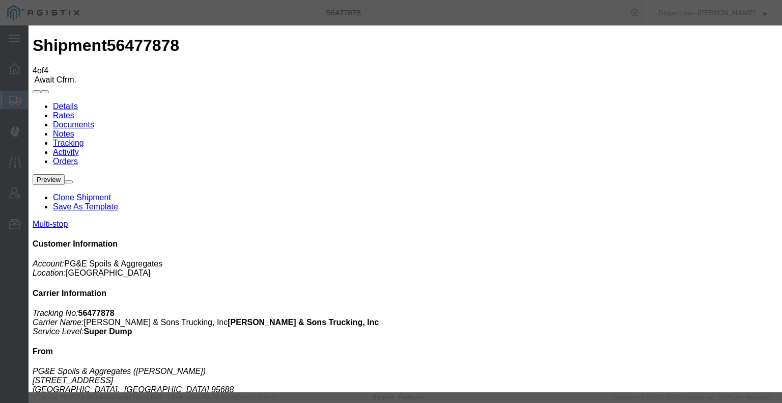
type input "[DATE]"
type input "6:00 AM"
type input "[DATE]"
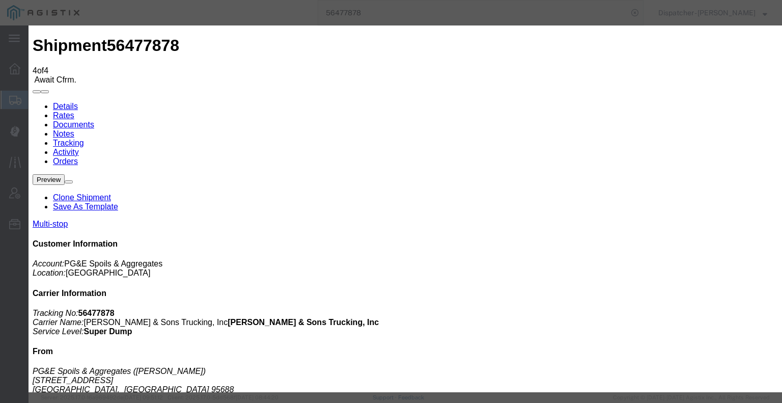
type input "4:08 PM"
select select "BREAKSTOP"
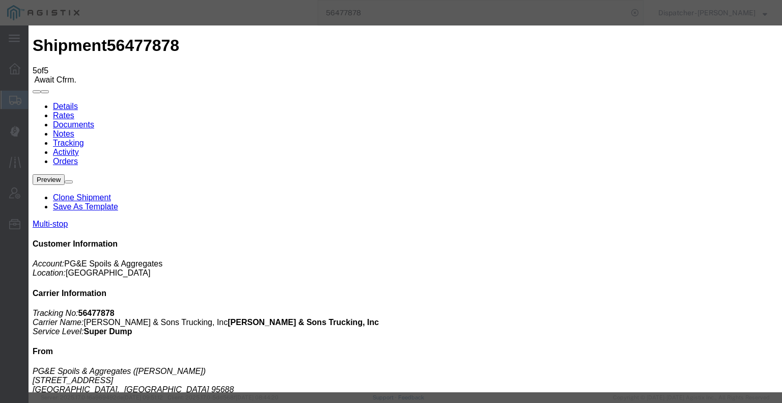
type input "[DATE]"
type input "6:00 AM"
drag, startPoint x: 259, startPoint y: 209, endPoint x: 273, endPoint y: 200, distance: 16.8
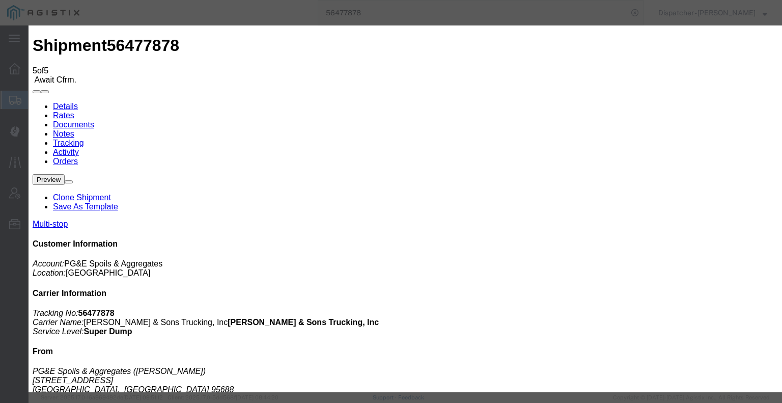
type input "[DATE]"
type input "5:00 PM"
select select "DELIVRED"
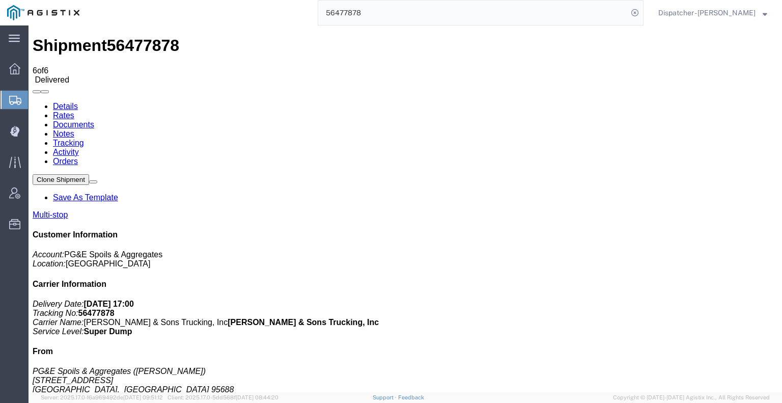
drag, startPoint x: 212, startPoint y: 89, endPoint x: 183, endPoint y: 63, distance: 38.2
click at [74, 129] on link "Notes" at bounding box center [63, 133] width 21 height 9
drag, startPoint x: 76, startPoint y: 360, endPoint x: 79, endPoint y: 337, distance: 23.1
click at [94, 120] on link "Documents" at bounding box center [73, 124] width 41 height 9
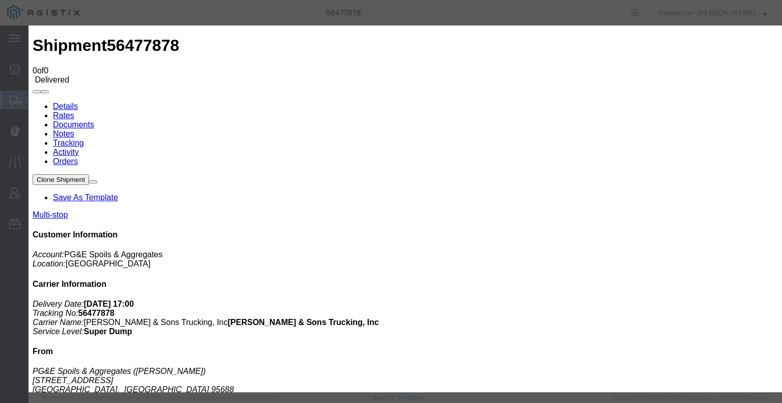
type input "C:\fakepath\56477878trktag.pdf"
select select
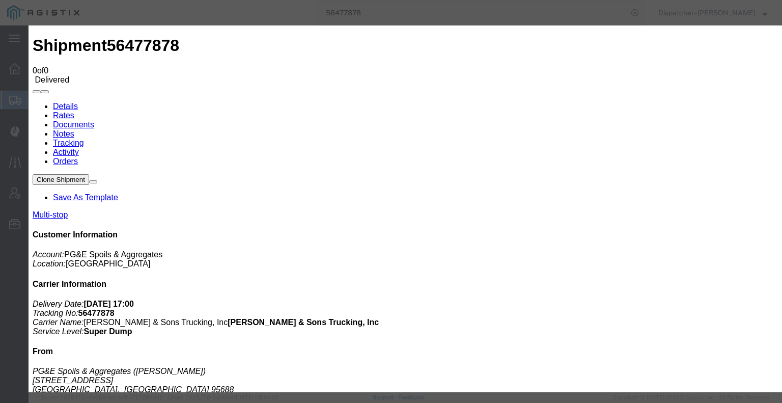
select select
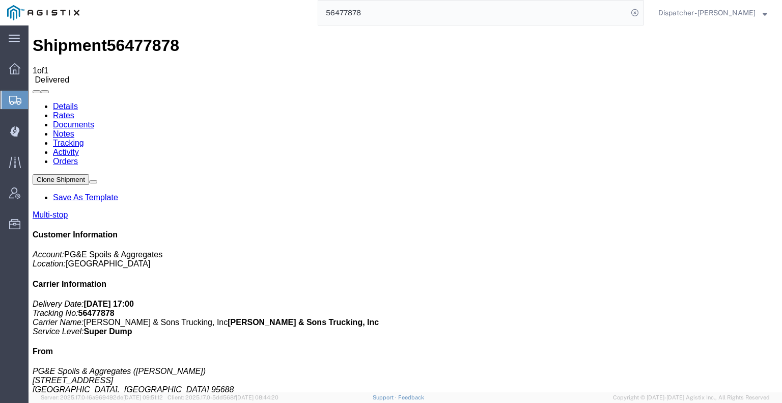
drag, startPoint x: 380, startPoint y: 16, endPoint x: 277, endPoint y: 12, distance: 102.9
click at [287, 16] on div "56477878" at bounding box center [365, 12] width 557 height 25
type input "56477882"
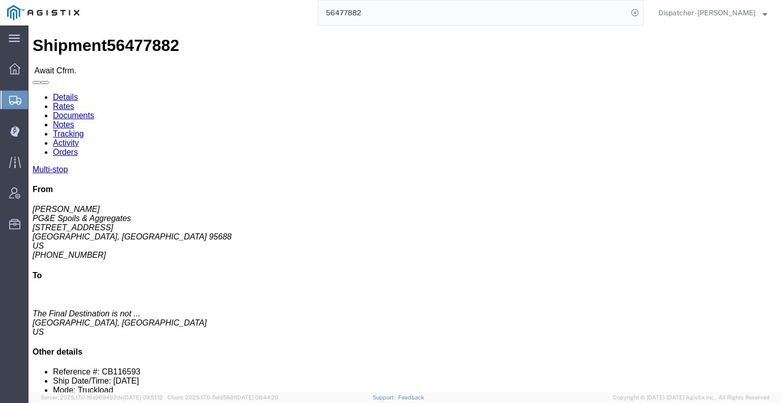
drag, startPoint x: 258, startPoint y: 14, endPoint x: 191, endPoint y: 40, distance: 70.9
click link "Tracking"
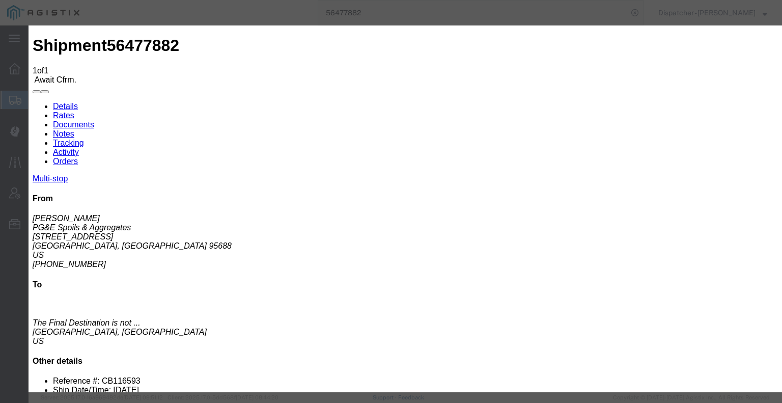
type input "[DATE]"
type input "6:00 AM"
type input "[DATE]"
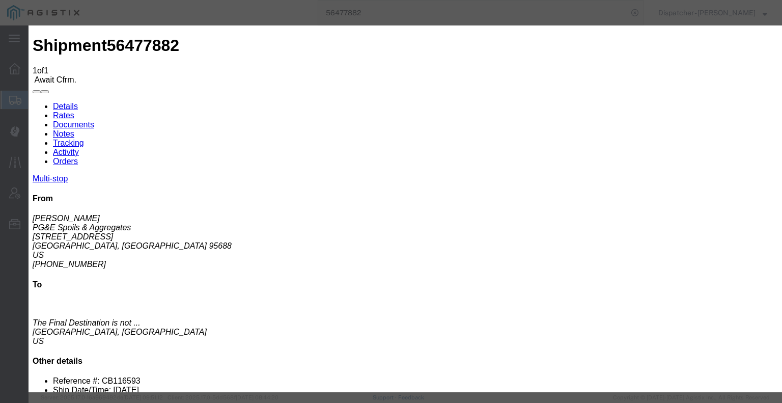
type input "6:30 AM"
select select "ARVPULOC"
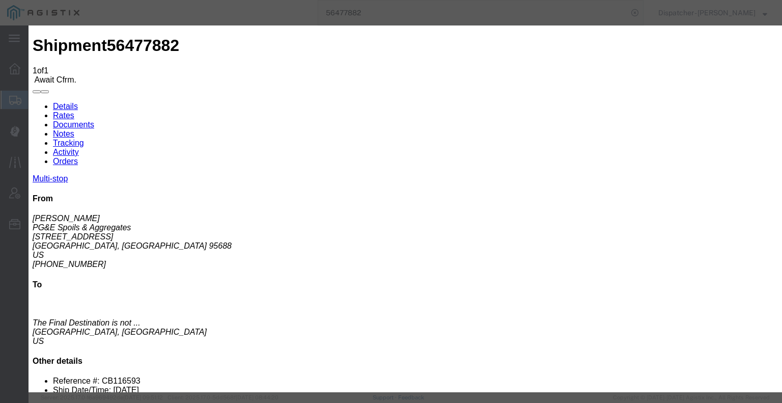
select select "{"pickupDeliveryInfoId": "122243047","pickupOrDelivery": "P","stopNum": "1","lo…"
select select "CA"
type input "[GEOGRAPHIC_DATA]"
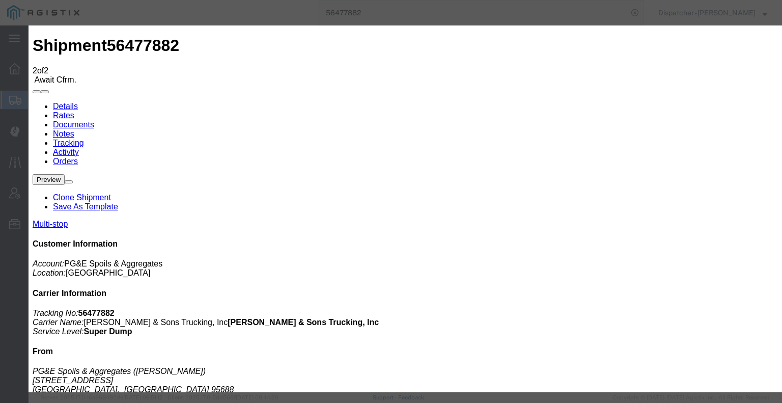
type input "[DATE]"
type input "6:00 AM"
type input "[DATE]"
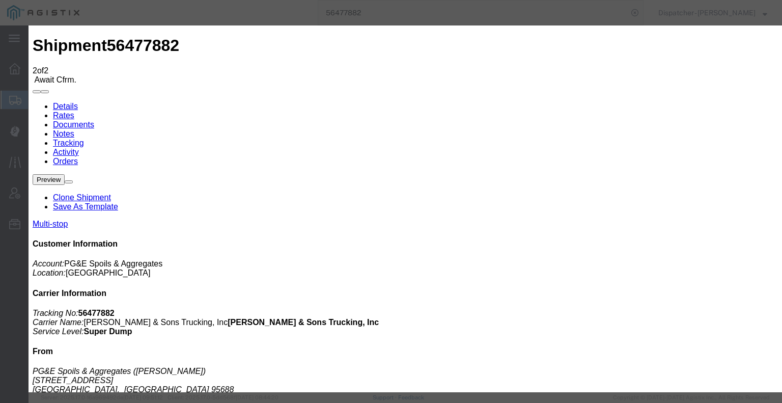
type input "3:30 PM"
select select "DPTDLVLOC"
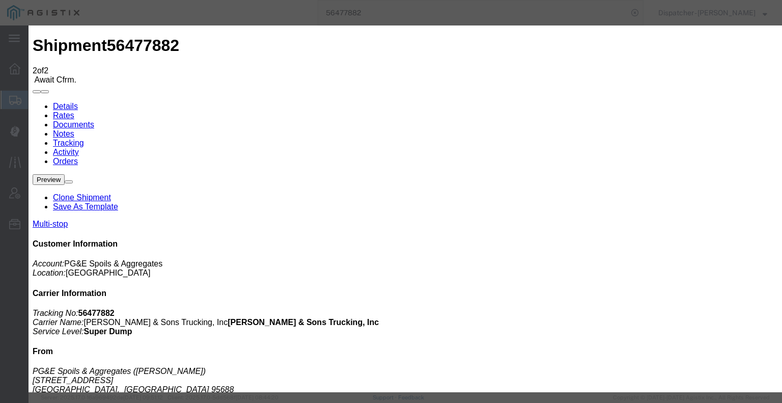
select select "{"pickupDeliveryInfoId": "122243048","pickupOrDelivery": "D","stopNum": "2","lo…"
select select "CA"
type input "Suisun City"
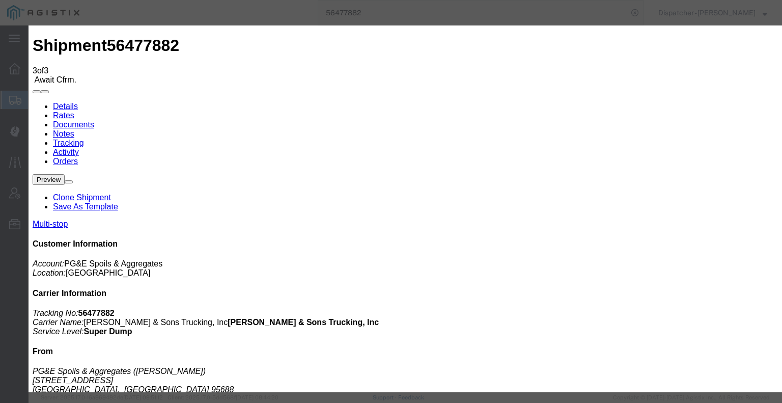
type input "[DATE]"
type input "6:00 AM"
type input "[DATE]"
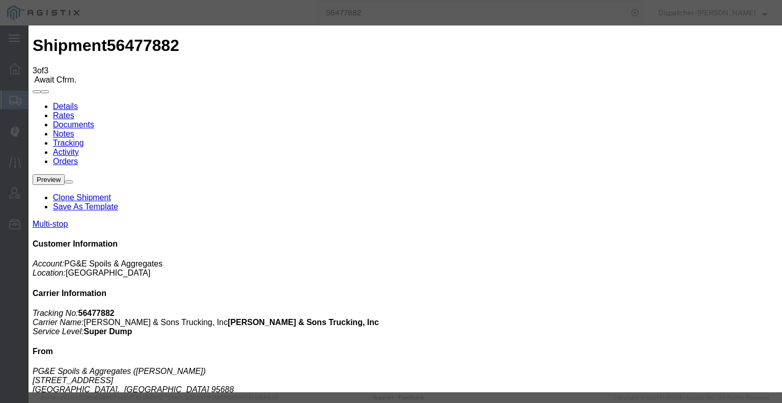
type input "3:30 PM"
select select "BREAKSTART"
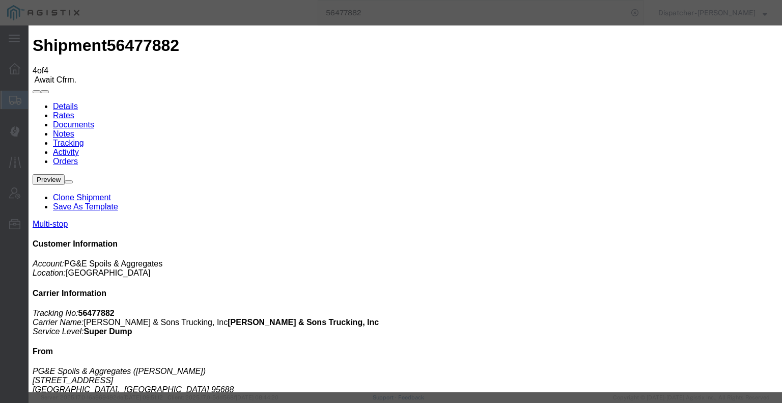
type input "[DATE]"
type input "6:00 AM"
type input "[DATE]"
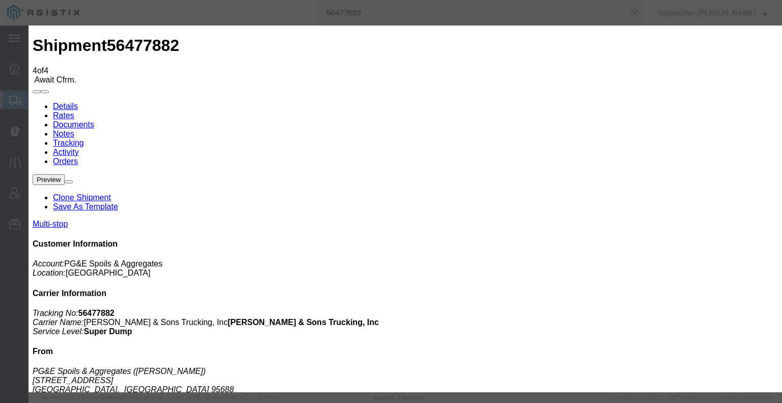
type input "4:00 PM"
select select "BREAKSTOP"
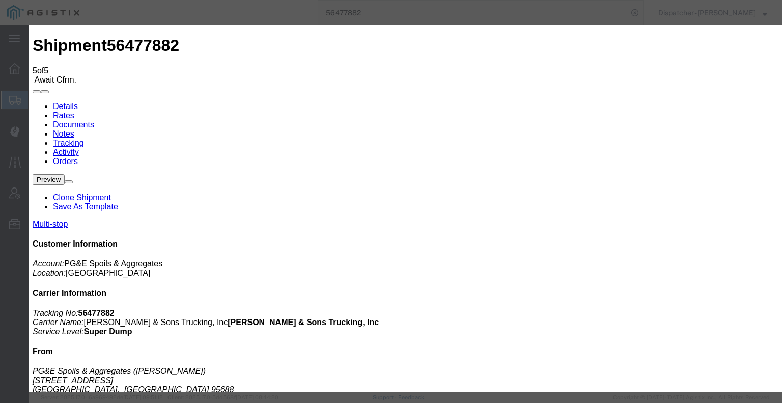
type input "[DATE]"
type input "6:00 AM"
type input "[DATE]"
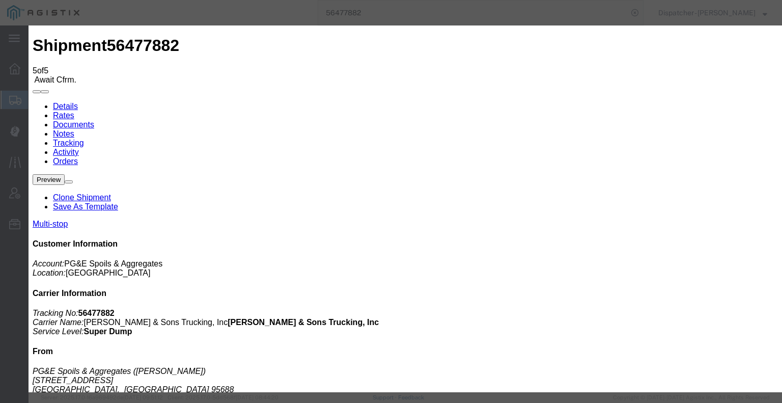
type input "5:00 PM"
select select "DELIVRED"
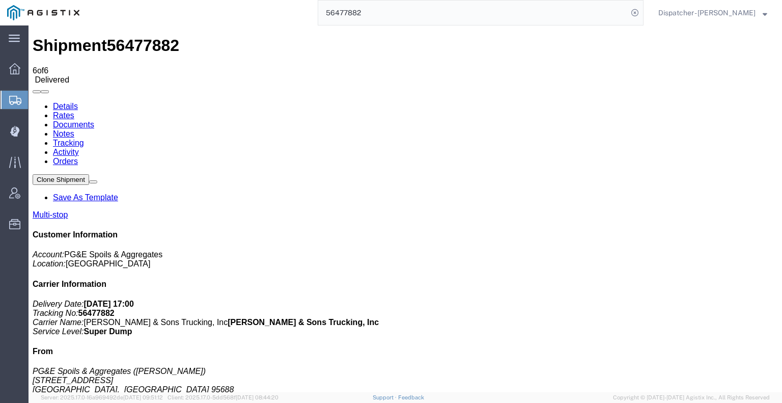
click at [74, 129] on link "Notes" at bounding box center [63, 133] width 21 height 9
click at [94, 120] on link "Documents" at bounding box center [73, 124] width 41 height 9
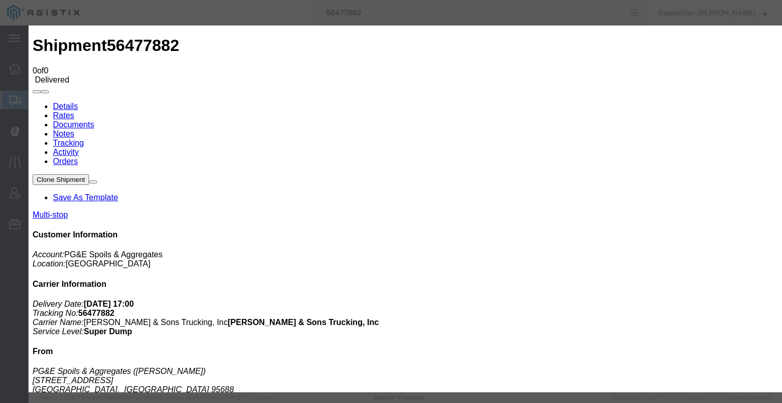
type input "C:\fakepath\56477882trktag.pdf"
select select
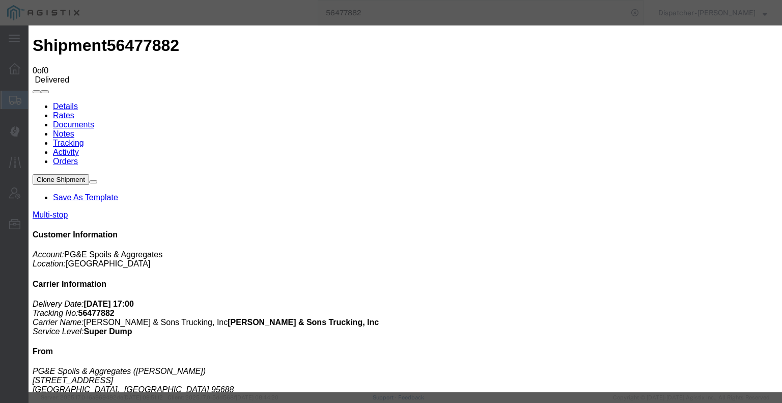
select select
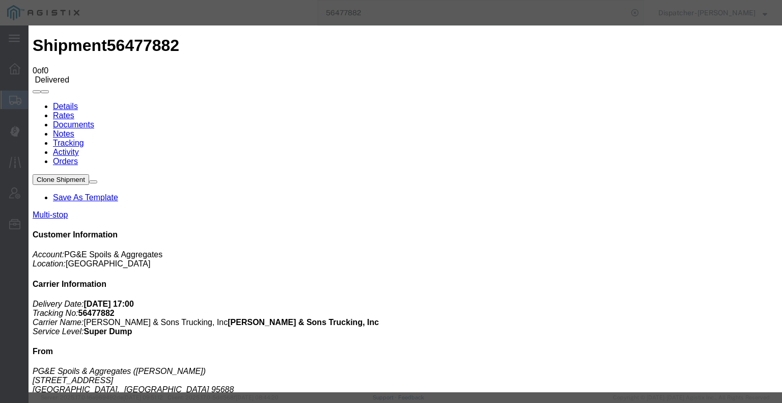
type input "C:\fakepath\56477882trktag.pdf"
select select
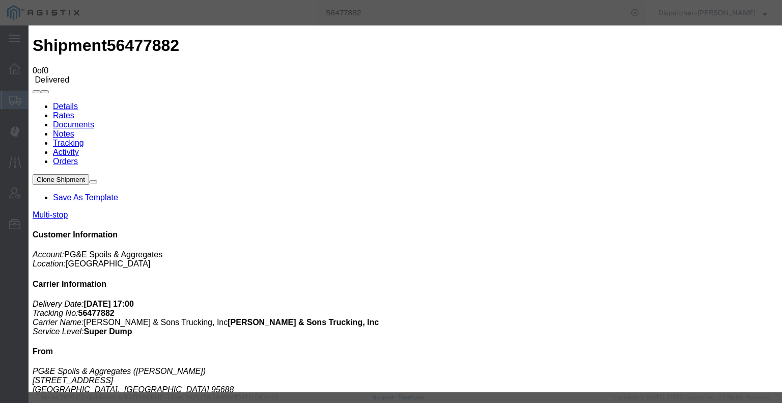
select select
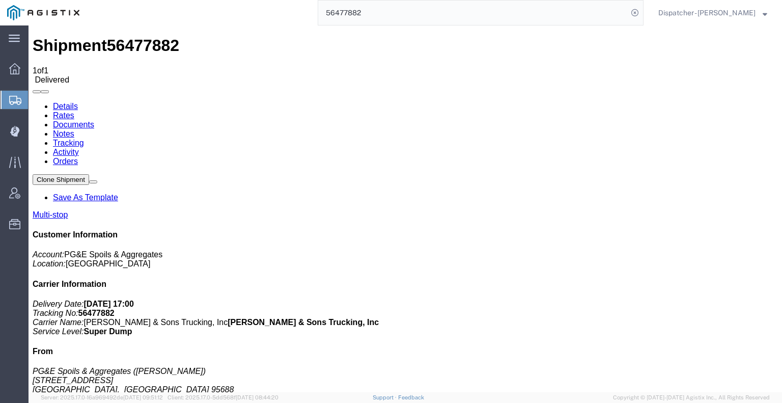
drag, startPoint x: 367, startPoint y: 16, endPoint x: 234, endPoint y: 12, distance: 132.4
click at [261, 16] on div "56477882" at bounding box center [365, 12] width 557 height 25
type input "56486833"
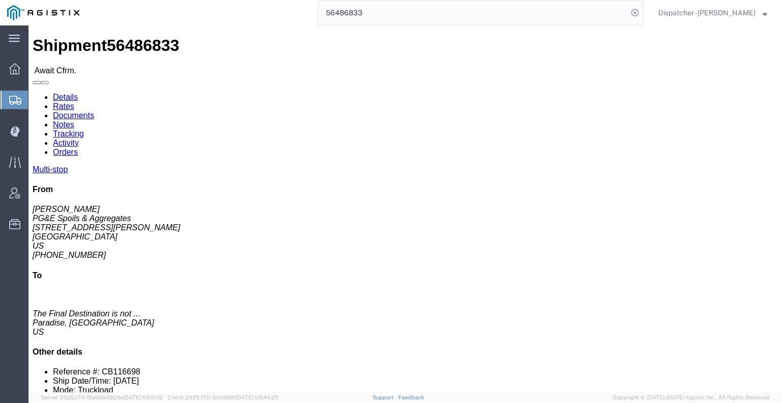
drag, startPoint x: 223, startPoint y: 67, endPoint x: 194, endPoint y: 41, distance: 38.2
click link "Tracking"
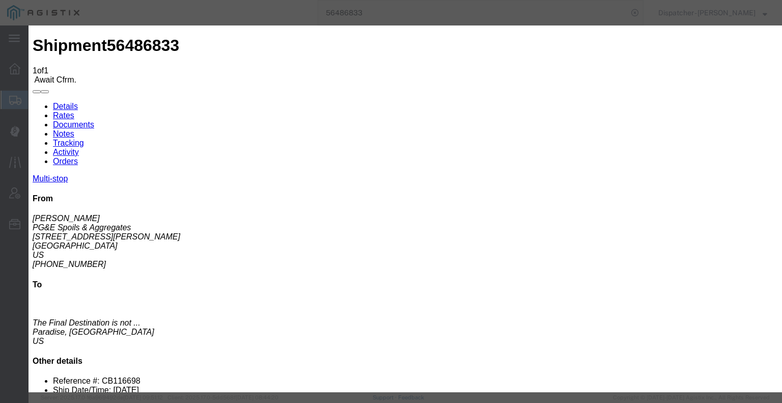
type input "[DATE]"
type input "6:00 AM"
drag, startPoint x: 268, startPoint y: 205, endPoint x: 295, endPoint y: 174, distance: 40.8
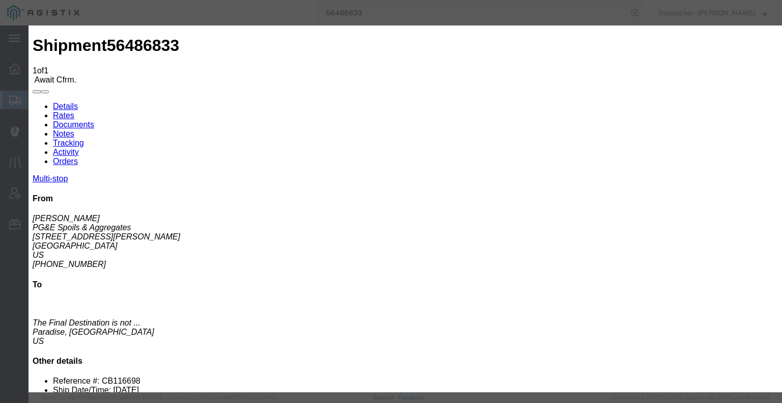
type input "[DATE]"
drag, startPoint x: 342, startPoint y: 132, endPoint x: 344, endPoint y: 124, distance: 8.4
type input "4:00 AM"
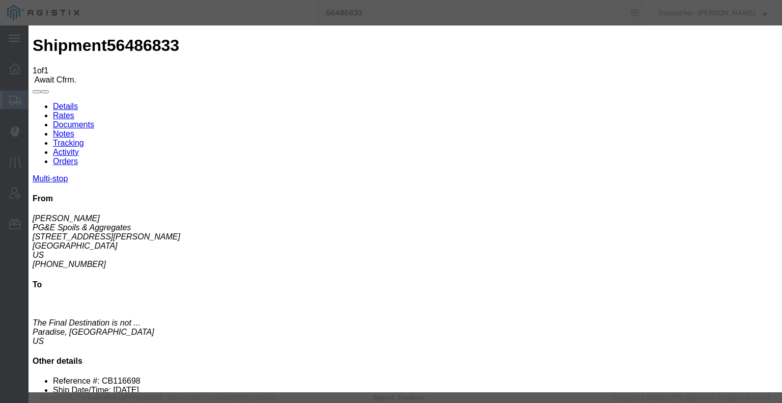
select select "ARVPULOC"
select select "{"pickupDeliveryInfoId": "122261250","pickupOrDelivery": "P","stopNum": "1","lo…"
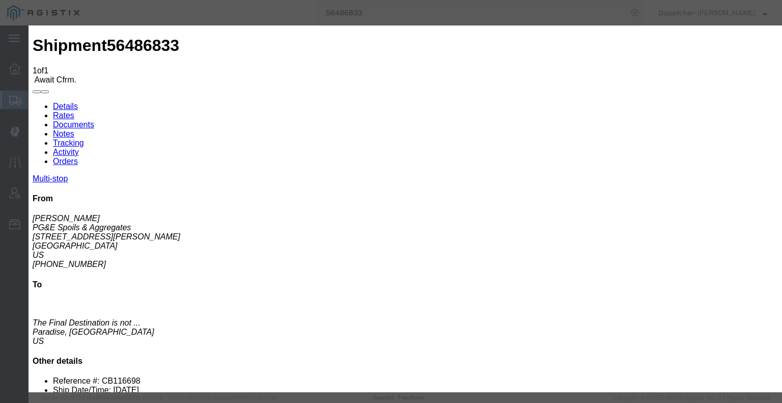
select select "CA"
type input "Paradise"
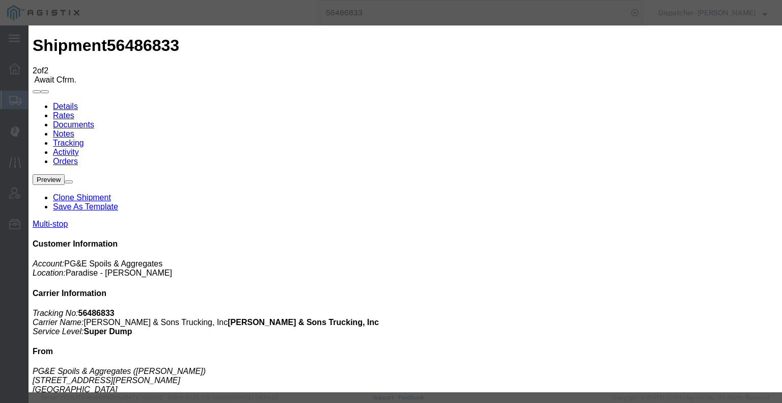
type input "[DATE]"
type input "6:00 AM"
type input "[DATE]"
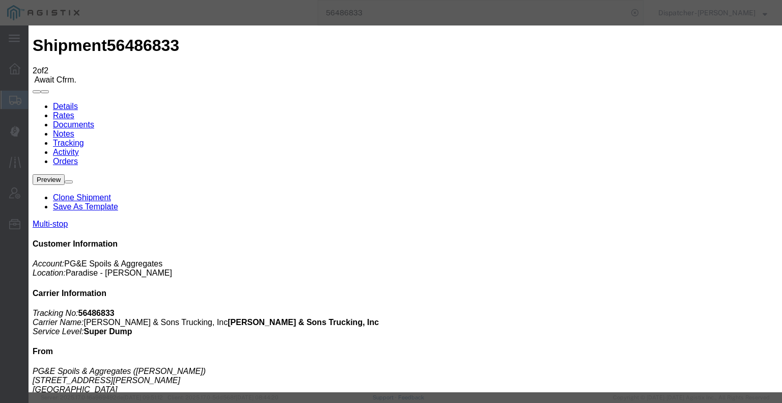
type input "4:55 PM"
select select "DPTDLVLOC"
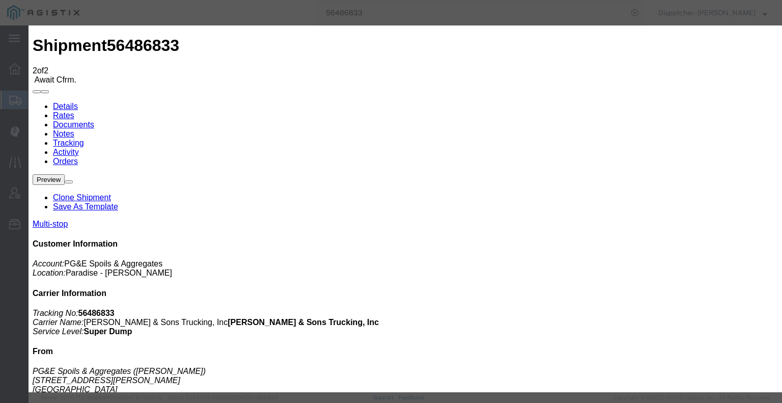
select select "{"pickupDeliveryInfoId": "122261251","pickupOrDelivery": "D","stopNum": "2","lo…"
select select "CA"
type input "Paradise"
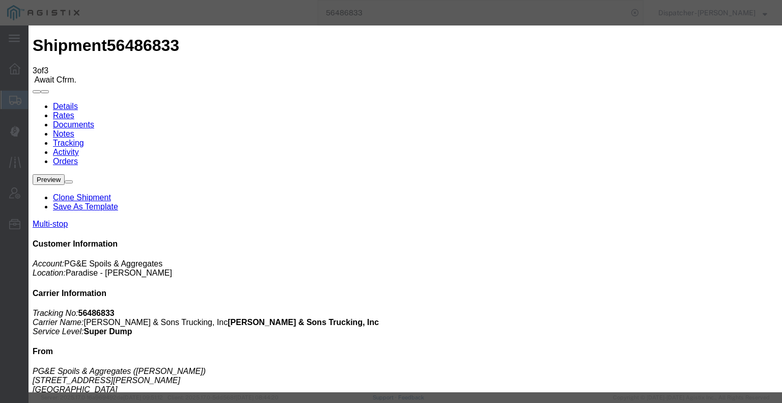
type input "[DATE]"
type input "6:00 AM"
type input "[DATE]"
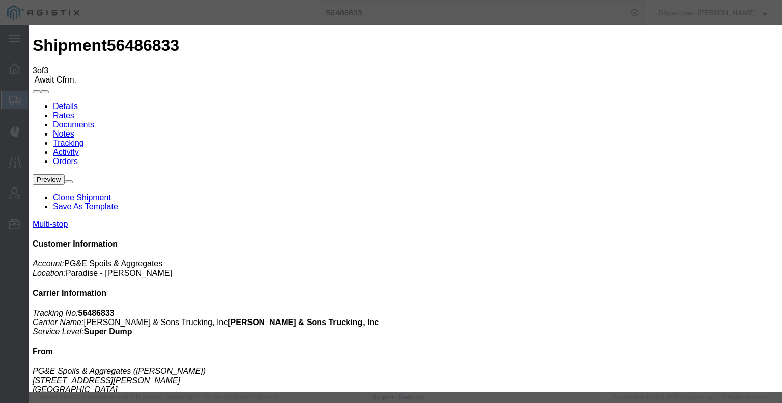
type input "4:55 PM"
select select "BREAKSTART"
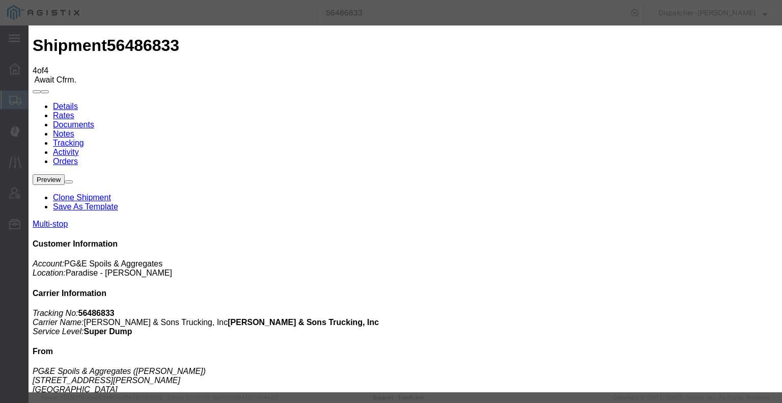
type input "[DATE]"
type input "6:00 AM"
type input "[DATE]"
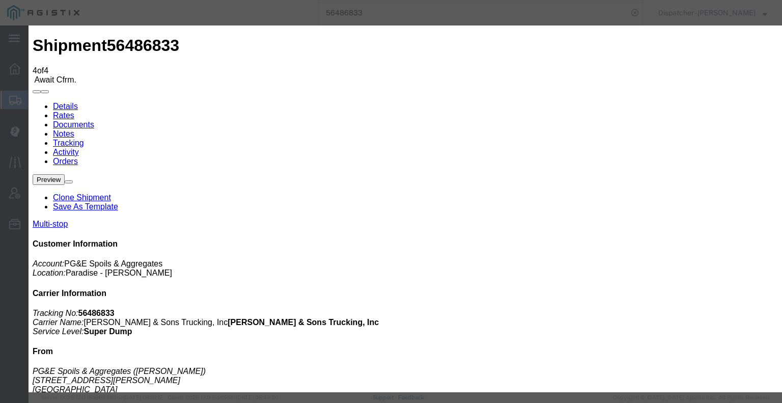
type input "5:25 PM"
select select "BREAKSTOP"
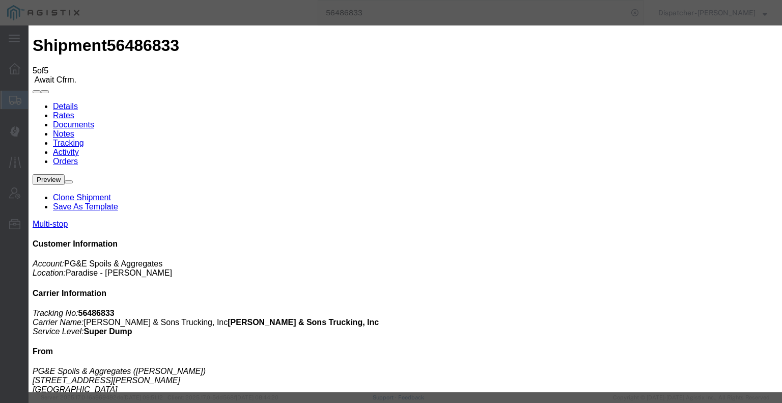
type input "[DATE]"
type input "6:00 AM"
type input "[DATE]"
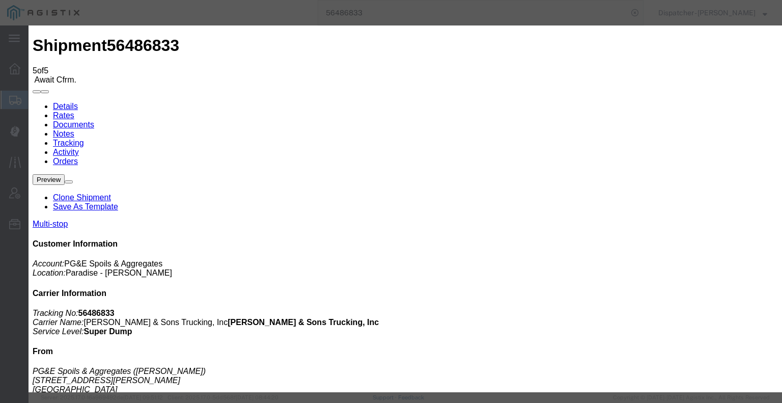
type input "8:30 PM"
select select "DELIVRED"
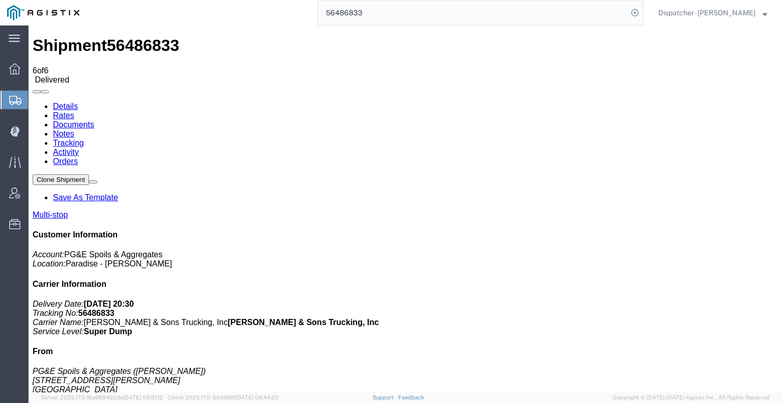
click at [74, 129] on link "Notes" at bounding box center [63, 133] width 21 height 9
click at [94, 120] on link "Documents" at bounding box center [73, 124] width 41 height 9
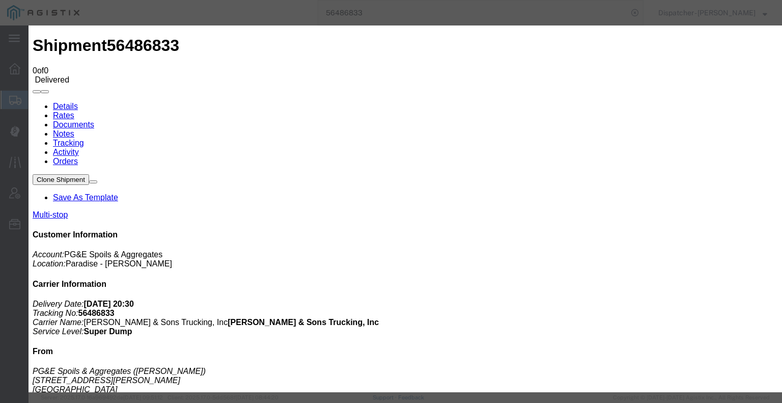
type input "C:\fakepath\56486833trktag.pdf"
select select
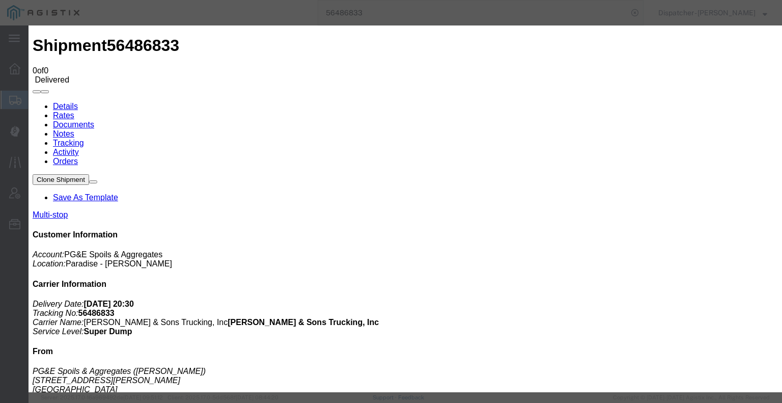
select select
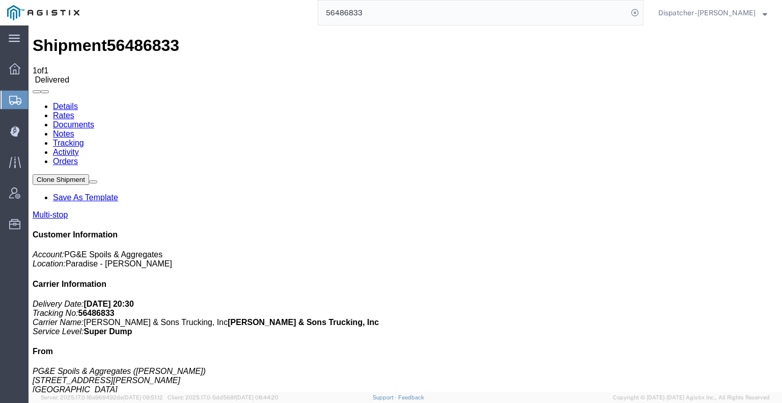
drag, startPoint x: 394, startPoint y: 38, endPoint x: 195, endPoint y: 26, distance: 199.4
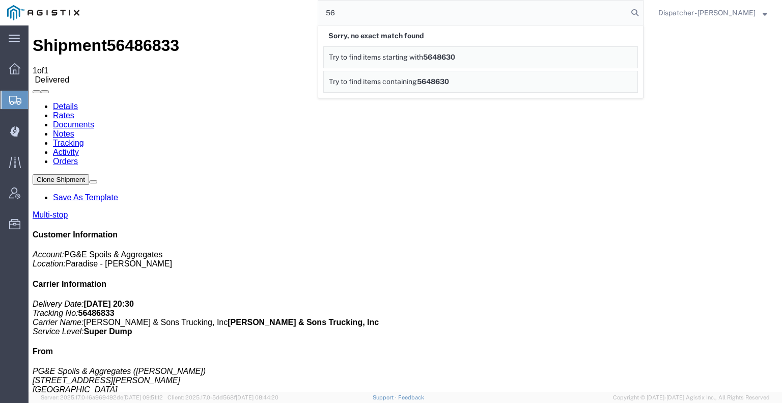
type input "5"
type input "56486830"
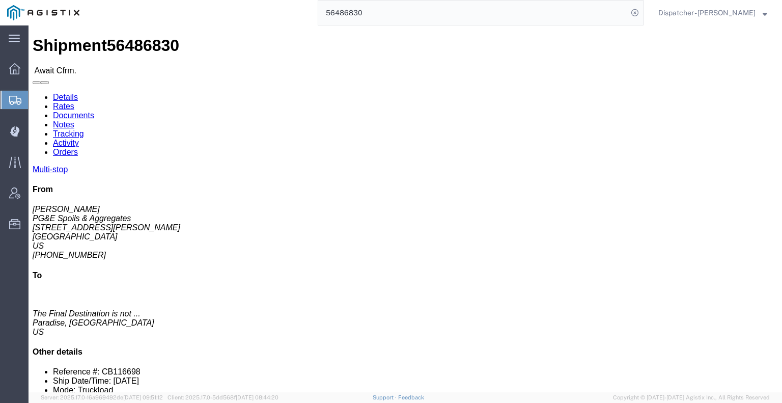
drag, startPoint x: 217, startPoint y: 60, endPoint x: 188, endPoint y: 34, distance: 38.2
click link "Tracking"
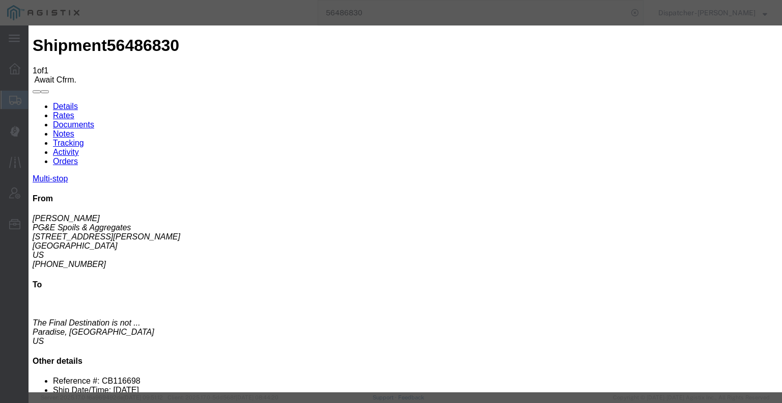
type input "[DATE]"
type input "6:00 AM"
drag, startPoint x: 274, startPoint y: 213, endPoint x: 287, endPoint y: 186, distance: 29.6
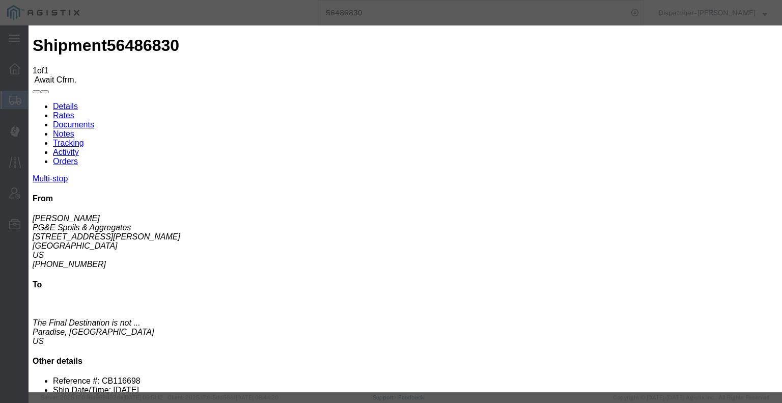
type input "[DATE]"
type input "4:00 AM"
select select "ARVPULOC"
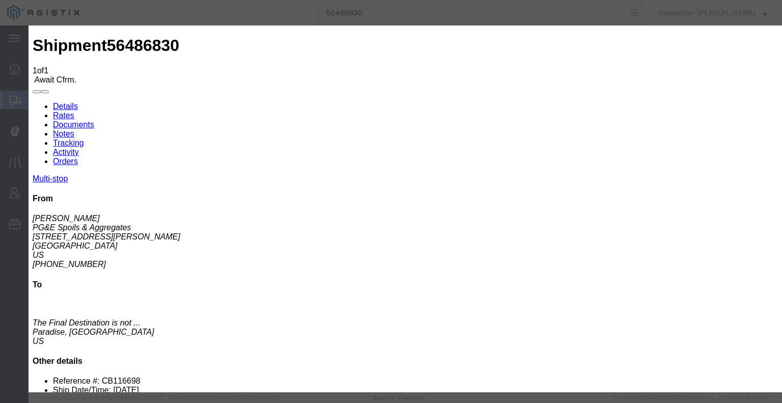
select select "{"pickupDeliveryInfoId": "122261243","pickupOrDelivery": "P","stopNum": "1","lo…"
select select "CA"
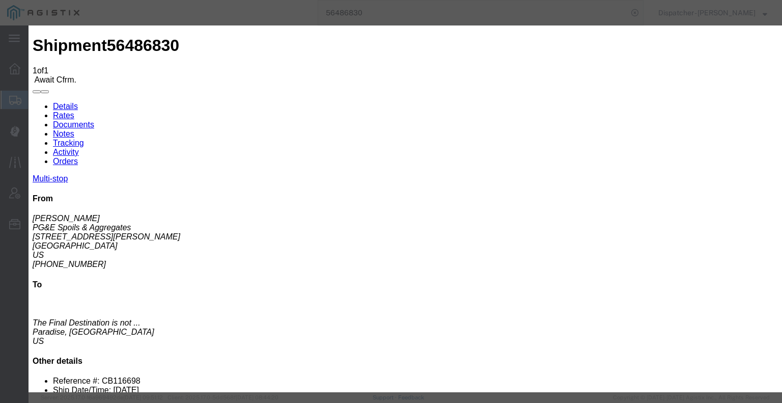
type input "Paradise"
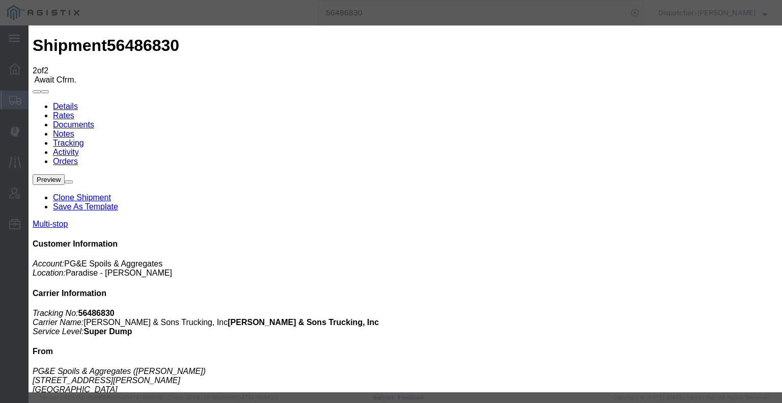
type input "[DATE]"
type input "6:00 AM"
type input "[DATE]"
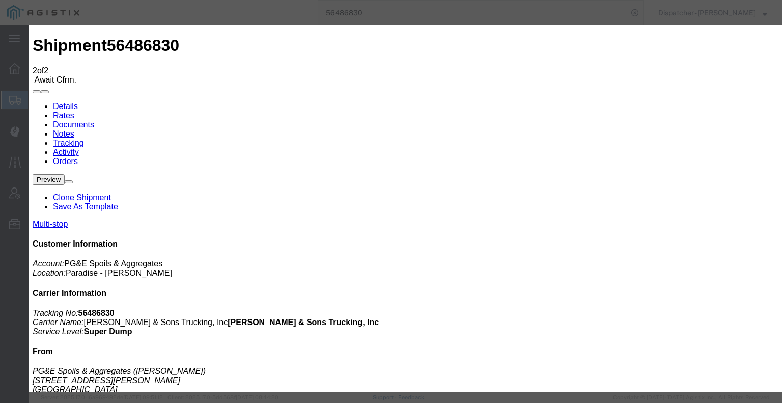
type input "4:25 PM"
select select "DPTDLVLOC"
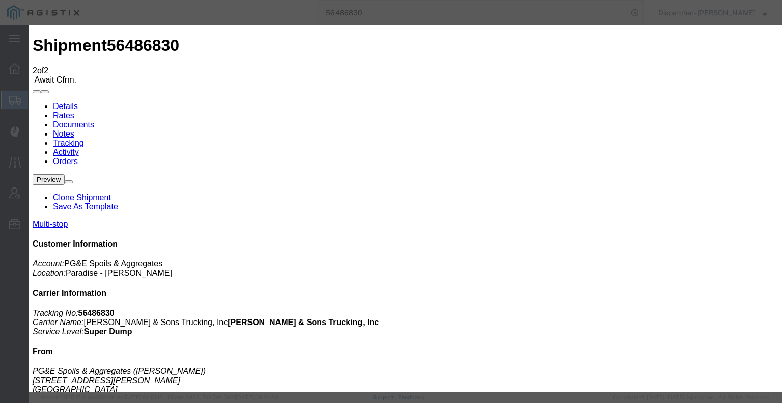
drag, startPoint x: 530, startPoint y: 128, endPoint x: 529, endPoint y: 135, distance: 7.1
select select "{"pickupDeliveryInfoId": "122261244","pickupOrDelivery": "D","stopNum": "2","lo…"
select select "CA"
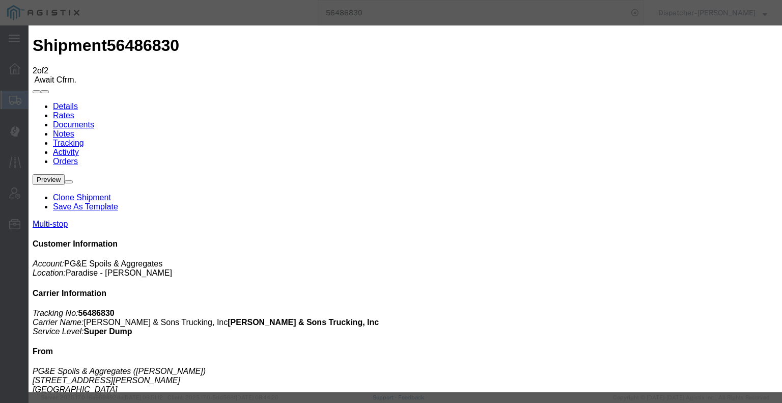
type input "Paradise"
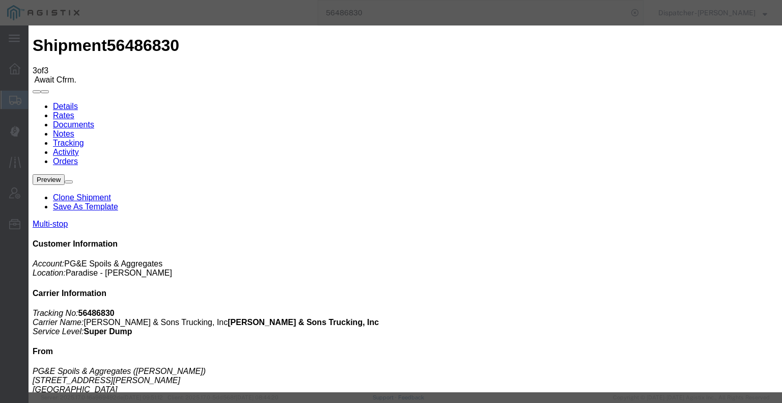
type input "[DATE]"
type input "6:00 AM"
type input "[DATE]"
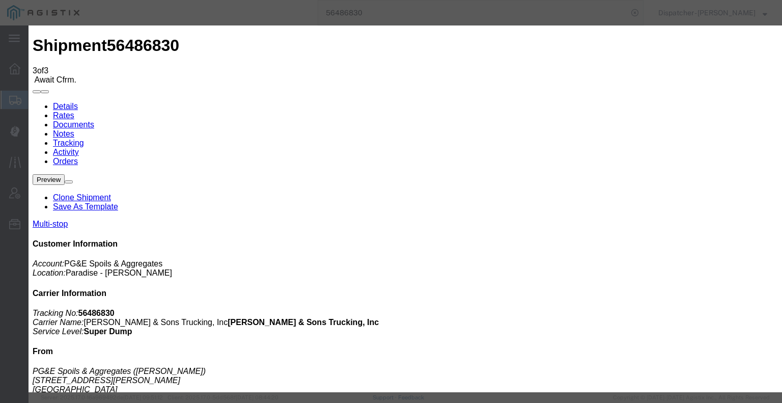
type input "4:25 PM"
select select "BREAKSTART"
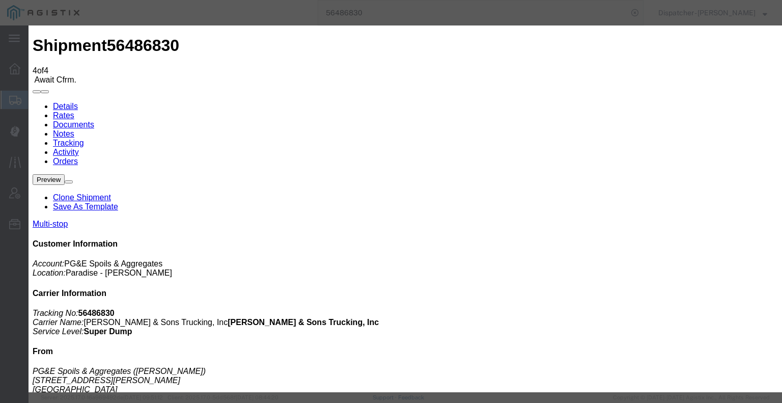
type input "[DATE]"
type input "6:00 AM"
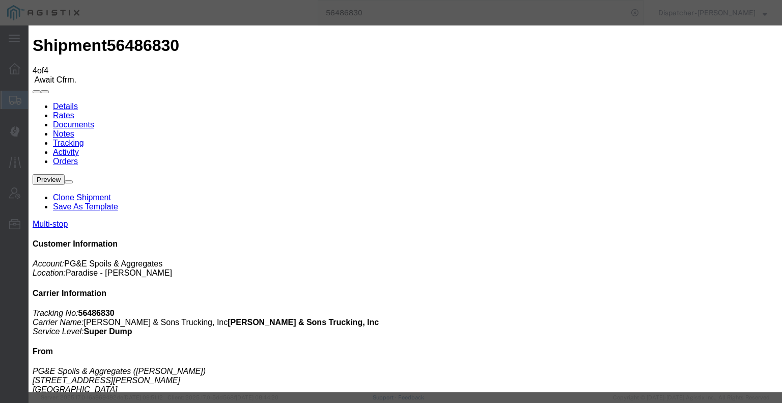
type input "[DATE]"
type input "4:55 PM"
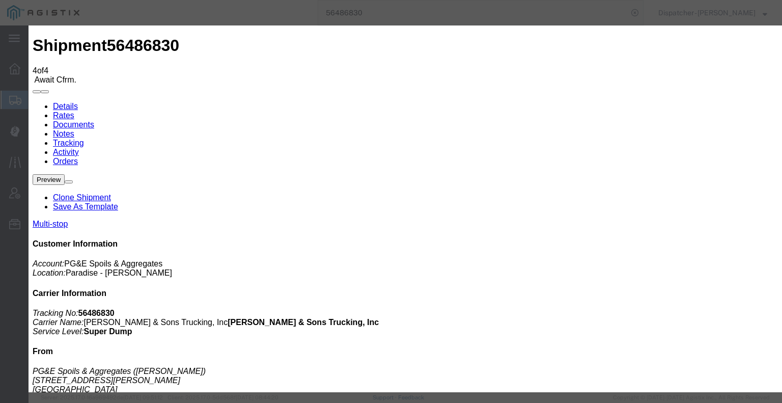
select select "BREAKSTOP"
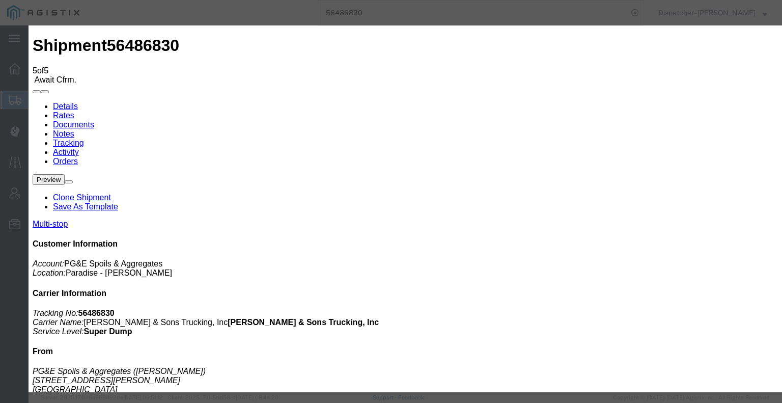
type input "[DATE]"
type input "6:00 AM"
type input "[DATE]"
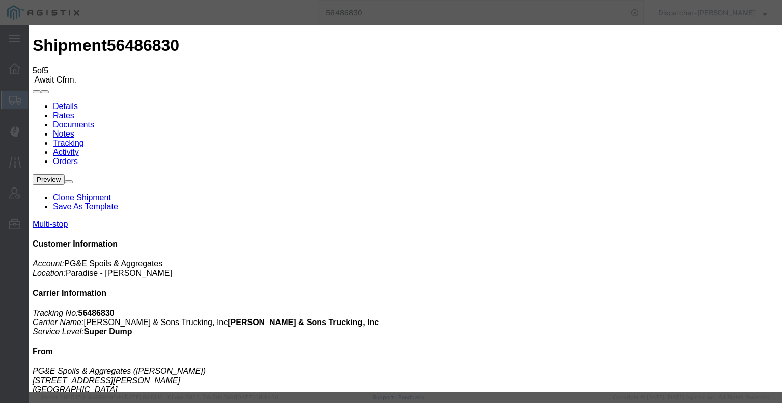
type input "7:30 PM"
select select "DELIVRED"
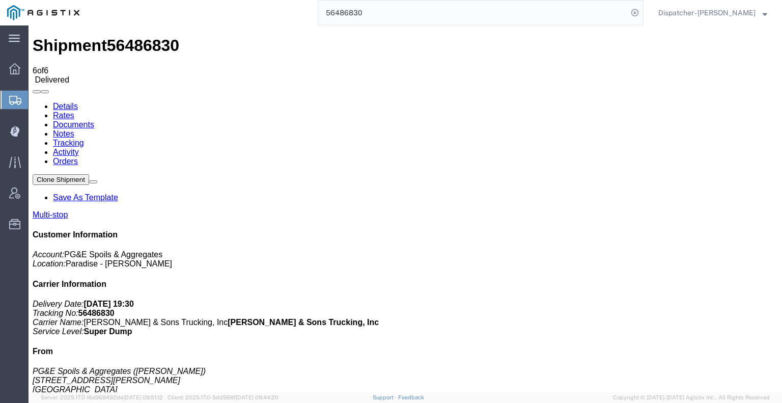
click at [74, 129] on link "Notes" at bounding box center [63, 133] width 21 height 9
click at [94, 120] on link "Documents" at bounding box center [73, 124] width 41 height 9
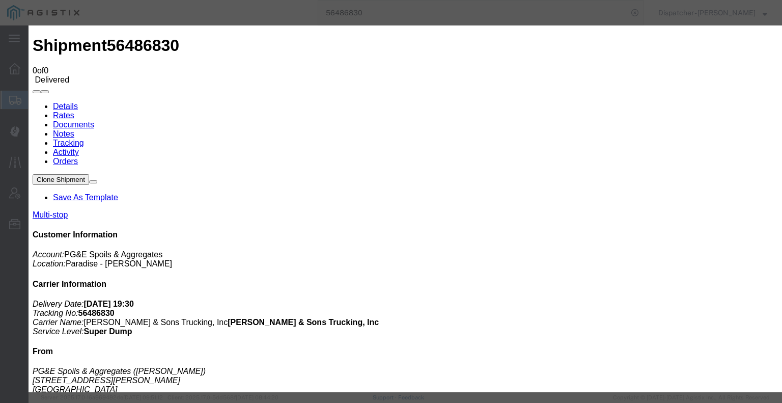
type input "C:\fakepath\56486830trktag.pdf"
select select
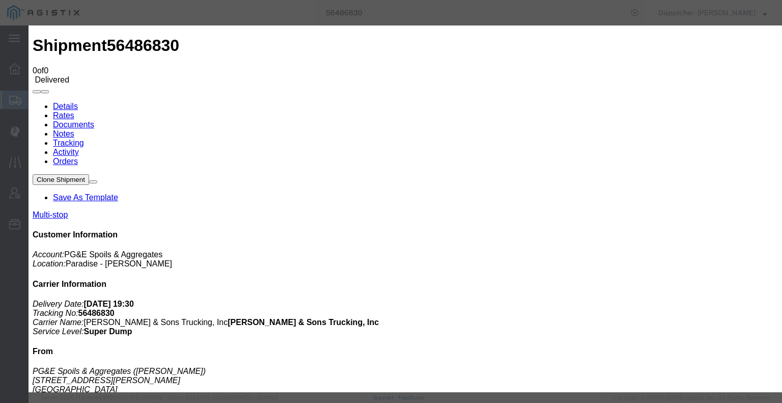
select select
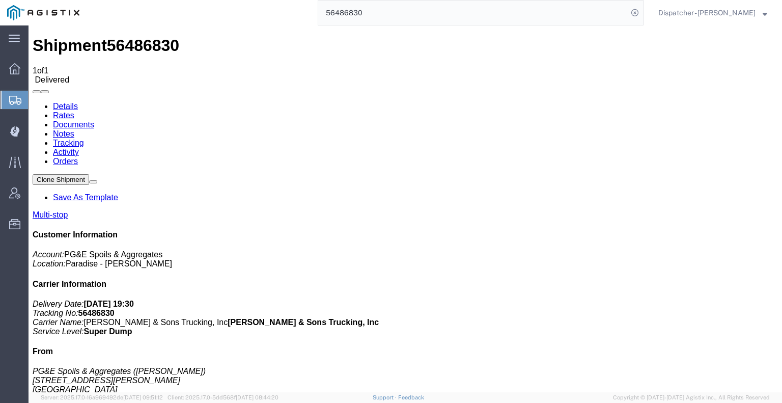
drag, startPoint x: 339, startPoint y: 12, endPoint x: 316, endPoint y: 12, distance: 23.4
click at [329, 12] on input "56486830" at bounding box center [473, 13] width 310 height 24
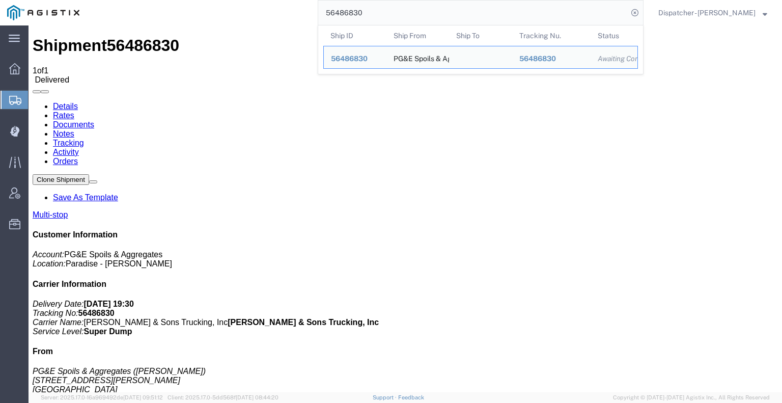
type input "5"
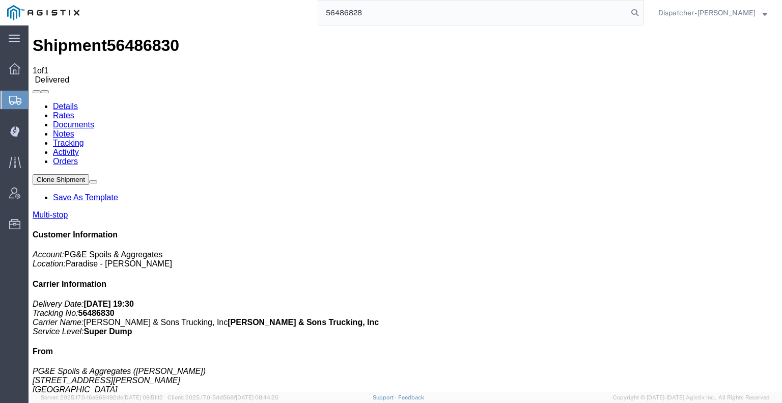
type input "56486828"
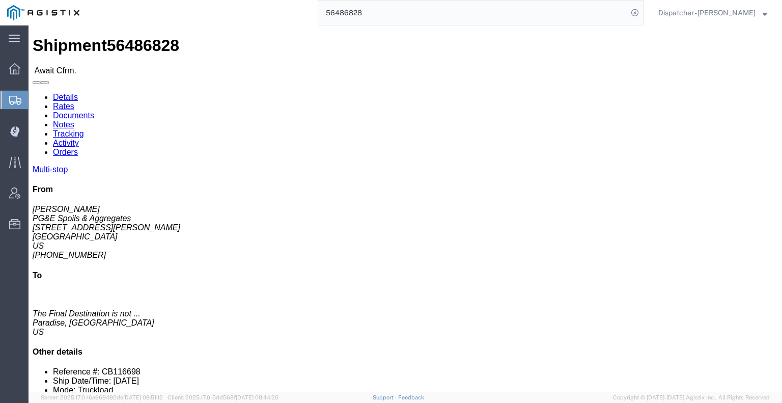
click link "Tracking"
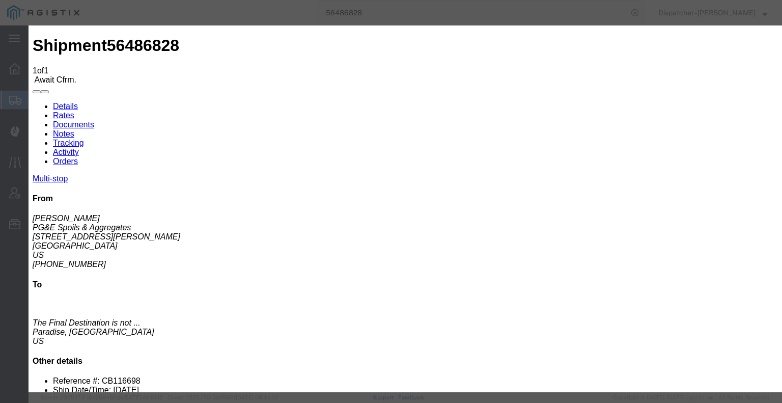
type input "[DATE]"
type input "6:00 AM"
type input "[DATE]"
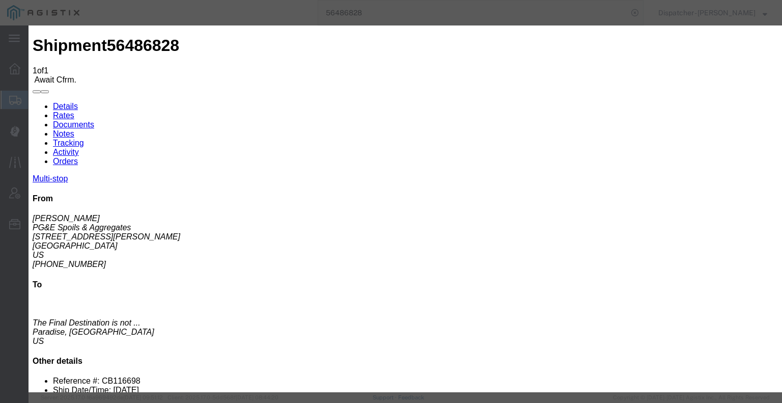
type input "4:00 AM"
select select "ARVPULOC"
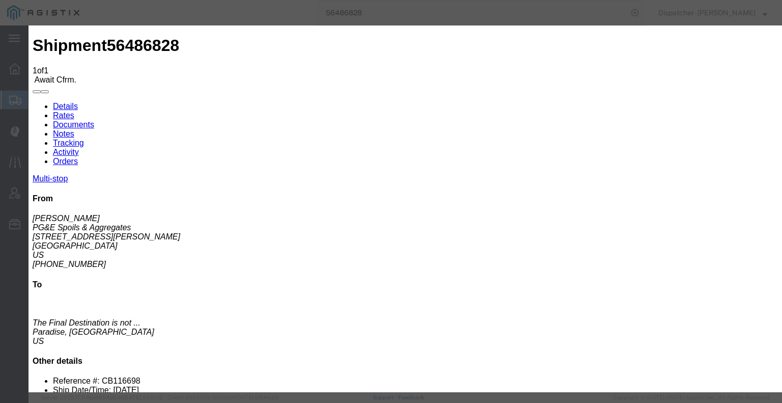
select select "{"pickupDeliveryInfoId": "122261238","pickupOrDelivery": "P","stopNum": "1","lo…"
select select "CA"
type input "Paradise"
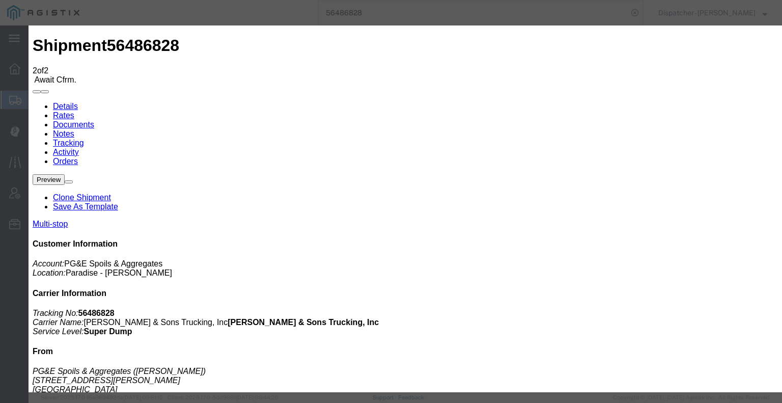
type input "[DATE]"
type input "6:00 AM"
type input "[DATE]"
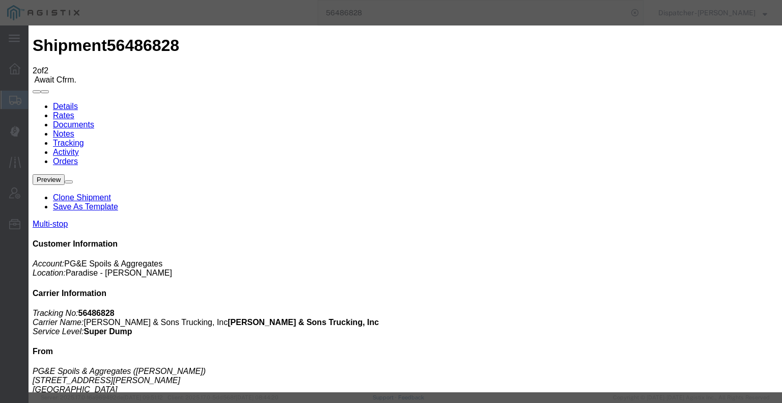
type input "4:29 PM"
select select "DPTDLVLOC"
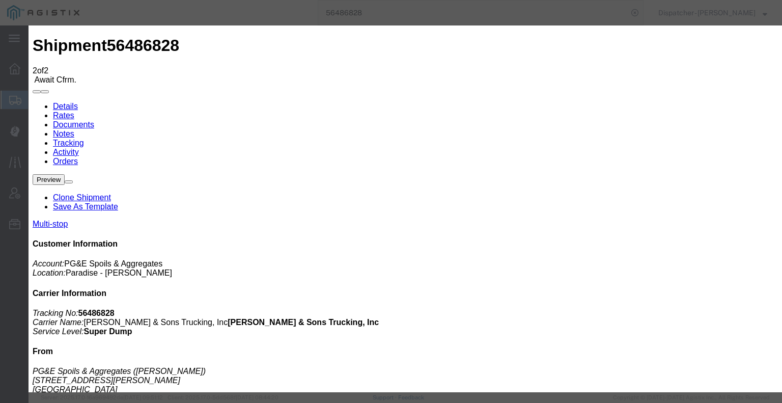
drag, startPoint x: 534, startPoint y: 127, endPoint x: 532, endPoint y: 134, distance: 7.3
select select "{"pickupDeliveryInfoId": "122261239","pickupOrDelivery": "D","stopNum": "2","lo…"
select select "CA"
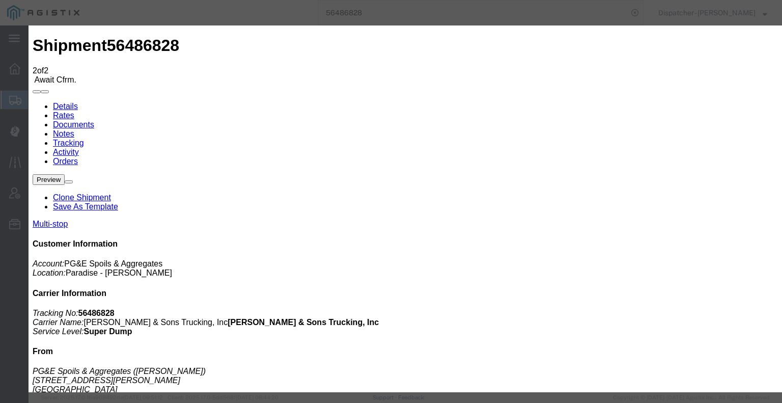
type input "Paradise"
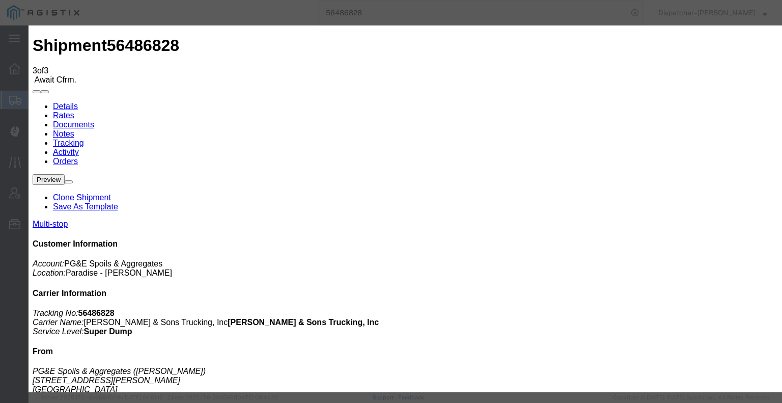
type input "[DATE]"
type input "6:00 AM"
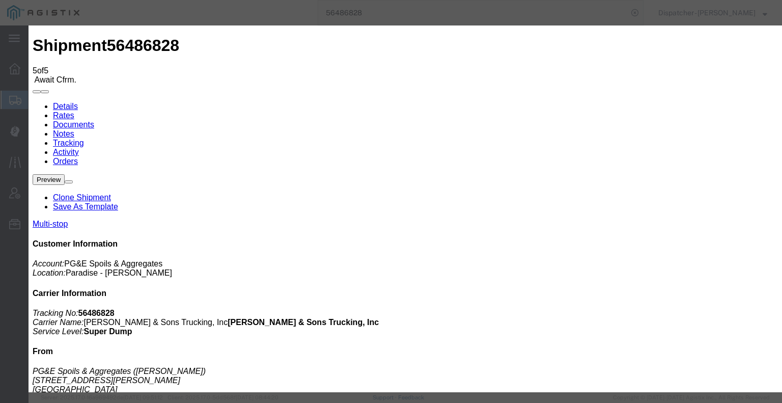
drag, startPoint x: 273, startPoint y: 206, endPoint x: 341, endPoint y: 142, distance: 92.5
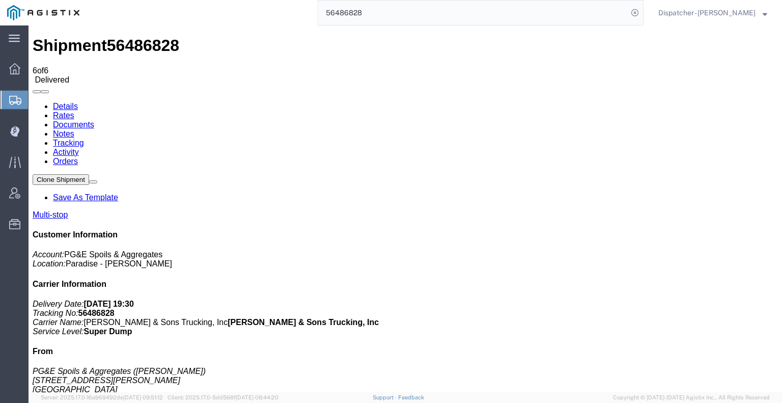
click at [94, 120] on link "Documents" at bounding box center [73, 124] width 41 height 9
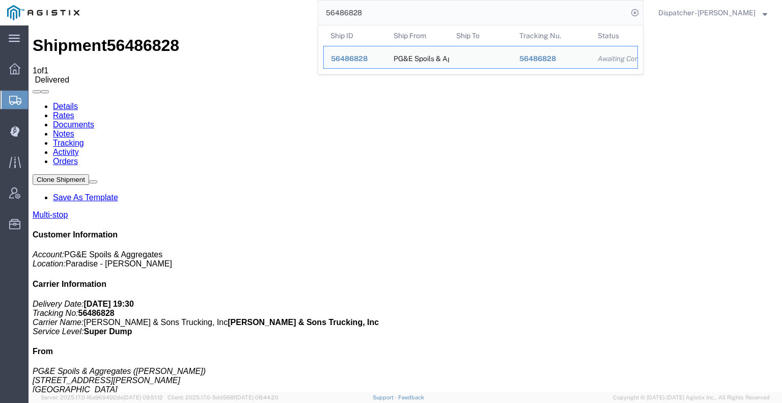
drag, startPoint x: 344, startPoint y: 1, endPoint x: 264, endPoint y: 22, distance: 82.4
click at [280, 22] on div "56486828 Ship ID Ship From Ship To Tracking Nu. Status Ship ID 56486828 Ship Fr…" at bounding box center [365, 12] width 557 height 25
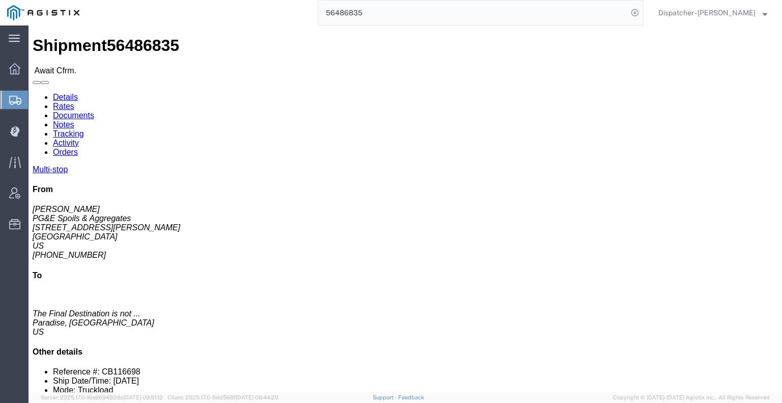
click link "Tracking"
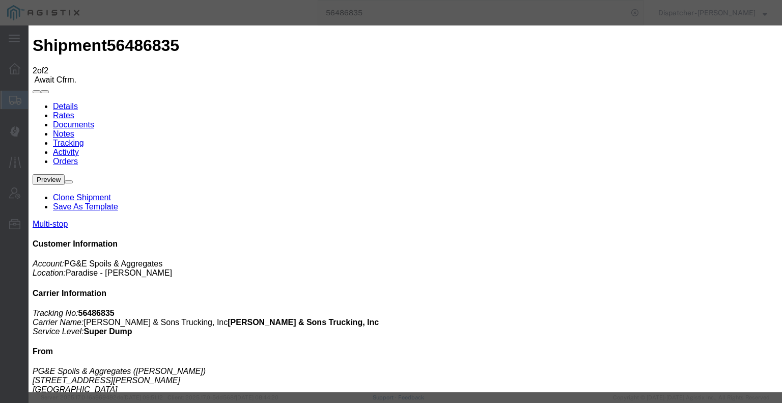
drag, startPoint x: 273, startPoint y: 208, endPoint x: 302, endPoint y: 170, distance: 48.0
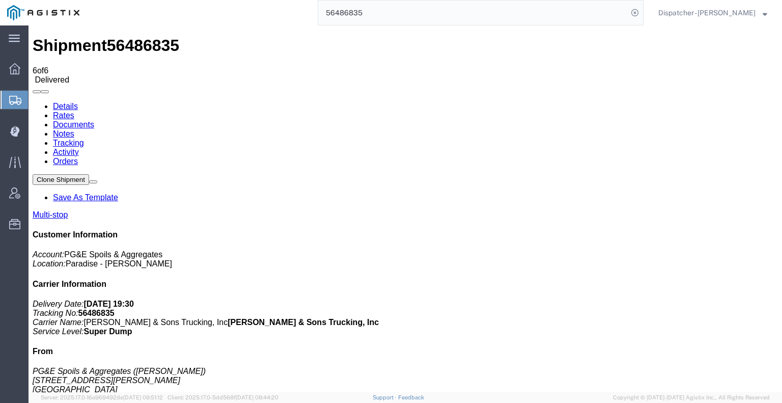
drag, startPoint x: 212, startPoint y: 93, endPoint x: 183, endPoint y: 67, distance: 38.2
click at [74, 129] on link "Notes" at bounding box center [63, 133] width 21 height 9
click at [94, 120] on link "Documents" at bounding box center [73, 124] width 41 height 9
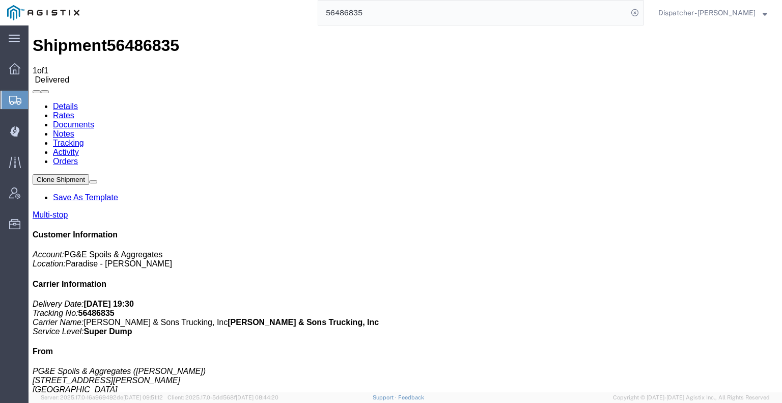
drag, startPoint x: 378, startPoint y: 10, endPoint x: 259, endPoint y: 12, distance: 119.2
click at [282, 12] on div "56486835" at bounding box center [365, 12] width 557 height 25
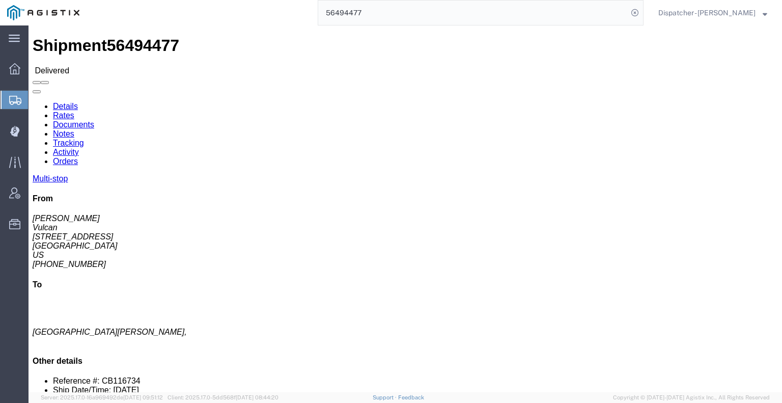
drag, startPoint x: 257, startPoint y: 20, endPoint x: 150, endPoint y: 36, distance: 108.6
click link "Notes"
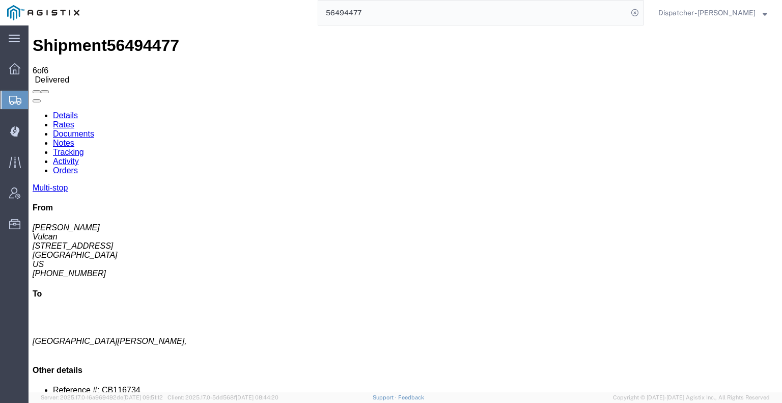
click at [84, 148] on link "Tracking" at bounding box center [68, 152] width 31 height 9
click at [33, 111] on icon at bounding box center [33, 111] width 0 height 0
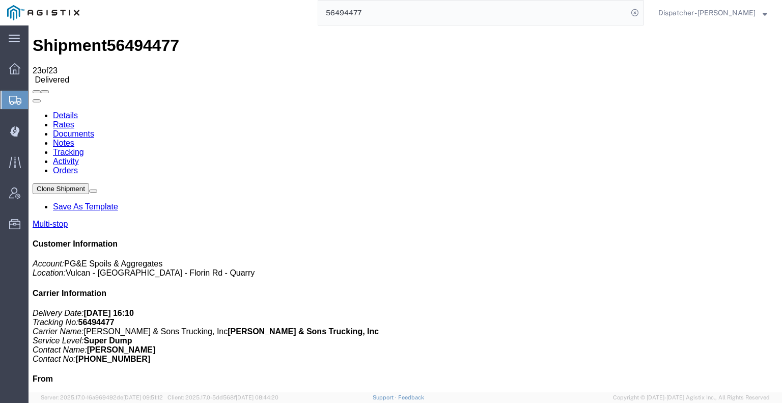
click at [74, 138] on link "Notes" at bounding box center [63, 142] width 21 height 9
click at [84, 148] on link "Tracking" at bounding box center [68, 152] width 31 height 9
click at [74, 138] on link "Notes" at bounding box center [63, 142] width 21 height 9
click at [94, 129] on link "Documents" at bounding box center [73, 133] width 41 height 9
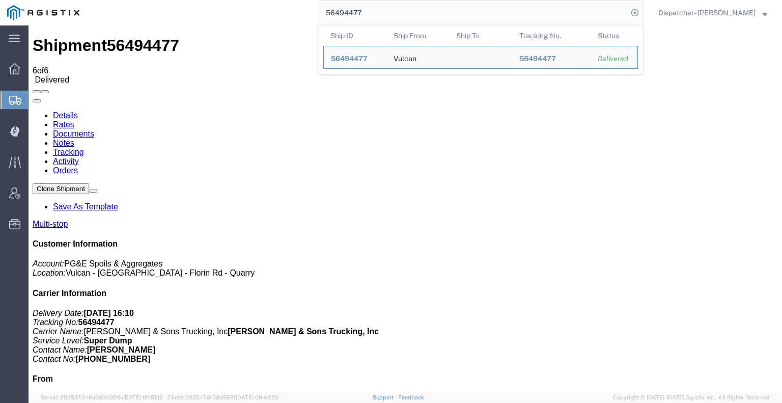
drag, startPoint x: 403, startPoint y: 37, endPoint x: 192, endPoint y: 36, distance: 210.8
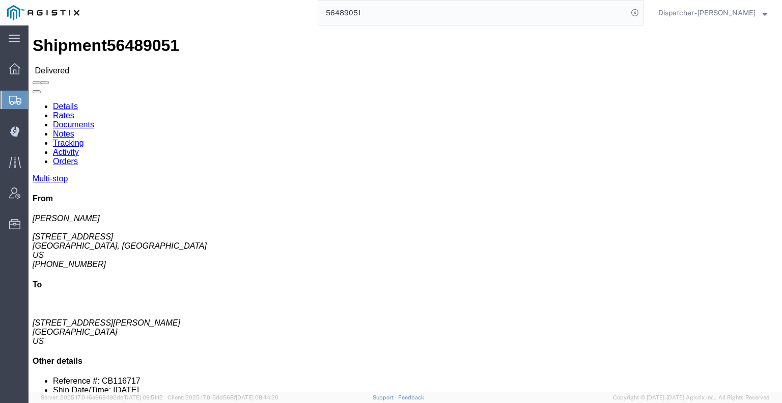
click link "Notes"
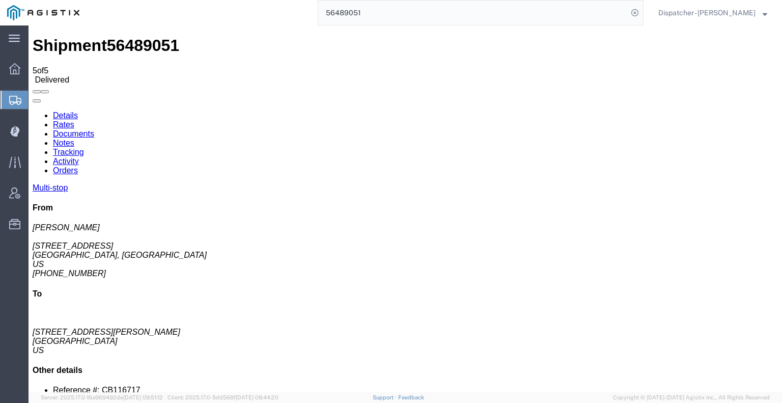
click at [94, 129] on link "Documents" at bounding box center [73, 133] width 41 height 9
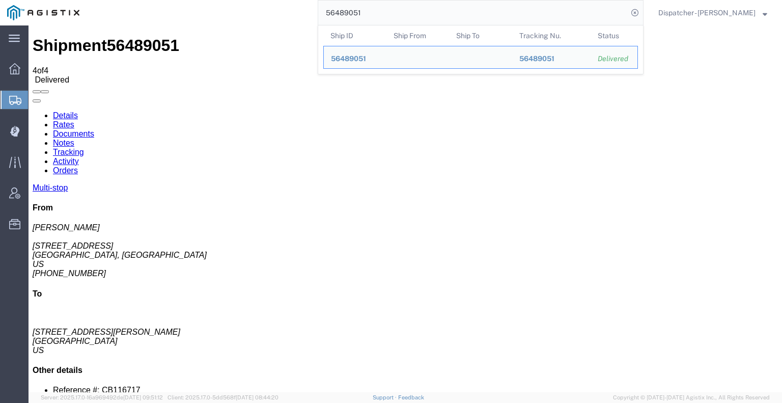
drag, startPoint x: 397, startPoint y: 38, endPoint x: 273, endPoint y: 27, distance: 124.1
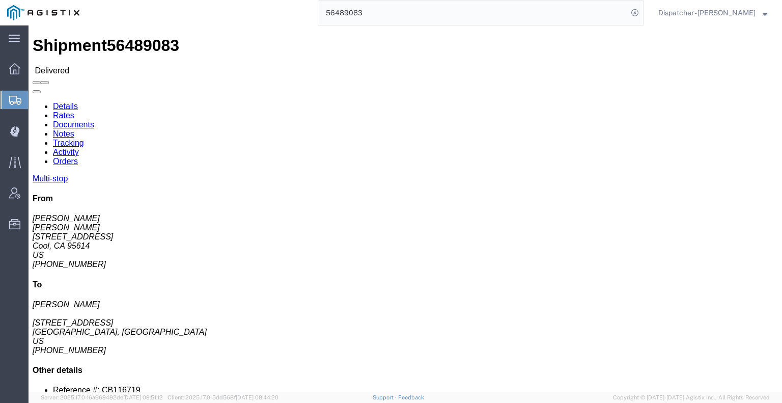
drag, startPoint x: 178, startPoint y: 65, endPoint x: 149, endPoint y: 39, distance: 38.2
click link "Notes"
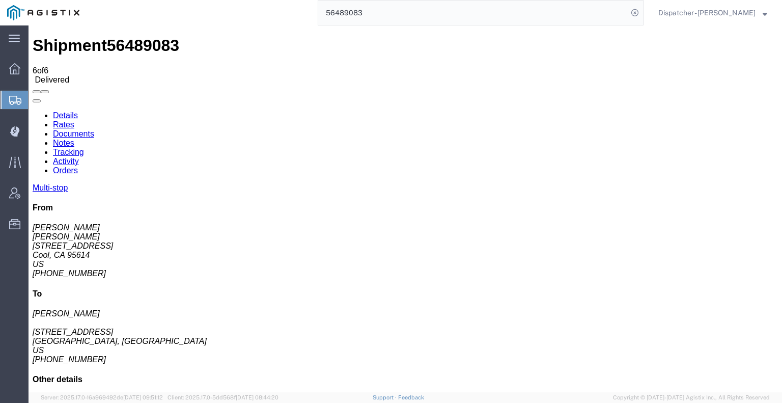
click at [84, 148] on link "Tracking" at bounding box center [68, 152] width 31 height 9
click at [33, 111] on icon at bounding box center [33, 111] width 0 height 0
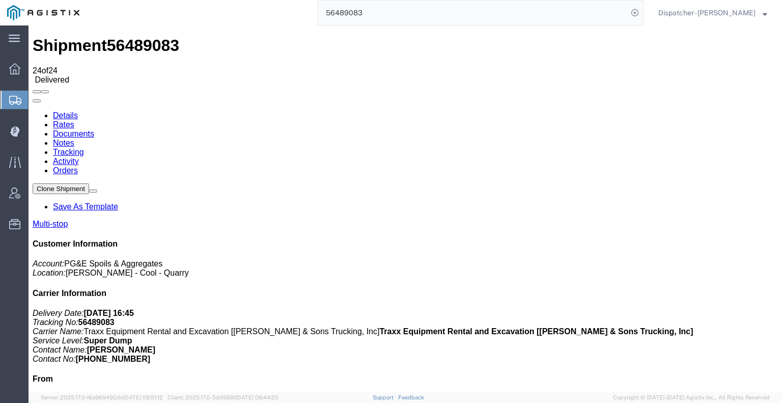
scroll to position [376, 0]
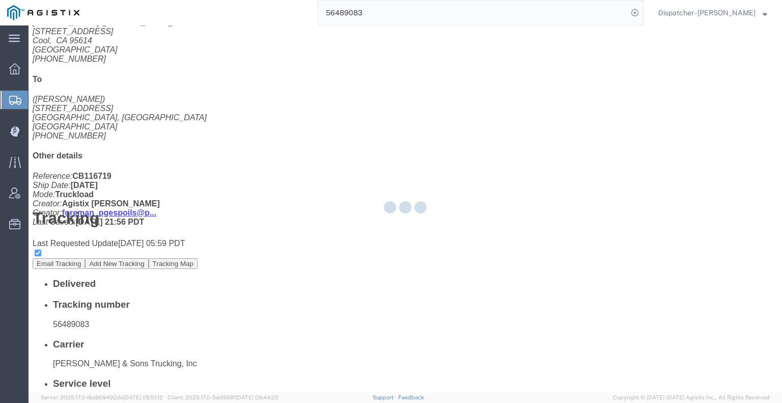
scroll to position [350, 0]
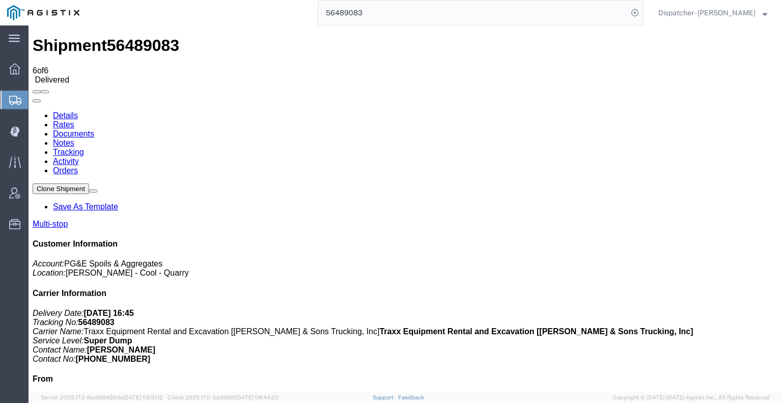
click at [94, 129] on link "Documents" at bounding box center [73, 133] width 41 height 9
drag, startPoint x: 303, startPoint y: 47, endPoint x: 120, endPoint y: 200, distance: 239.0
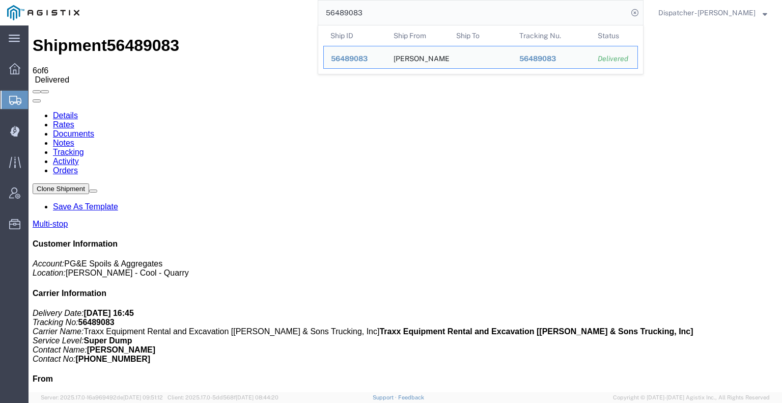
drag, startPoint x: 419, startPoint y: 33, endPoint x: 272, endPoint y: 30, distance: 146.6
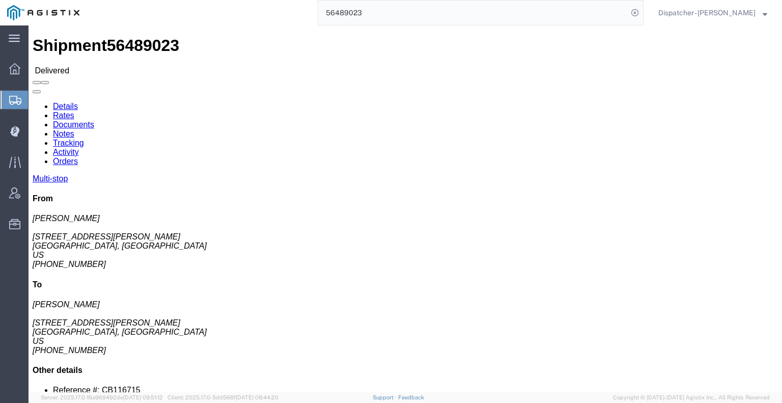
click link "Notes"
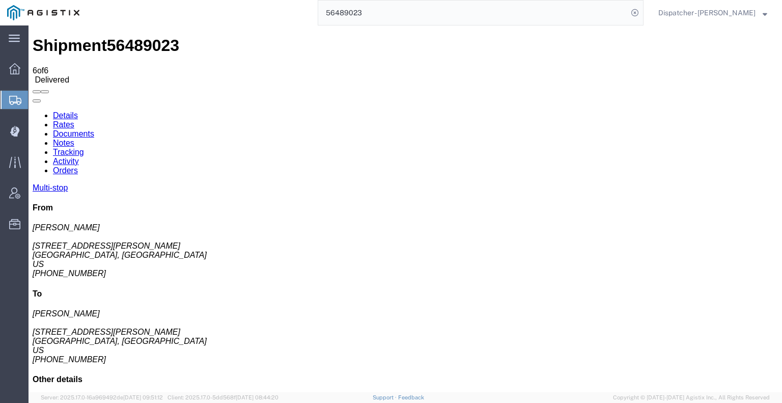
click at [94, 129] on link "Documents" at bounding box center [73, 133] width 41 height 9
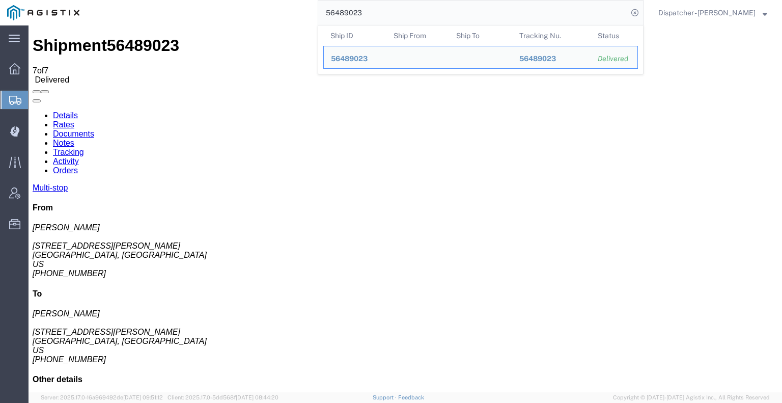
drag, startPoint x: 372, startPoint y: 12, endPoint x: 276, endPoint y: 19, distance: 95.5
click at [318, 18] on input "56489023" at bounding box center [473, 13] width 310 height 24
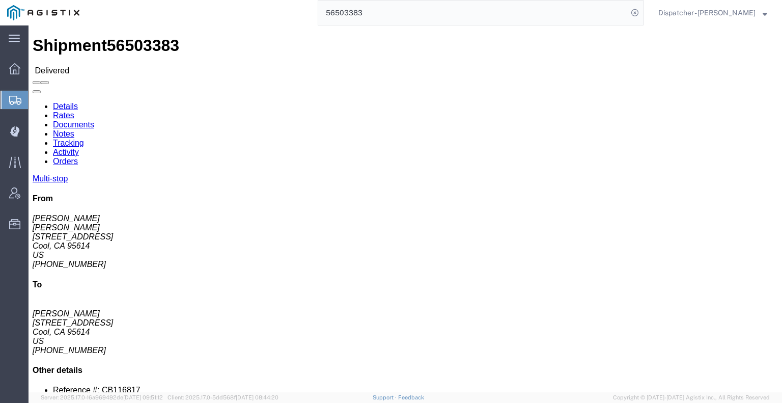
click link "Notes"
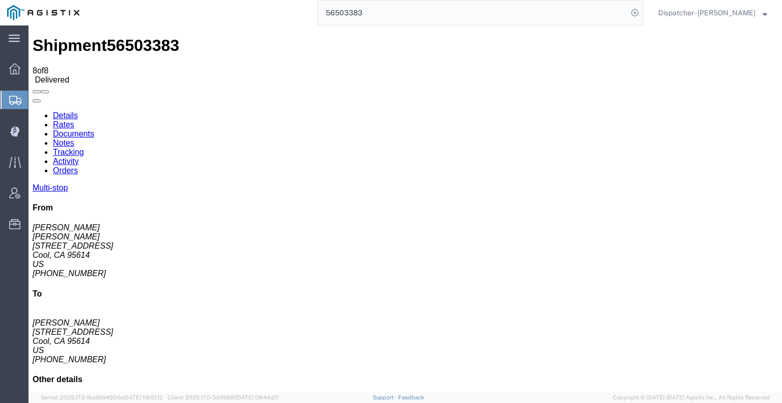
click at [84, 148] on link "Tracking" at bounding box center [68, 152] width 31 height 9
click at [33, 111] on icon at bounding box center [33, 111] width 0 height 0
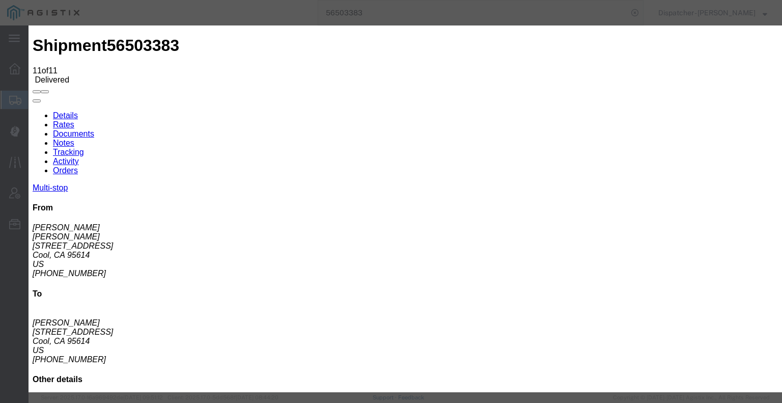
drag, startPoint x: 282, startPoint y: 207, endPoint x: 295, endPoint y: 194, distance: 18.7
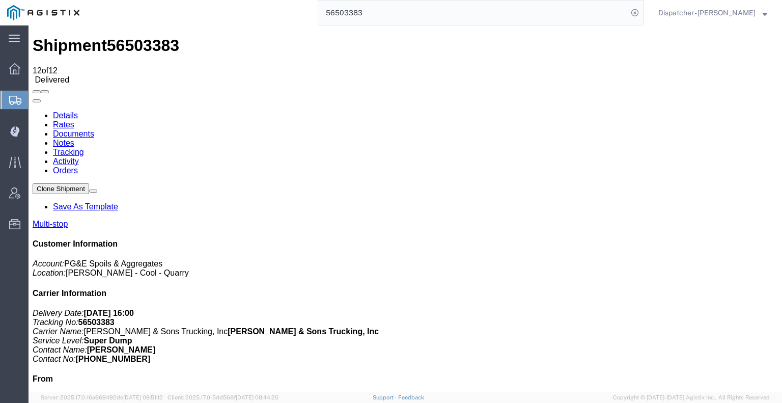
click at [74, 138] on link "Notes" at bounding box center [63, 142] width 21 height 9
click at [94, 129] on link "Documents" at bounding box center [73, 133] width 41 height 9
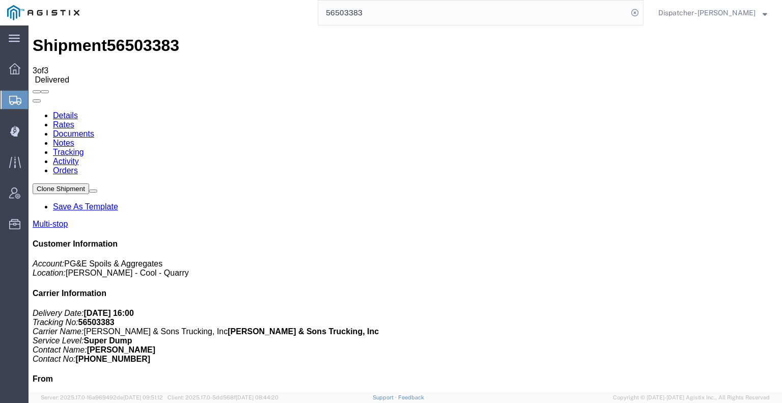
drag, startPoint x: 391, startPoint y: 16, endPoint x: 207, endPoint y: 12, distance: 184.3
click at [241, 12] on div "56503383" at bounding box center [365, 12] width 557 height 25
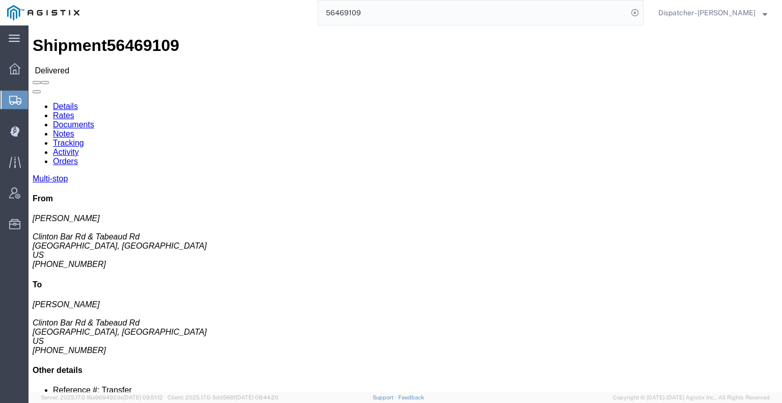
drag, startPoint x: 175, startPoint y: 62, endPoint x: 147, endPoint y: 37, distance: 38.2
click link "Notes"
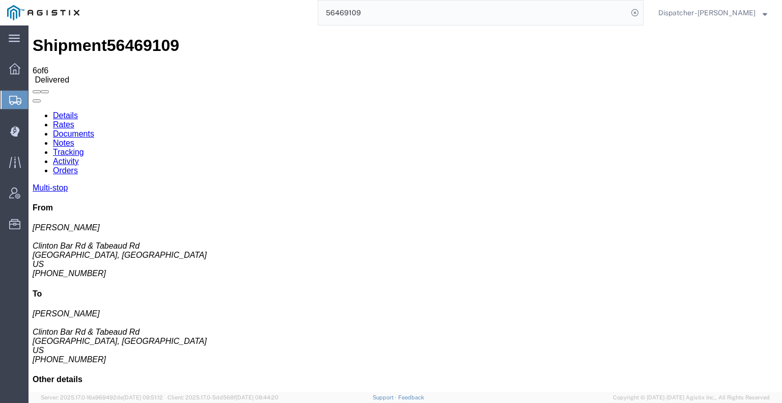
click at [94, 129] on link "Documents" at bounding box center [73, 133] width 41 height 9
click at [320, 14] on input "56469109" at bounding box center [473, 13] width 310 height 24
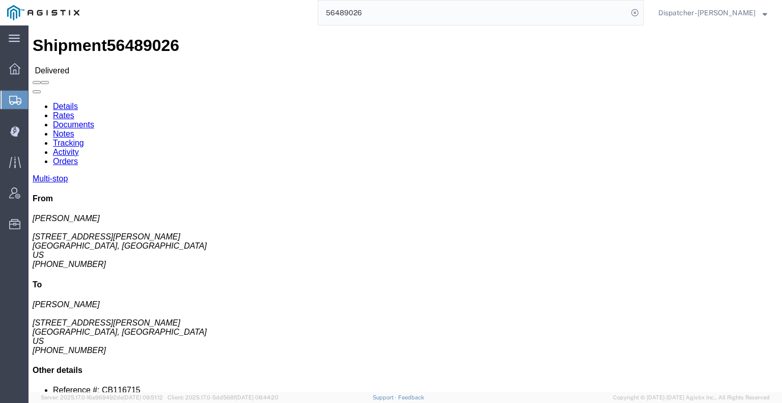
click link "Notes"
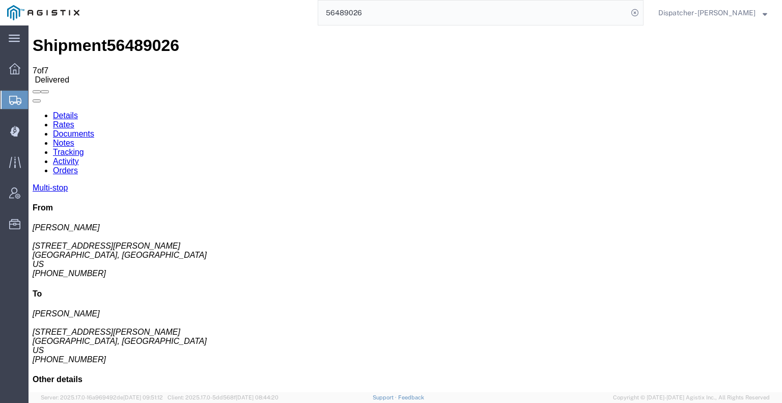
click at [94, 129] on link "Documents" at bounding box center [73, 133] width 41 height 9
drag, startPoint x: 415, startPoint y: 17, endPoint x: 167, endPoint y: 0, distance: 248.0
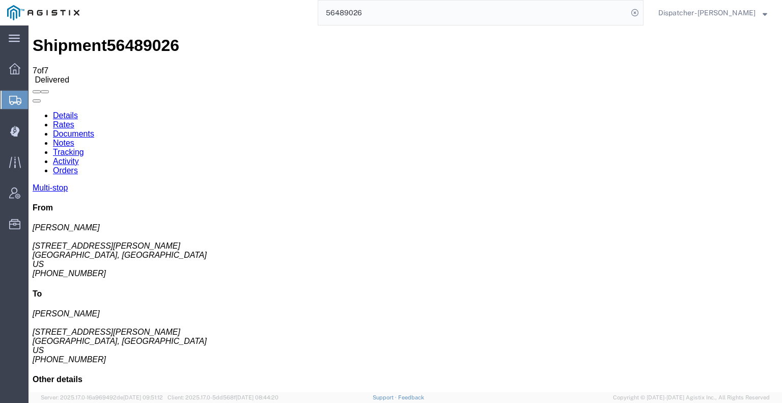
click at [224, 14] on div "56489026" at bounding box center [365, 12] width 557 height 25
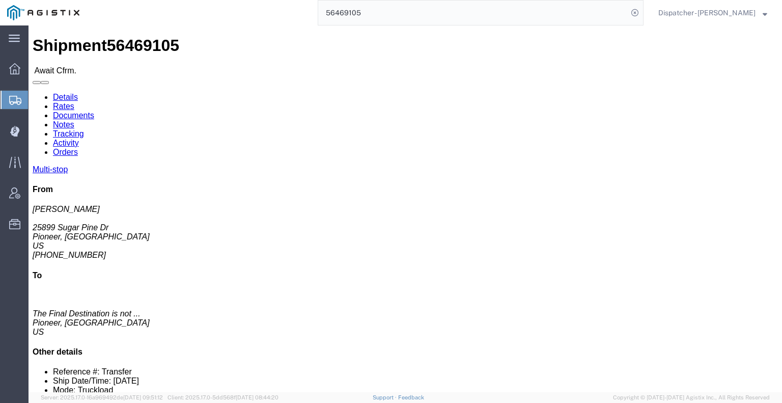
click link "Tracking"
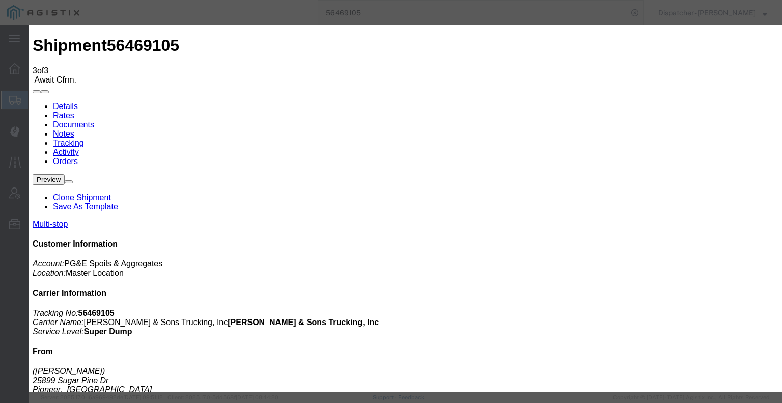
drag, startPoint x: 297, startPoint y: 148, endPoint x: 297, endPoint y: 154, distance: 5.6
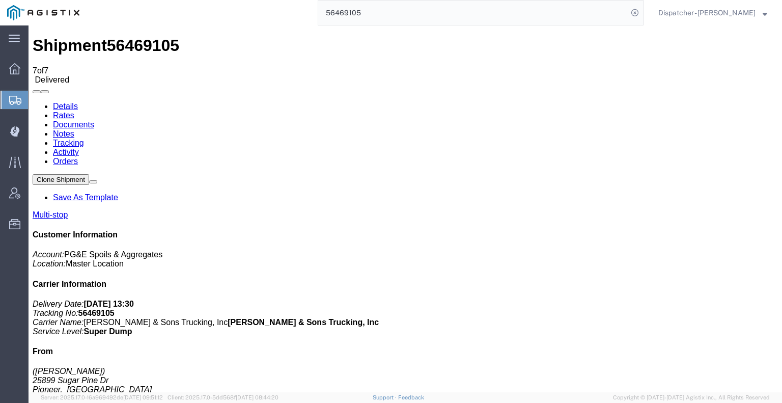
drag, startPoint x: 206, startPoint y: 87, endPoint x: 177, endPoint y: 62, distance: 38.2
click at [74, 129] on link "Notes" at bounding box center [63, 133] width 21 height 9
click at [84, 138] on link "Tracking" at bounding box center [68, 142] width 31 height 9
click at [33, 102] on icon at bounding box center [33, 102] width 0 height 0
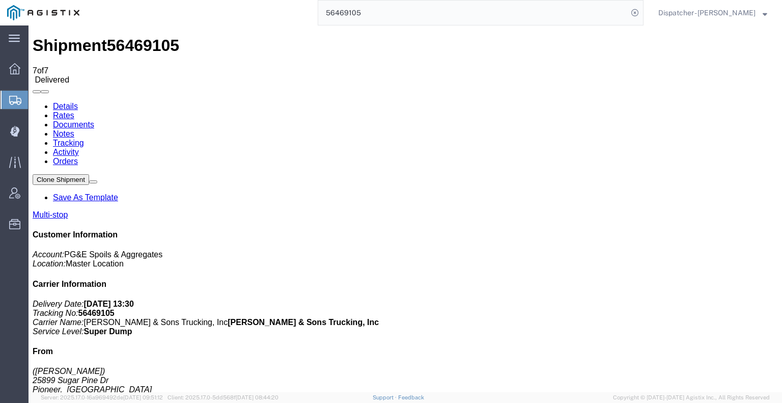
click at [74, 129] on link "Notes" at bounding box center [63, 133] width 21 height 9
drag, startPoint x: 739, startPoint y: 313, endPoint x: 694, endPoint y: 287, distance: 52.0
click at [94, 120] on link "Documents" at bounding box center [73, 124] width 41 height 9
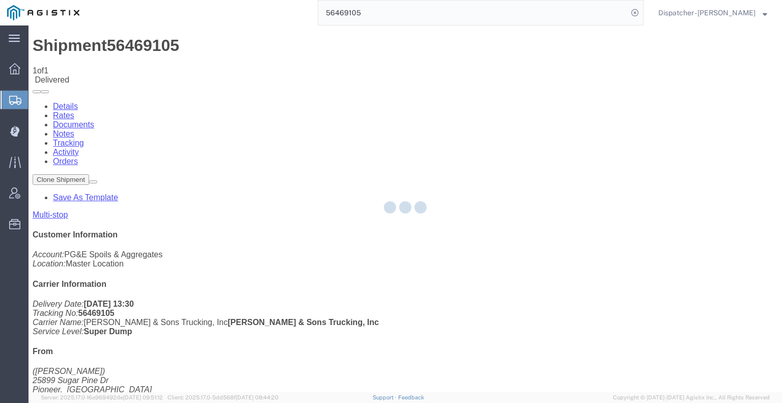
drag, startPoint x: 373, startPoint y: 13, endPoint x: 255, endPoint y: 14, distance: 118.1
click at [302, 12] on div "56469105" at bounding box center [365, 12] width 557 height 25
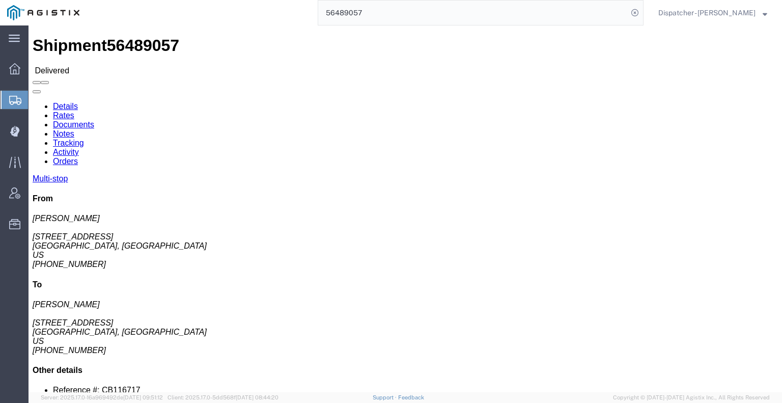
click link "Notes"
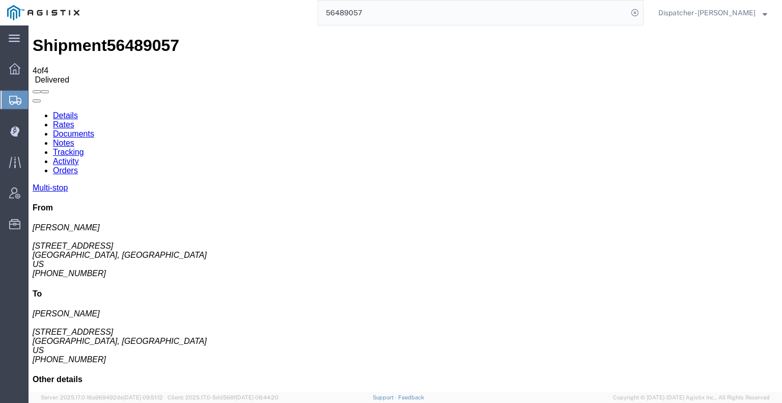
click at [94, 129] on link "Documents" at bounding box center [73, 133] width 41 height 9
drag, startPoint x: 77, startPoint y: 205, endPoint x: 81, endPoint y: 173, distance: 32.8
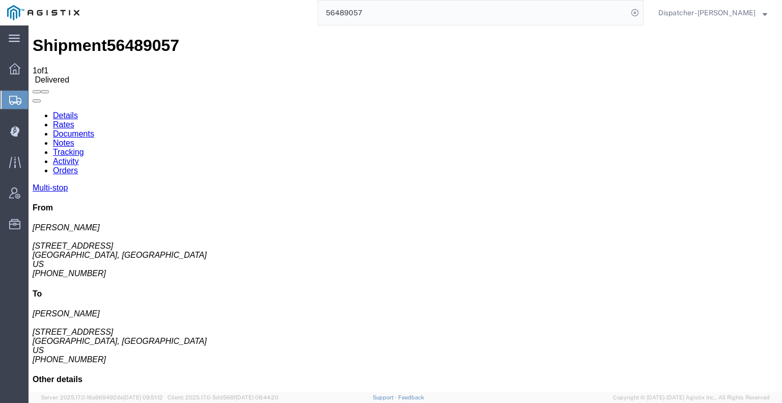
drag, startPoint x: 81, startPoint y: 291, endPoint x: 143, endPoint y: 238, distance: 81.3
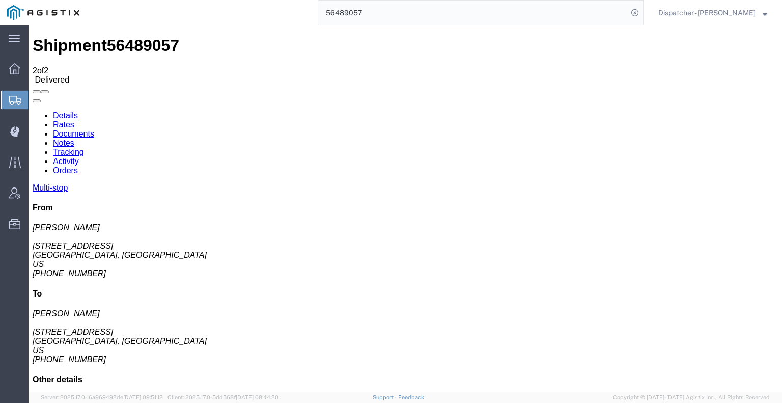
click at [234, 17] on div "56489057" at bounding box center [365, 12] width 557 height 25
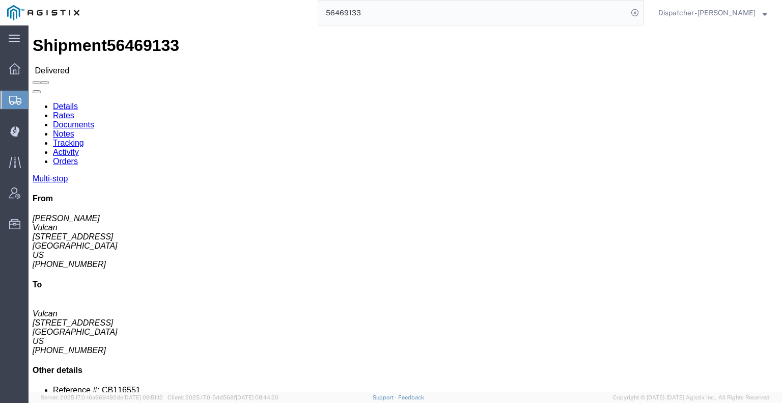
click link "Notes"
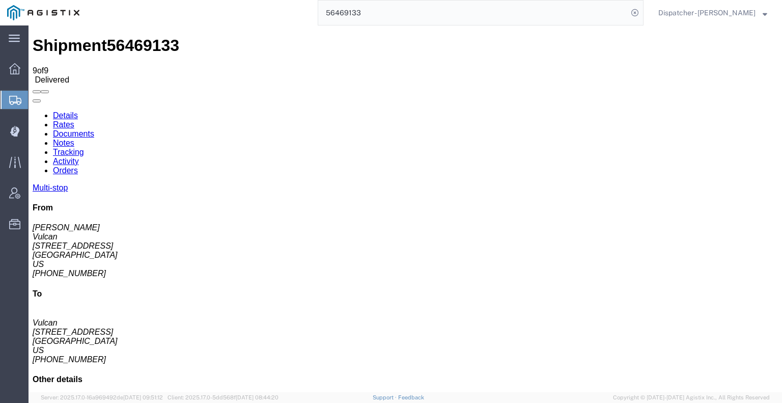
click at [94, 129] on link "Documents" at bounding box center [73, 133] width 41 height 9
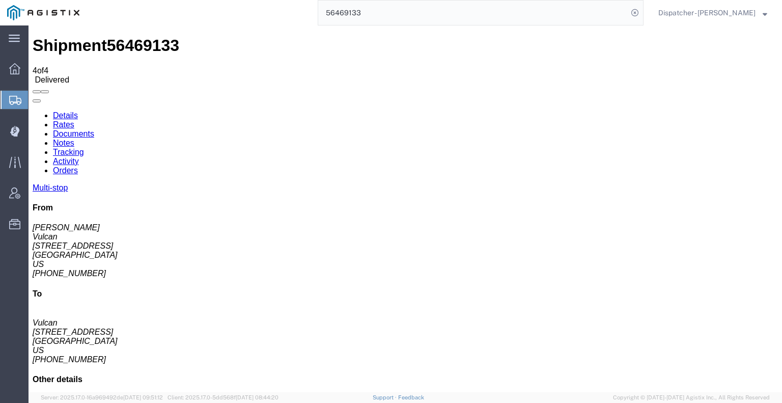
drag, startPoint x: 348, startPoint y: 14, endPoint x: 263, endPoint y: 17, distance: 85.6
click at [283, 16] on div "56469133" at bounding box center [365, 12] width 557 height 25
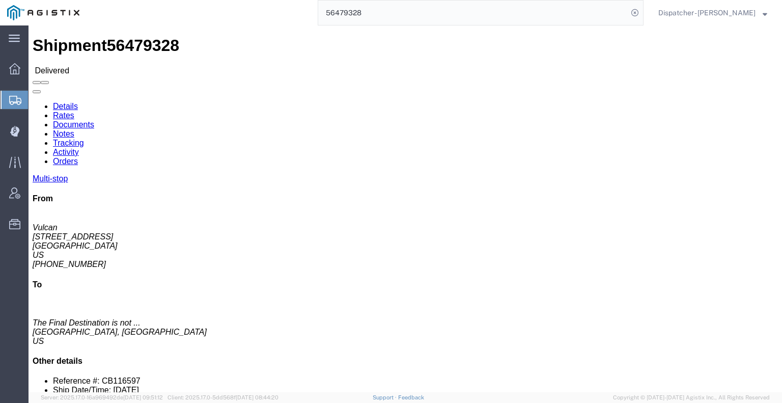
click div "Shipment Detail Multi-stop Ship From Vulcan [STREET_ADDRESS] [PHONE_NUMBER] Qua…"
click link "Documents"
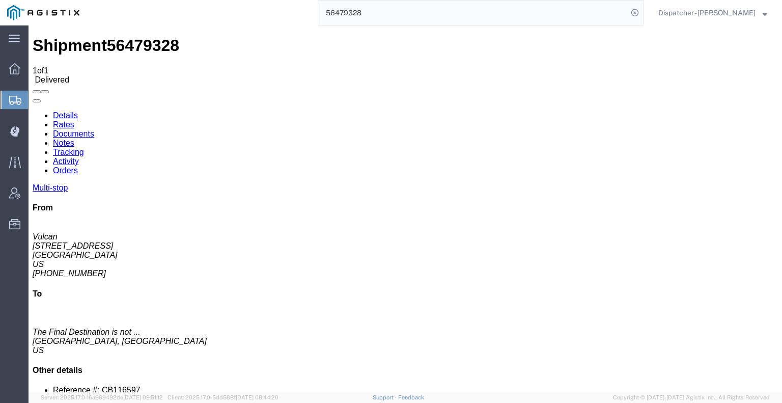
drag, startPoint x: 389, startPoint y: 14, endPoint x: 234, endPoint y: 25, distance: 155.1
click at [351, 15] on input "56479328" at bounding box center [473, 13] width 310 height 24
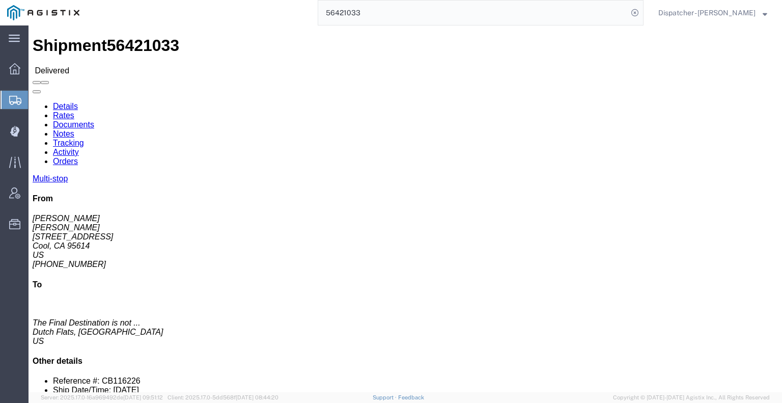
click div "Shipment Detail Multi-stop Ship From [GEOGRAPHIC_DATA] ([PERSON_NAME]) [STREET_…"
click link "Documents"
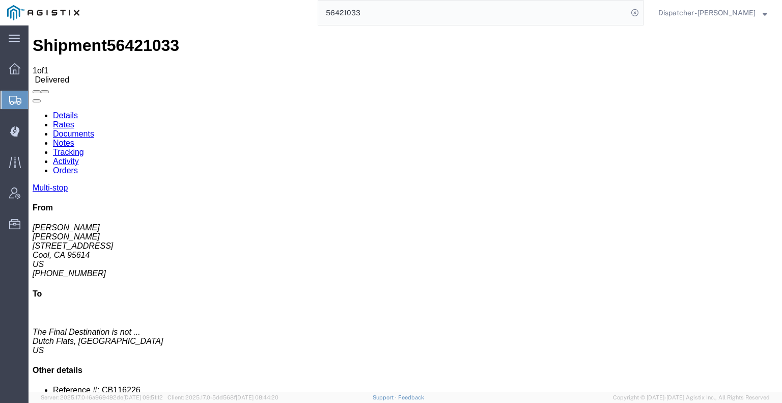
drag, startPoint x: 365, startPoint y: 10, endPoint x: 285, endPoint y: 19, distance: 80.4
click at [293, 18] on div "56421033" at bounding box center [365, 12] width 557 height 25
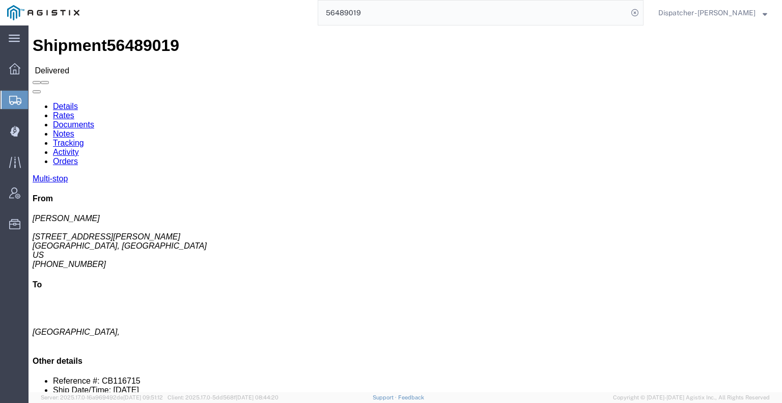
click link "Notes"
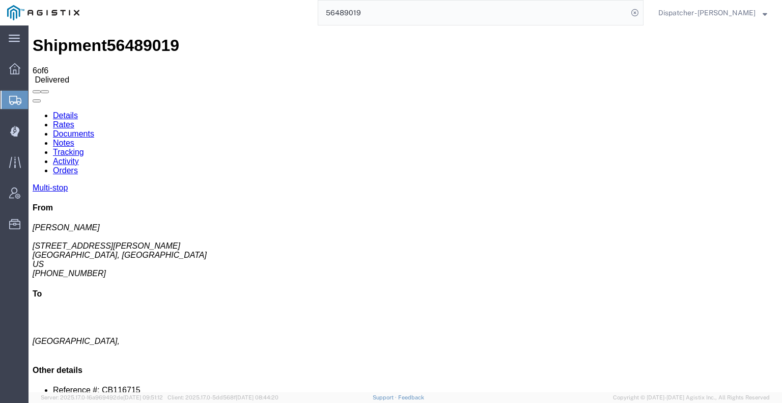
click at [94, 129] on link "Documents" at bounding box center [73, 133] width 41 height 9
drag, startPoint x: 96, startPoint y: 325, endPoint x: 132, endPoint y: 251, distance: 82.0
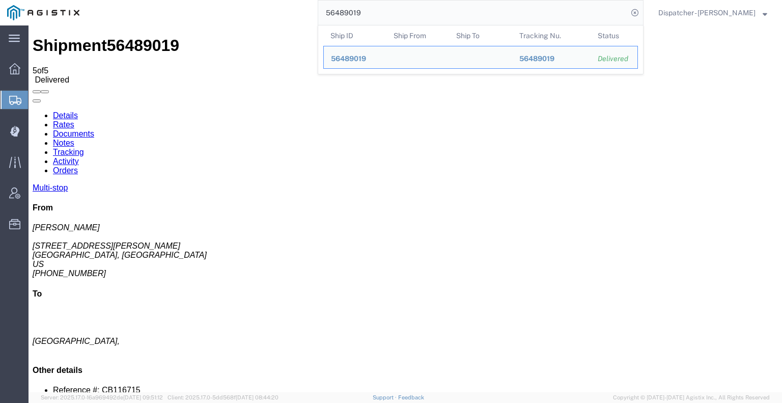
drag, startPoint x: 359, startPoint y: 10, endPoint x: 227, endPoint y: 21, distance: 132.9
click at [230, 21] on div "56489019 Ship ID Ship From Ship To Tracking Nu. Status Ship ID 56489019 Ship Fr…" at bounding box center [365, 12] width 557 height 25
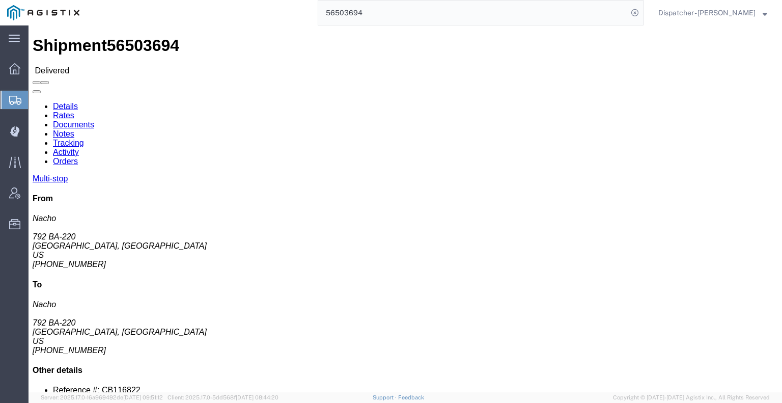
click link "Notes"
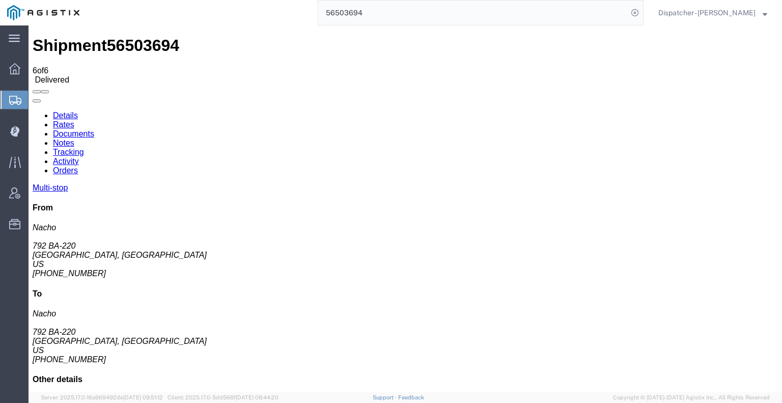
click at [94, 129] on link "Documents" at bounding box center [73, 133] width 41 height 9
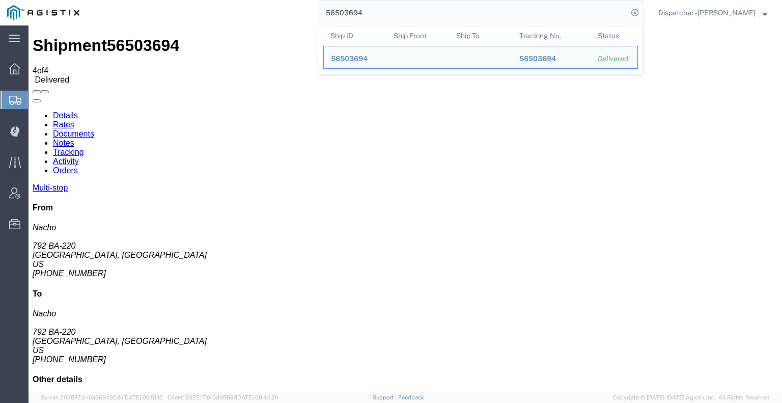
drag, startPoint x: 373, startPoint y: 6, endPoint x: 261, endPoint y: 9, distance: 111.5
click at [273, 13] on div "56503694 Ship ID Ship From Ship To Tracking Nu. Status Ship ID 56503694 Ship Fr…" at bounding box center [365, 12] width 557 height 25
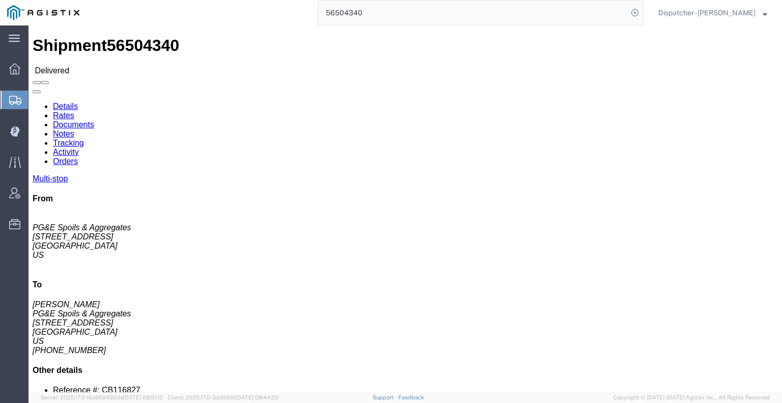
click at [371, 14] on input "56504340" at bounding box center [473, 13] width 310 height 24
click link "Notes"
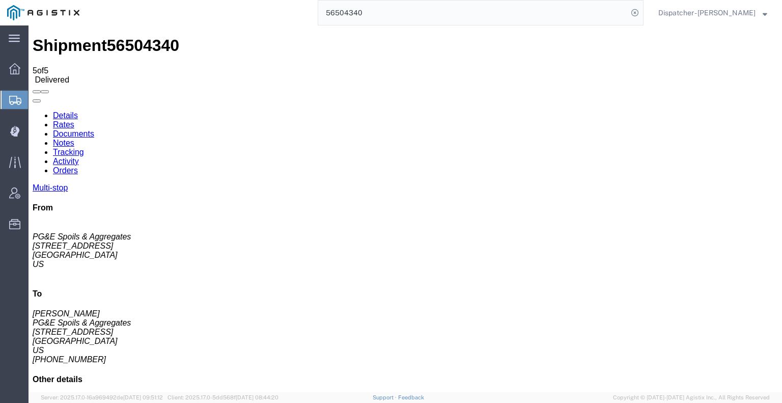
click at [94, 129] on link "Documents" at bounding box center [73, 133] width 41 height 9
drag, startPoint x: 69, startPoint y: 312, endPoint x: 224, endPoint y: 214, distance: 183.0
